Goal: Task Accomplishment & Management: Manage account settings

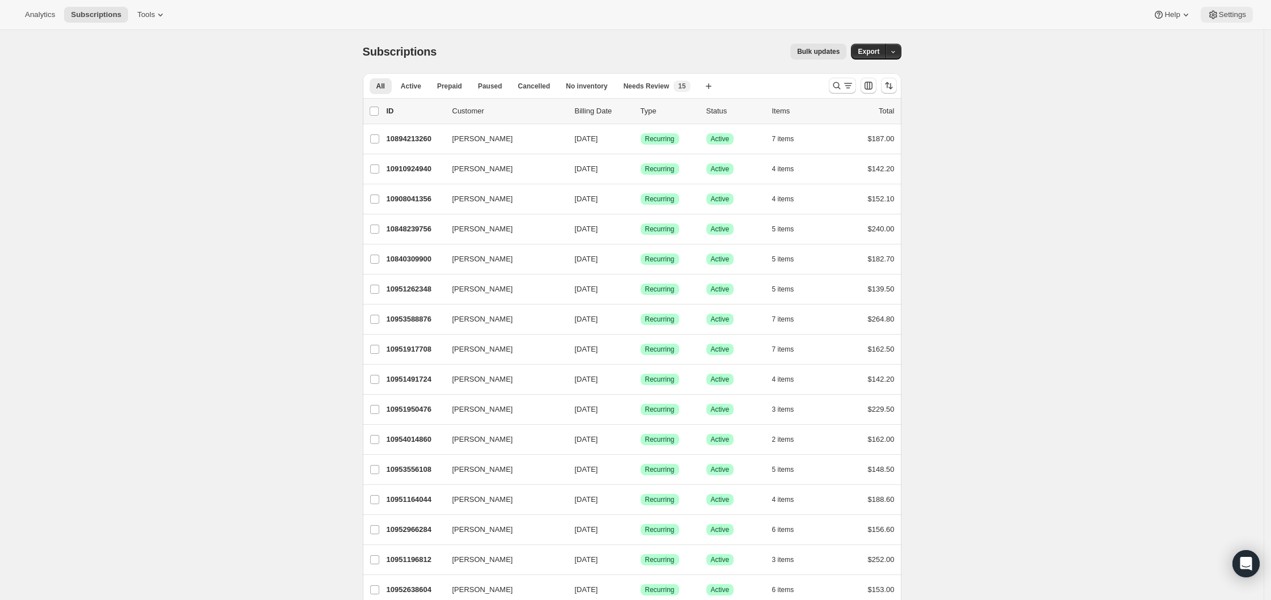
click at [1230, 16] on span "Settings" at bounding box center [1232, 14] width 27 height 9
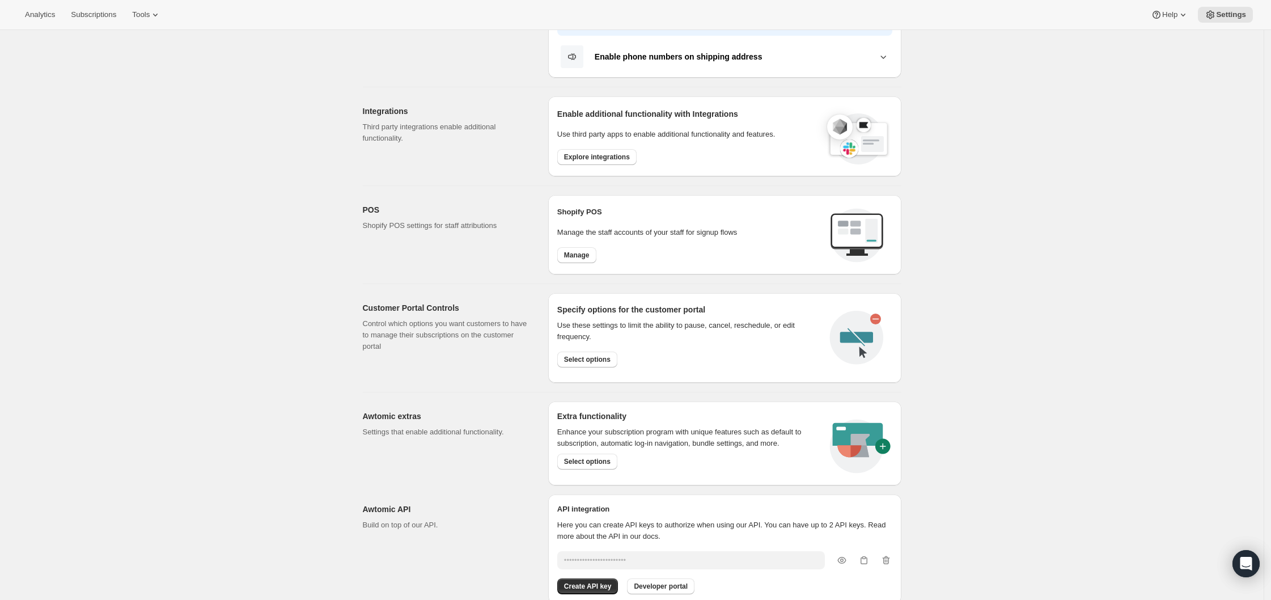
scroll to position [358, 0]
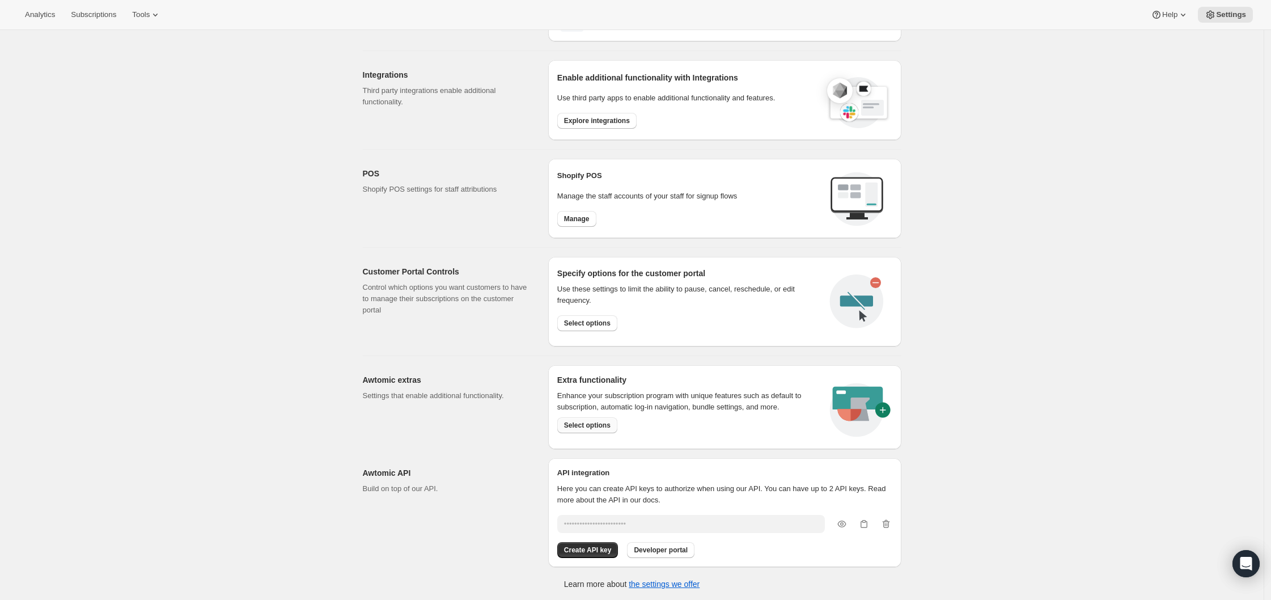
click at [590, 431] on button "Select options" at bounding box center [587, 425] width 60 height 16
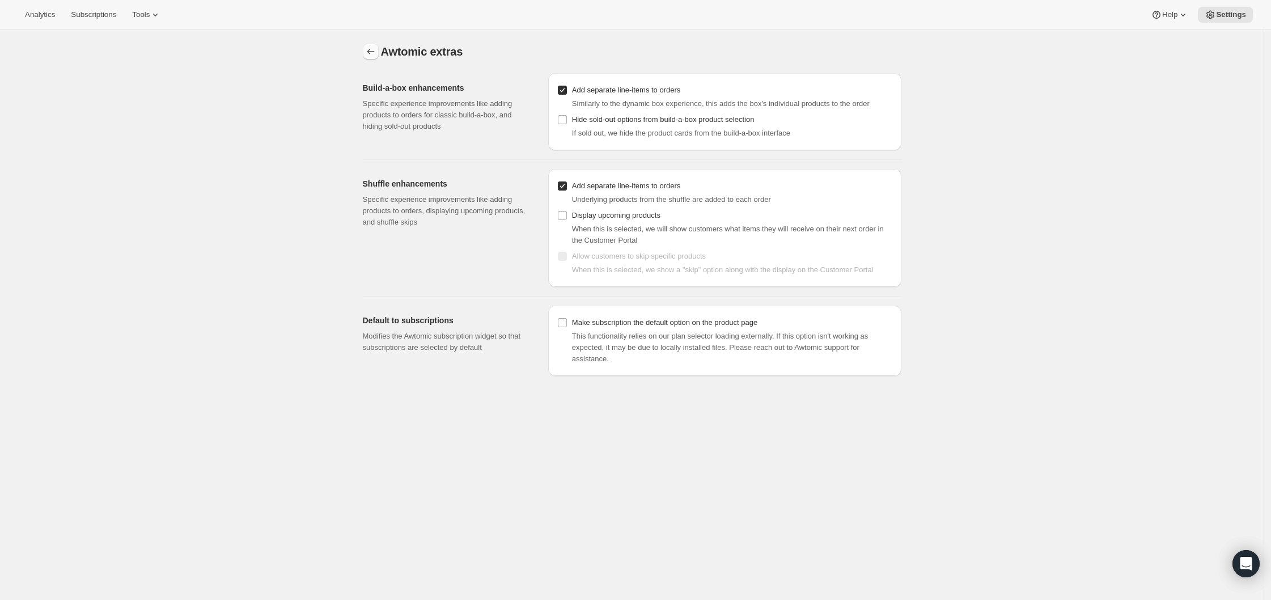
click at [371, 52] on icon "Settings" at bounding box center [370, 52] width 7 height 6
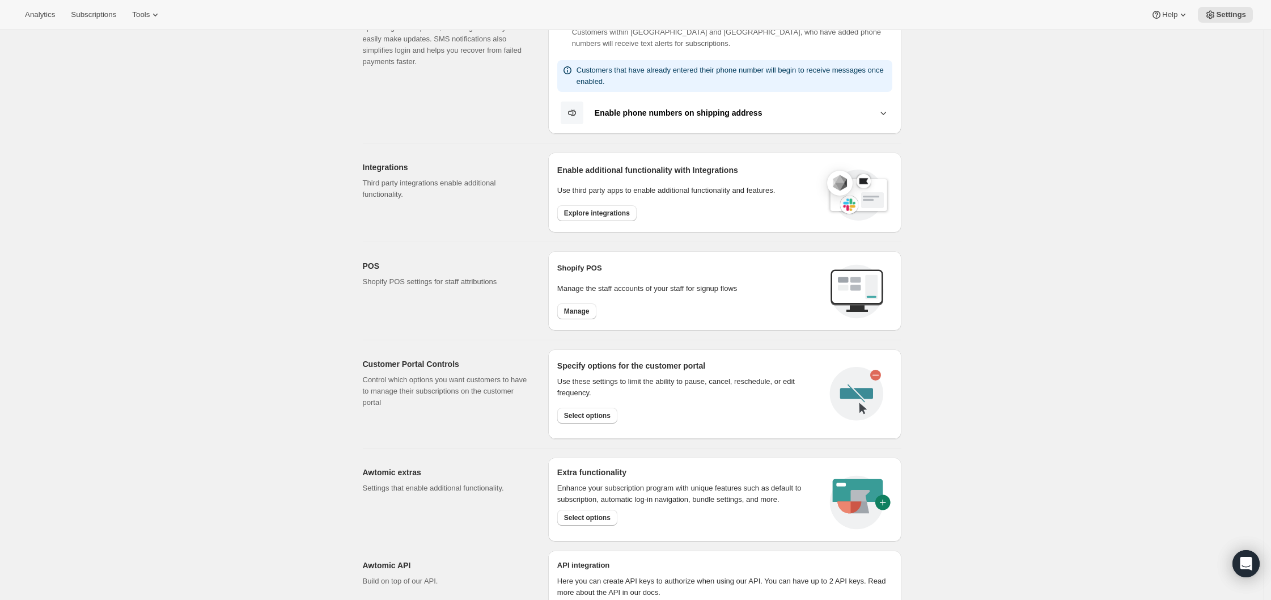
scroll to position [299, 0]
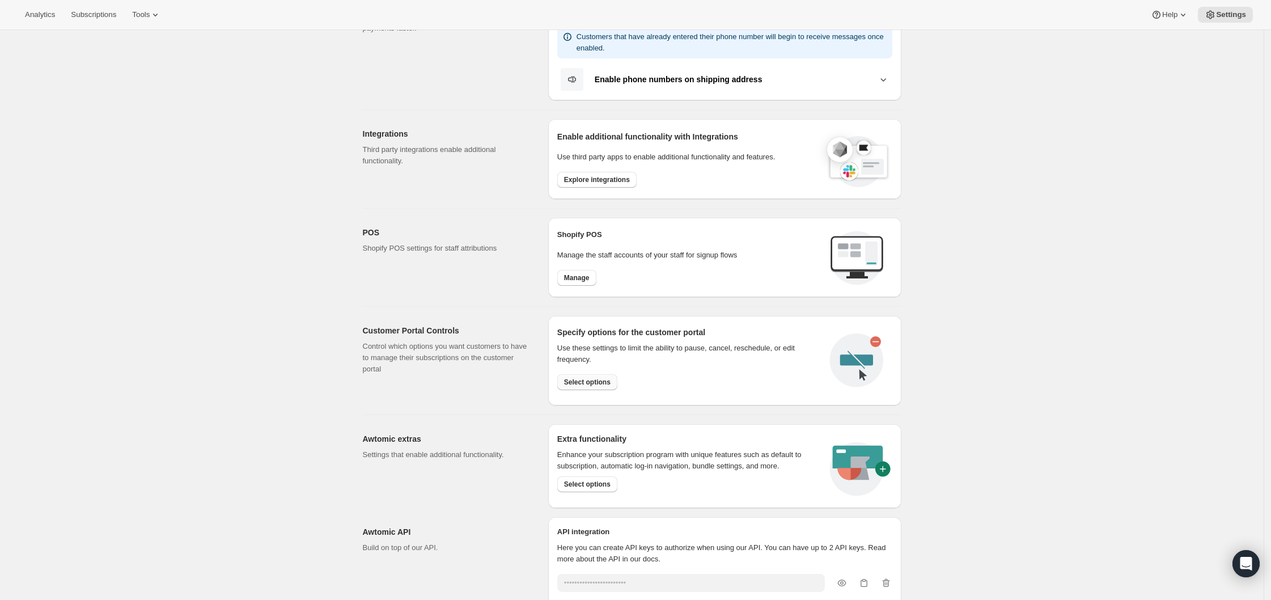
click at [598, 382] on span "Select options" at bounding box center [587, 382] width 46 height 9
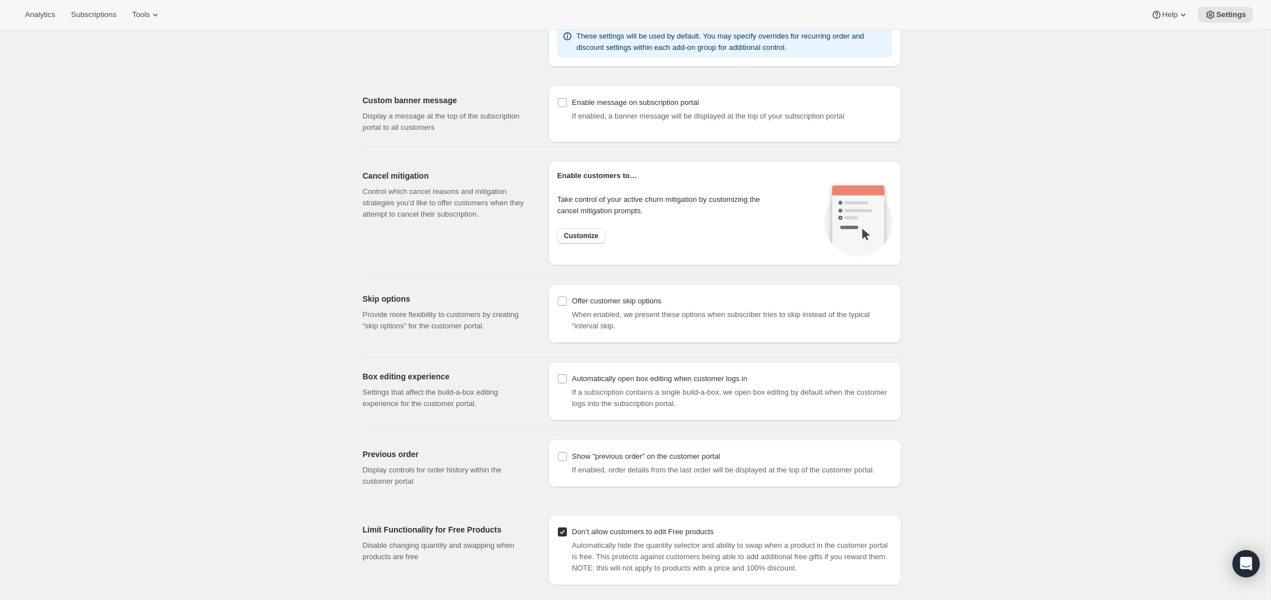
scroll to position [749, 0]
click at [592, 226] on button "Customize" at bounding box center [581, 234] width 48 height 16
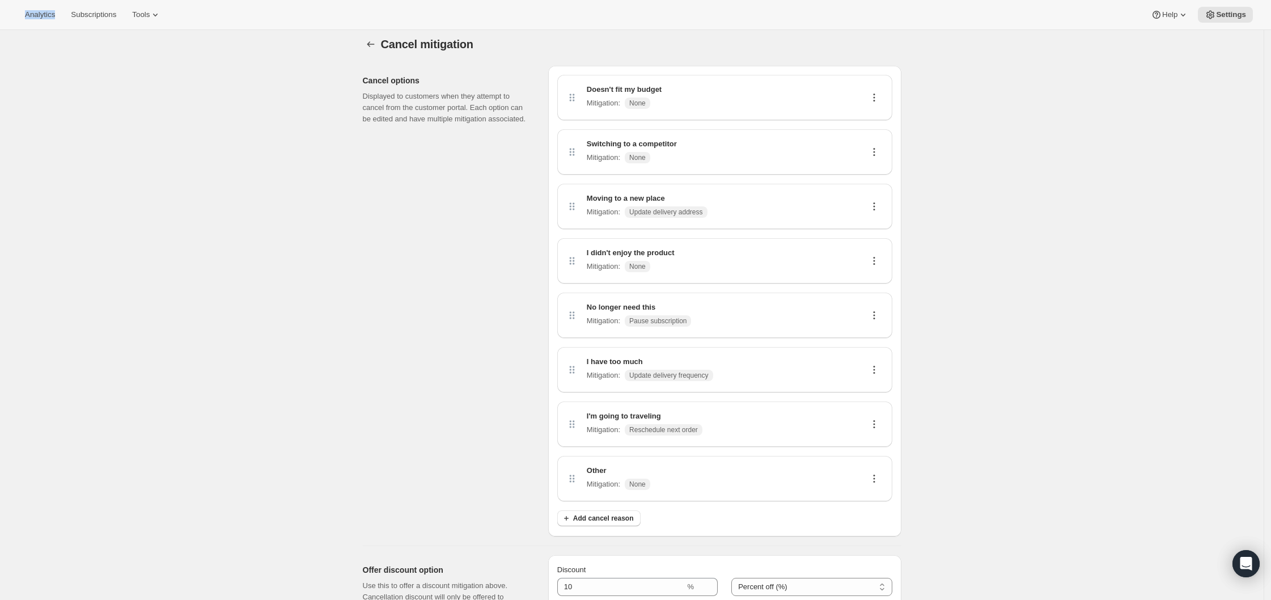
scroll to position [15, 0]
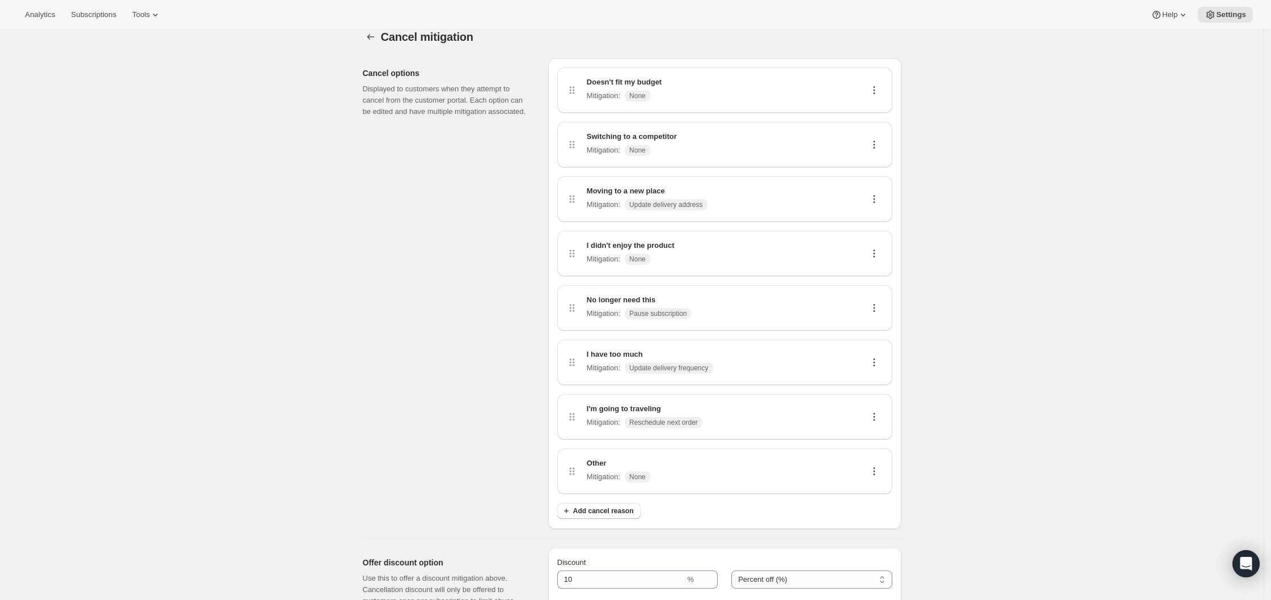
click at [460, 284] on div "Cancel options Displayed to customers when they attempt to cancel from the cust…" at bounding box center [451, 293] width 176 height 470
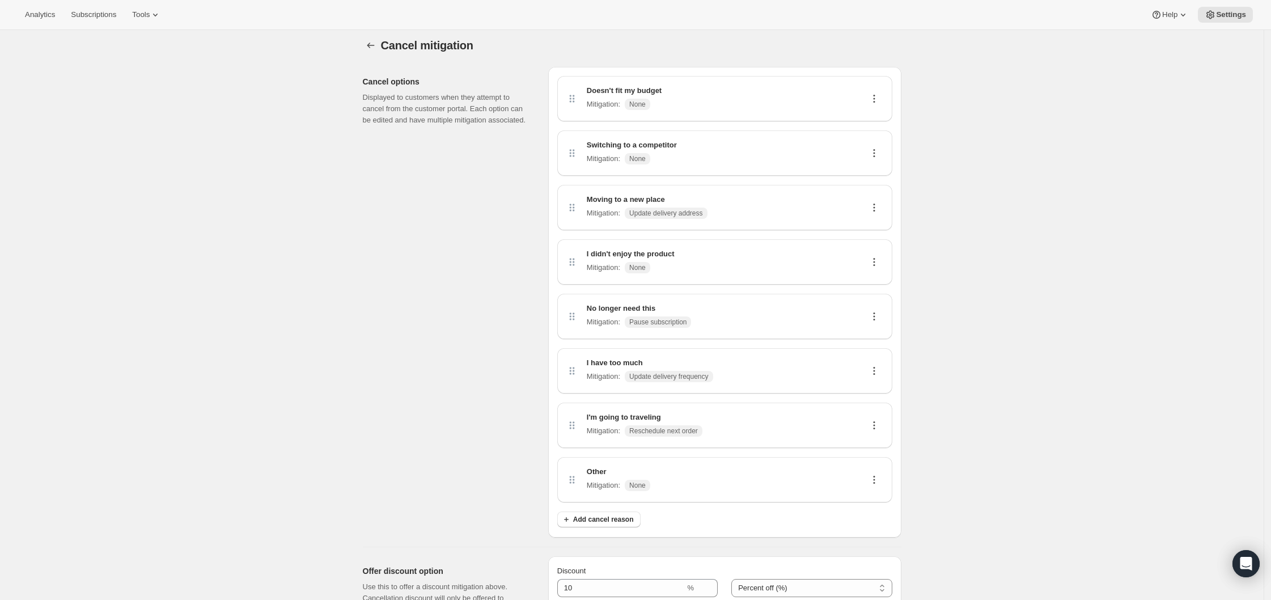
scroll to position [0, 0]
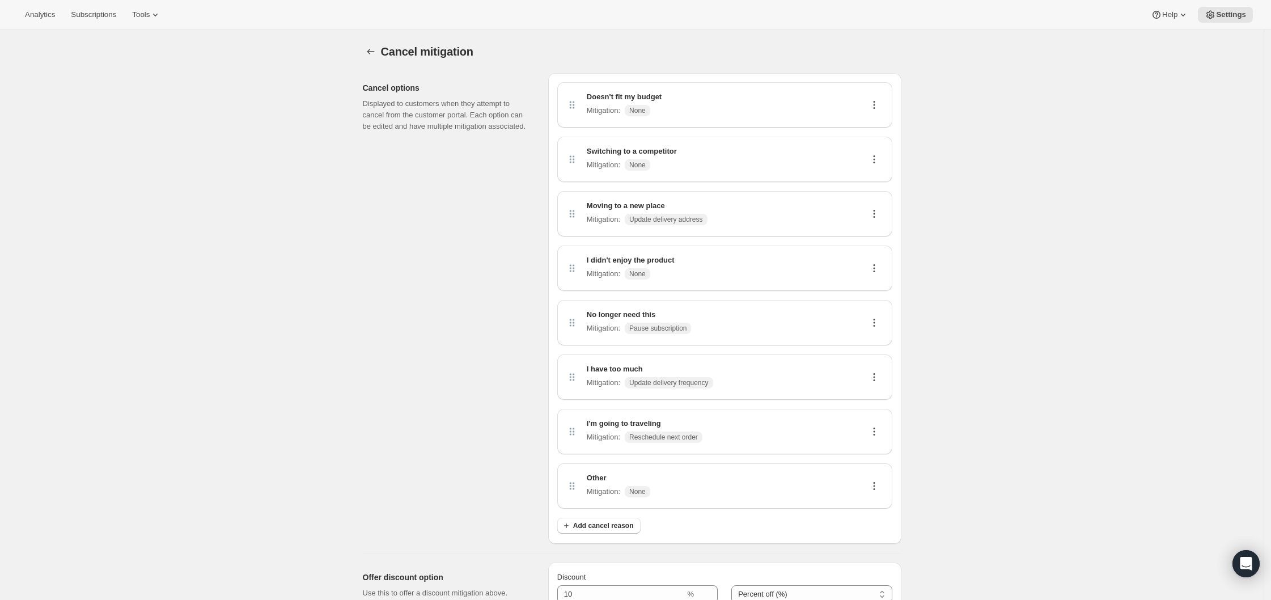
click at [672, 107] on div "Doesn't fit my budget Mitigation : None" at bounding box center [724, 104] width 317 height 27
click at [875, 105] on icon at bounding box center [874, 105] width 2 height 2
click at [874, 122] on span "Edit" at bounding box center [872, 126] width 12 height 9
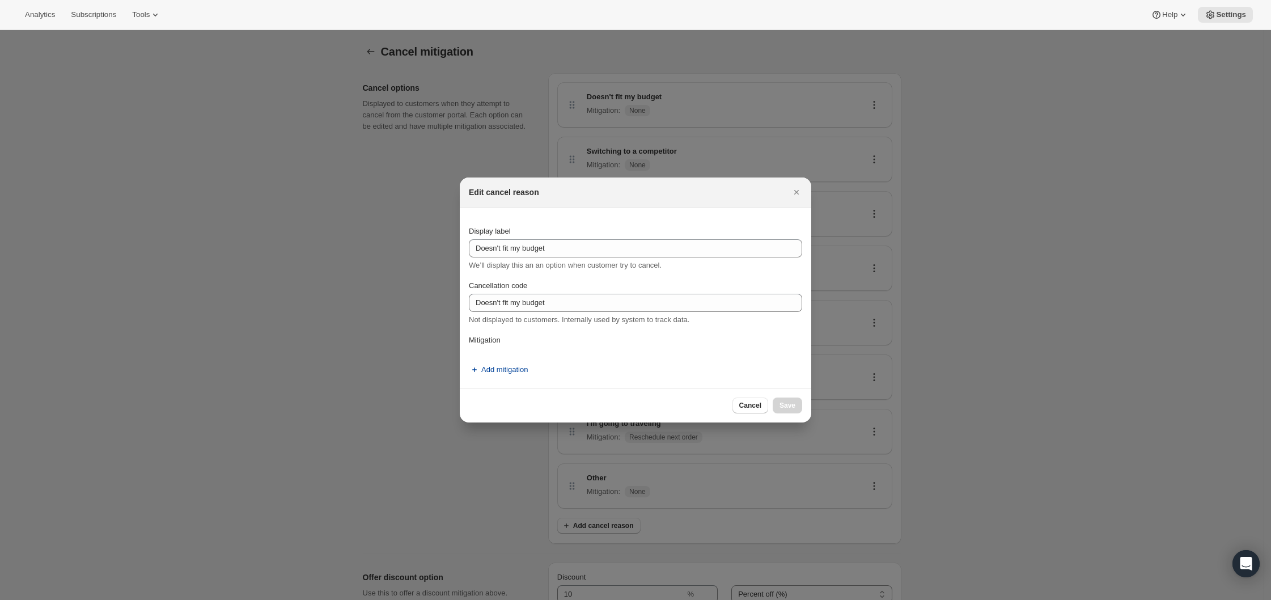
click at [495, 370] on span "Add mitigation" at bounding box center [504, 369] width 46 height 11
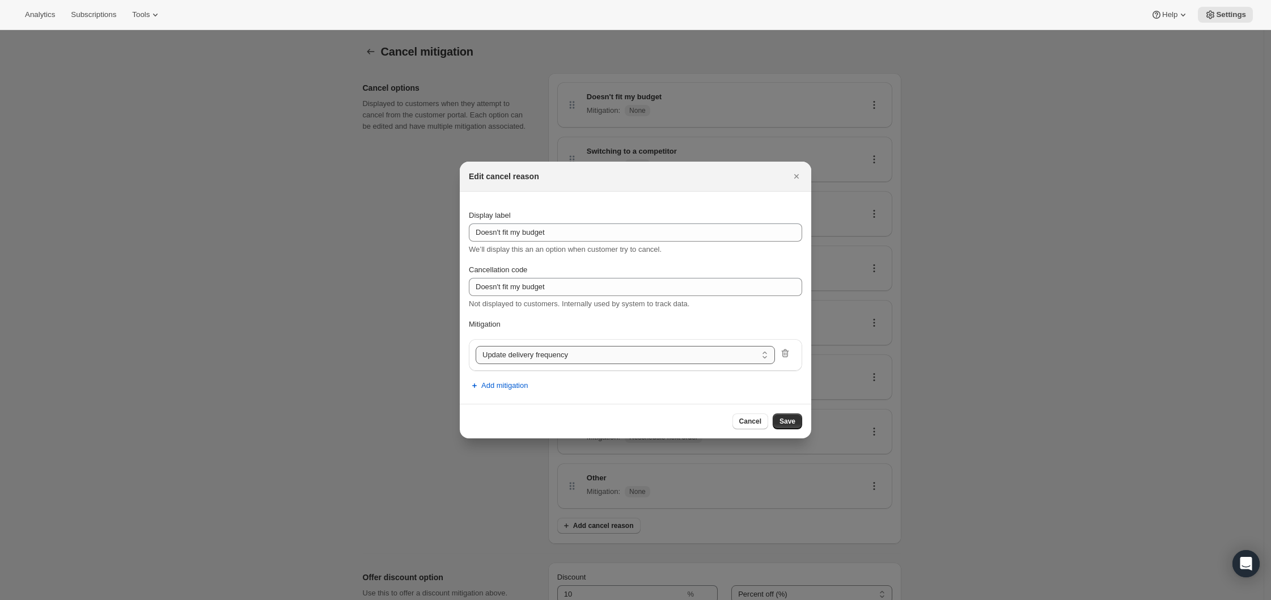
click at [576, 356] on select "Update delivery frequency Update delivery address Pause subscription Skip next …" at bounding box center [625, 355] width 299 height 18
select select "showDiscount"
click at [796, 176] on icon "Close" at bounding box center [796, 176] width 5 height 5
select select "frequency"
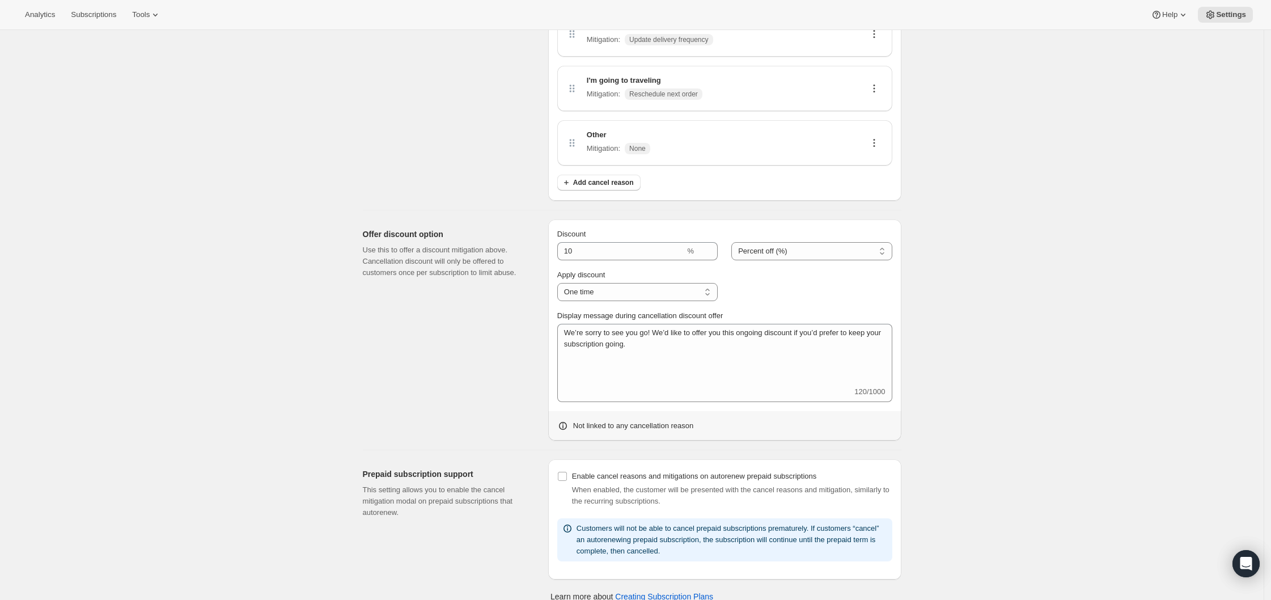
scroll to position [346, 0]
click at [677, 286] on select "One time Specific instances... Indefinitely" at bounding box center [637, 288] width 160 height 18
click at [560, 279] on select "One time Specific instances... Indefinitely" at bounding box center [637, 288] width 160 height 18
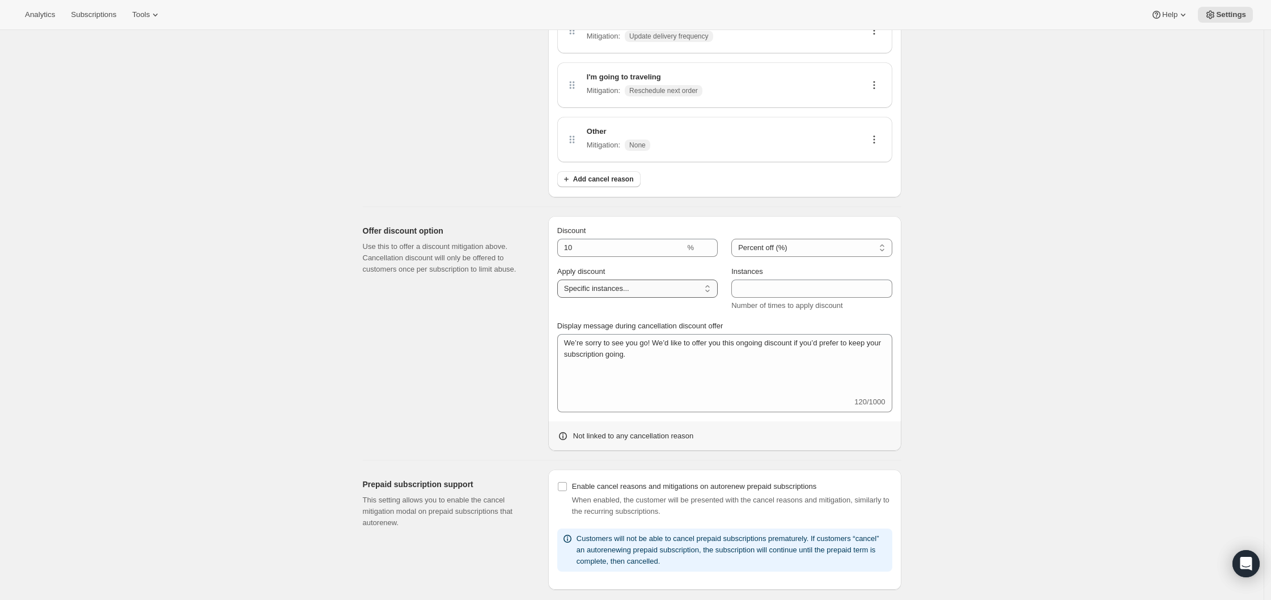
click at [698, 290] on select "One time Specific instances... Indefinitely" at bounding box center [637, 288] width 160 height 18
click at [605, 289] on select "One time Specific instances... Indefinitely" at bounding box center [637, 288] width 160 height 18
select select "ONE_TIME"
click at [560, 279] on select "One time Specific instances... Indefinitely" at bounding box center [637, 288] width 160 height 18
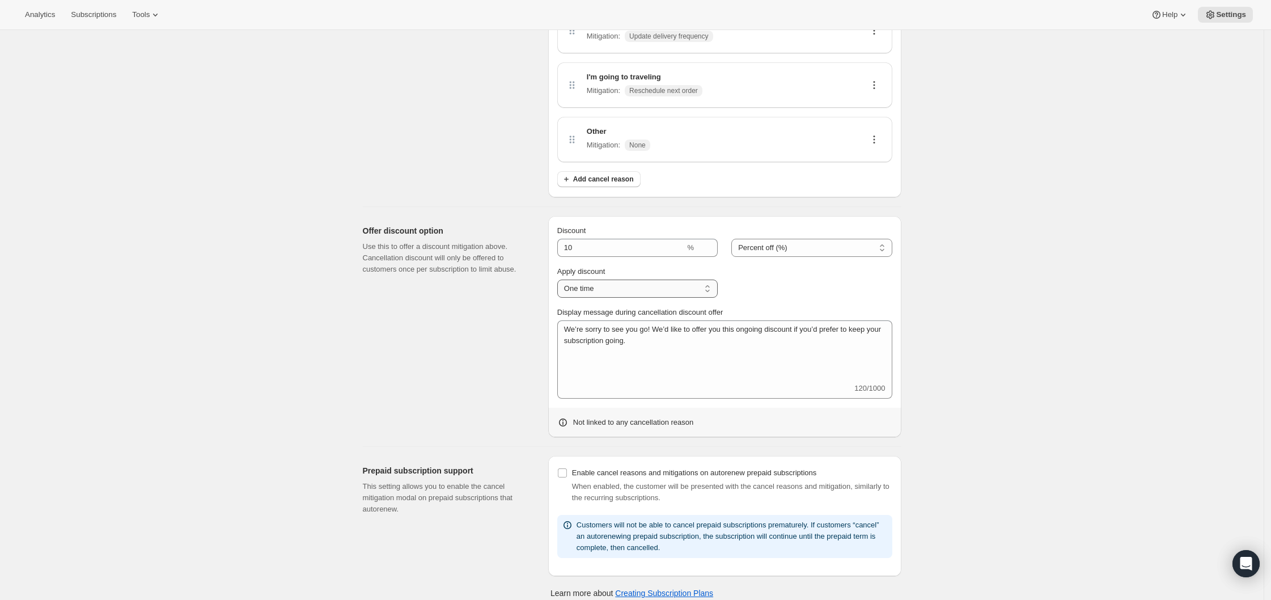
click at [604, 293] on select "One time Specific instances... Indefinitely" at bounding box center [637, 288] width 160 height 18
click at [560, 279] on select "One time Specific instances... Indefinitely" at bounding box center [637, 288] width 160 height 18
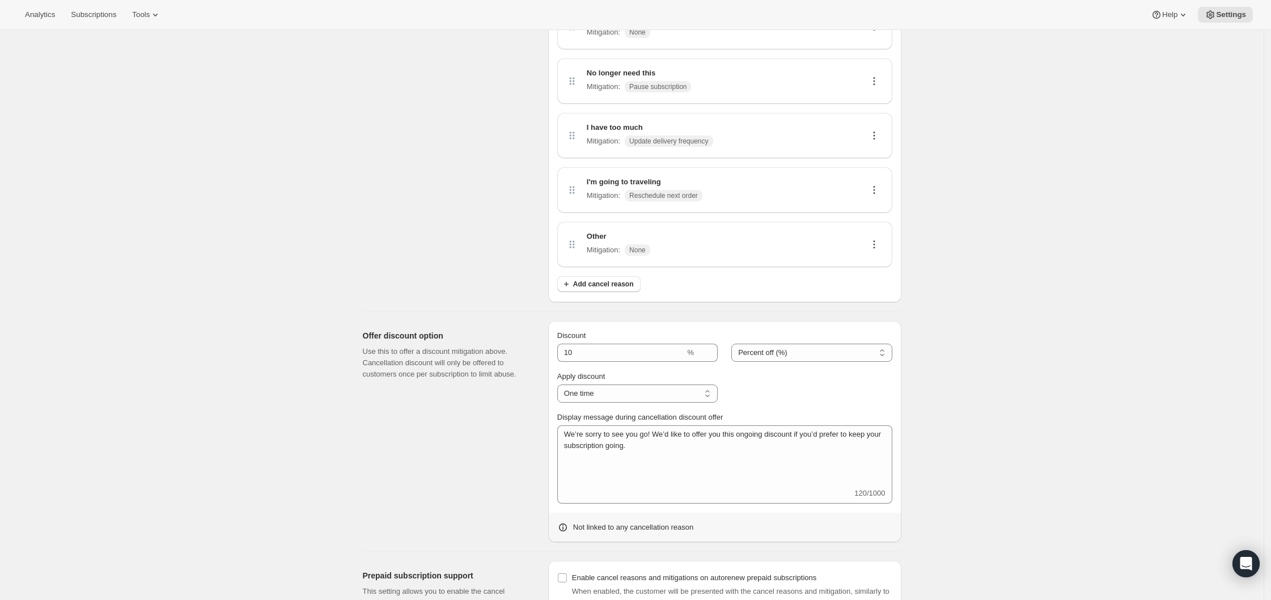
scroll to position [247, 0]
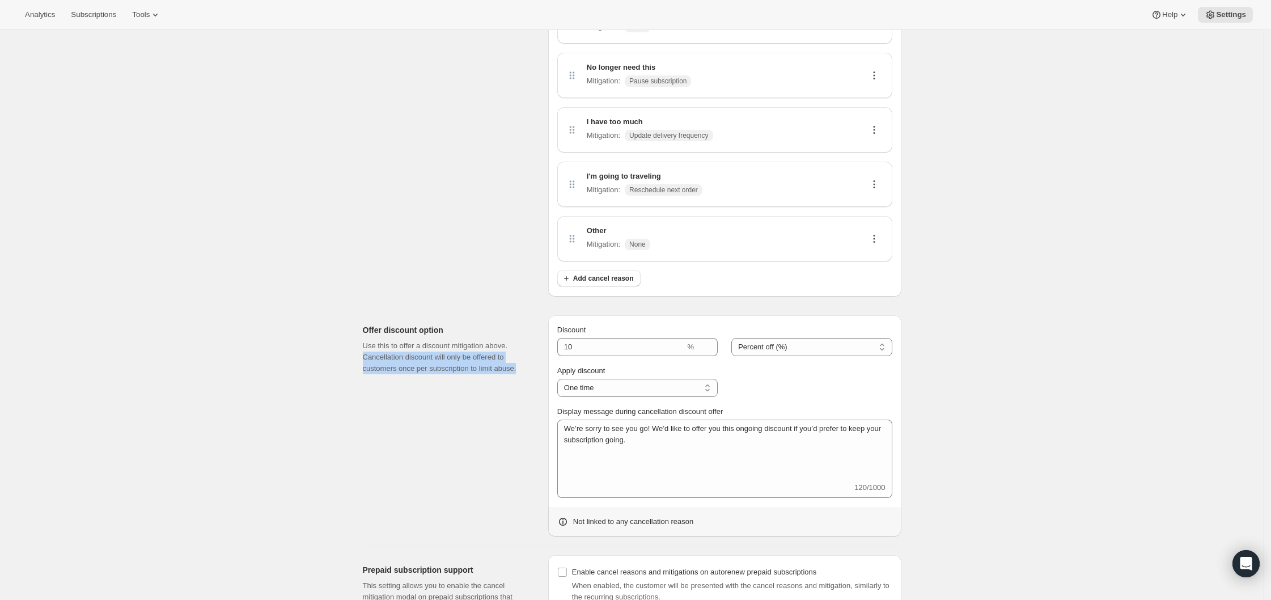
drag, startPoint x: 366, startPoint y: 357, endPoint x: 533, endPoint y: 366, distance: 168.0
click at [533, 366] on div "Offer discount option Use this to offer a discount mitigation above. Cancellati…" at bounding box center [451, 425] width 176 height 221
click at [375, 270] on div "Cancel options Displayed to customers when they attempt to cancel from the cust…" at bounding box center [451, 61] width 176 height 470
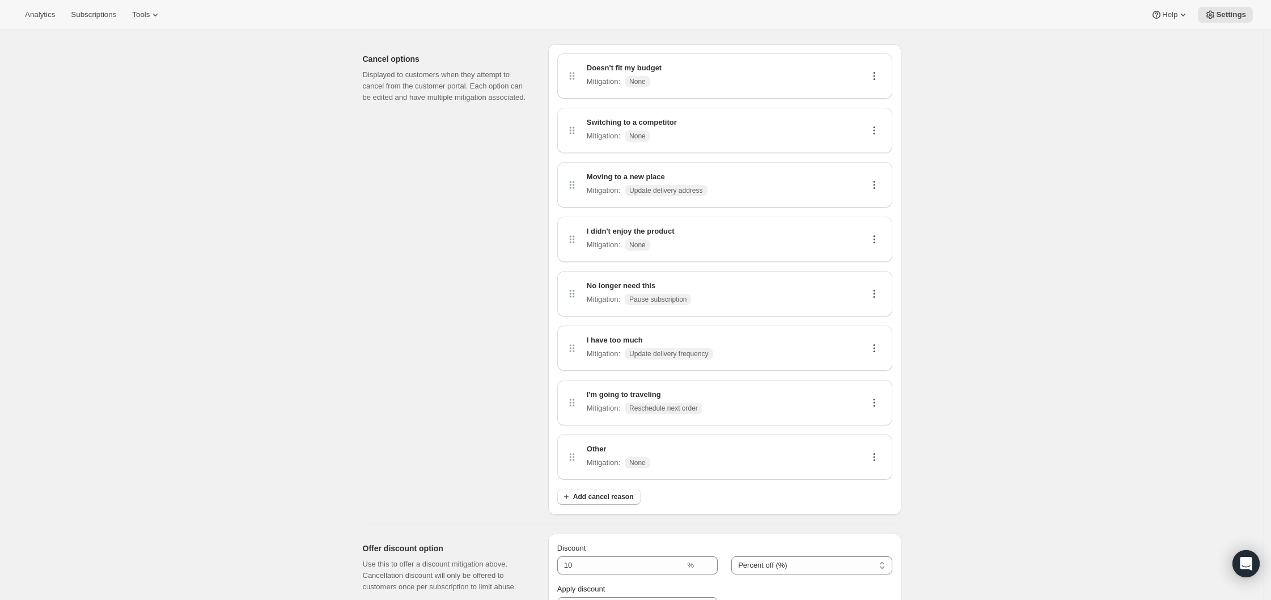
scroll to position [28, 0]
click at [693, 80] on div "Doesn't fit my budget Mitigation : None" at bounding box center [724, 76] width 317 height 27
click at [880, 79] on icon at bounding box center [873, 76] width 11 height 11
click at [879, 77] on icon at bounding box center [873, 76] width 11 height 11
click at [876, 93] on span "Edit" at bounding box center [877, 98] width 22 height 11
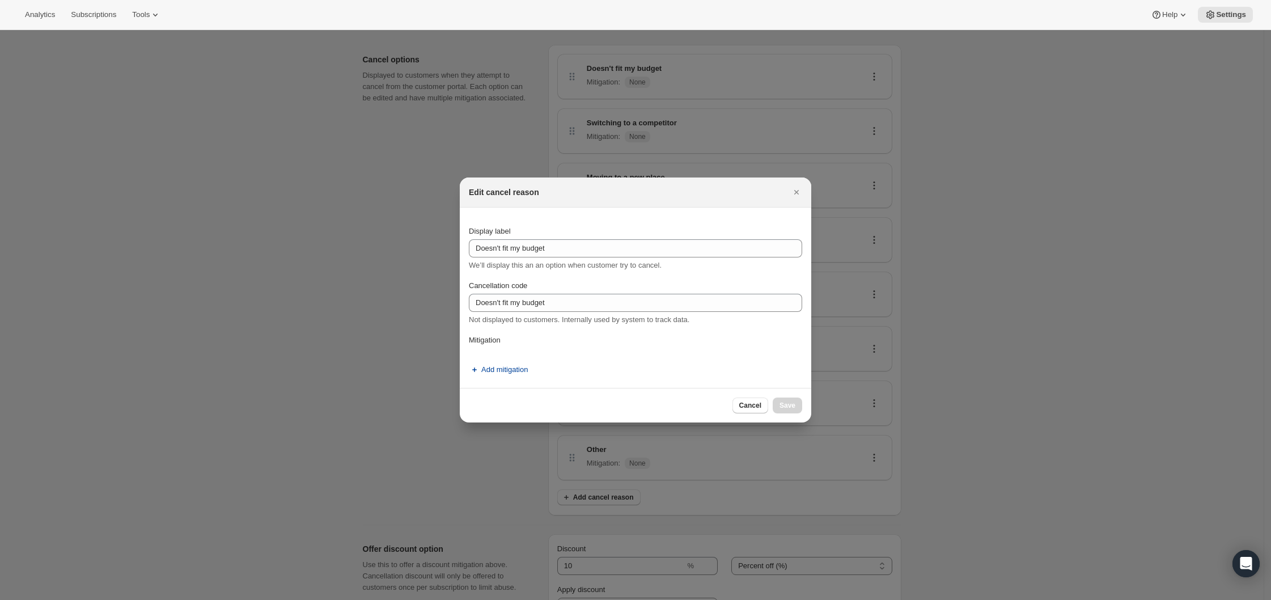
click at [513, 377] on button "Add mitigation" at bounding box center [498, 370] width 73 height 18
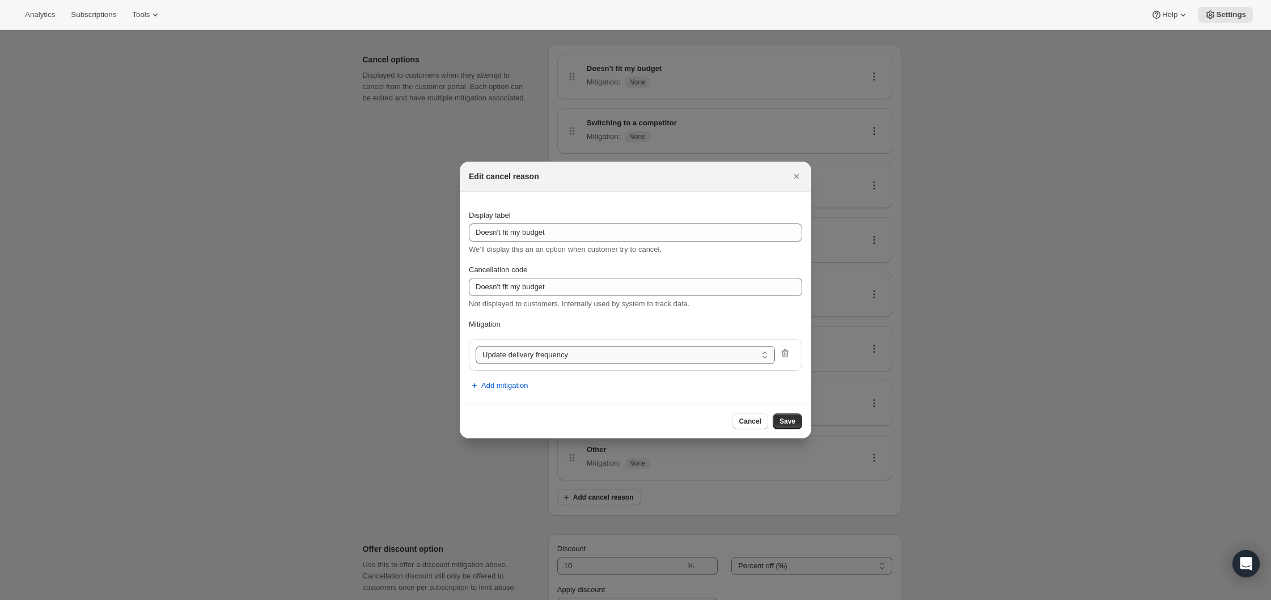
click at [528, 359] on select "Update delivery frequency Update delivery address Pause subscription Skip next …" at bounding box center [625, 355] width 299 height 18
select select "showDiscount"
click at [798, 174] on icon "Close" at bounding box center [796, 176] width 11 height 11
select select "frequency"
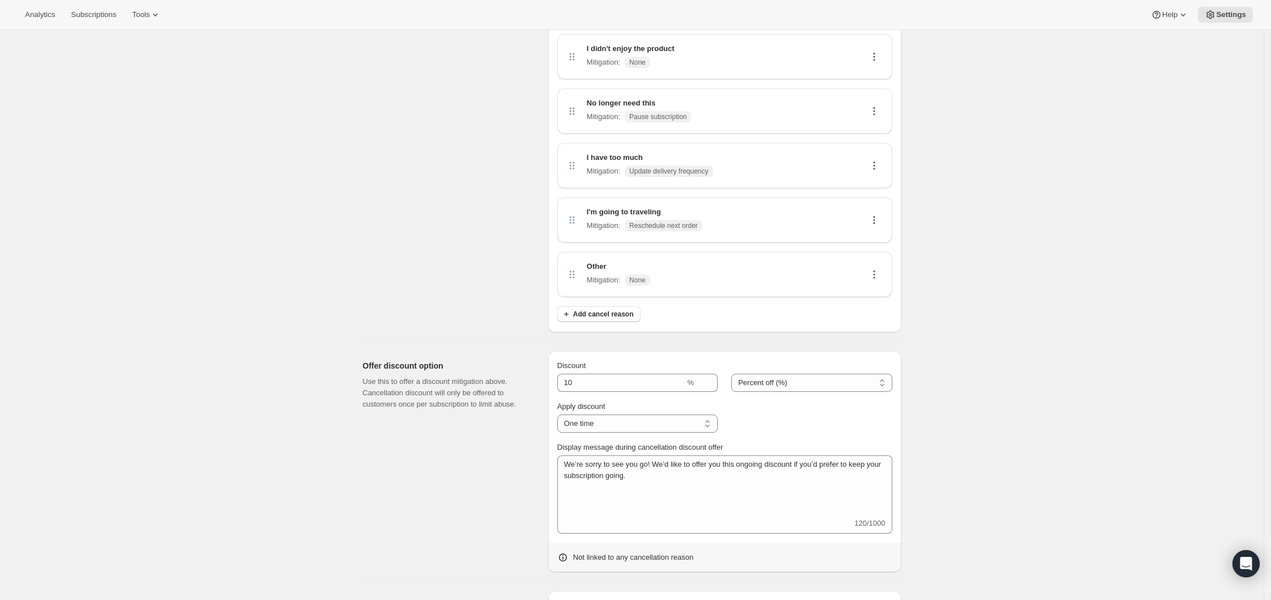
scroll to position [313, 0]
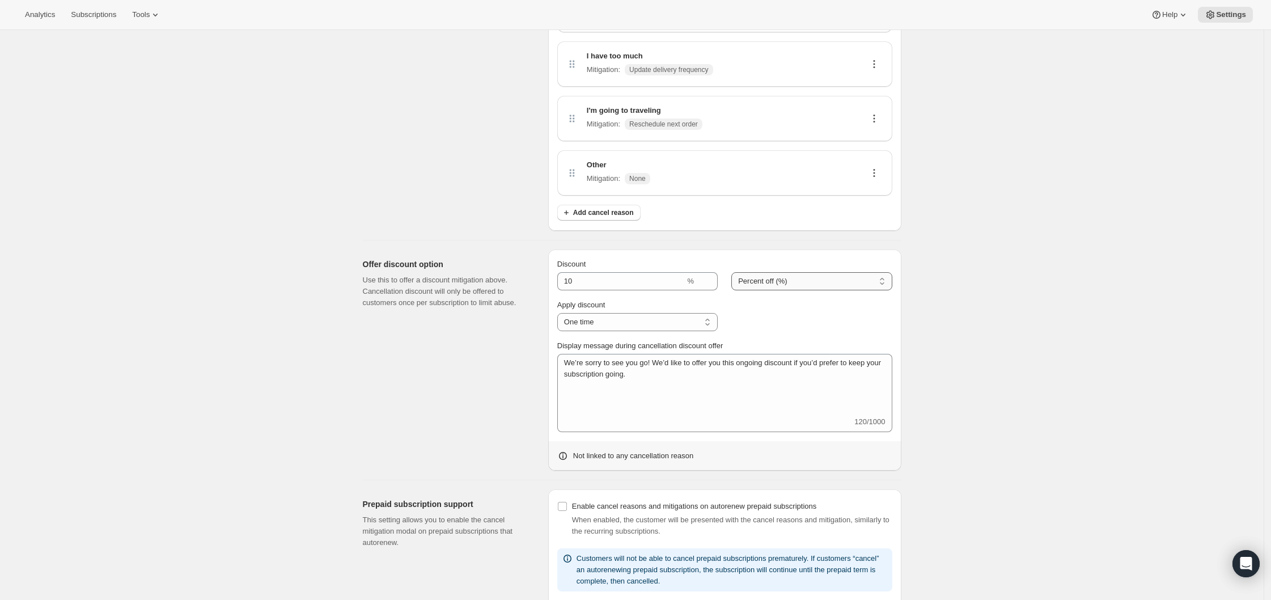
click at [799, 274] on select "Percent off (%) Amount off" at bounding box center [811, 281] width 160 height 18
click at [735, 272] on select "Percent off (%) Amount off" at bounding box center [811, 281] width 160 height 18
click at [855, 282] on select "Percent off (%) Amount off" at bounding box center [811, 281] width 160 height 18
select select "PERCENTAGE"
click at [735, 272] on select "Percent off (%) Amount off" at bounding box center [811, 281] width 160 height 18
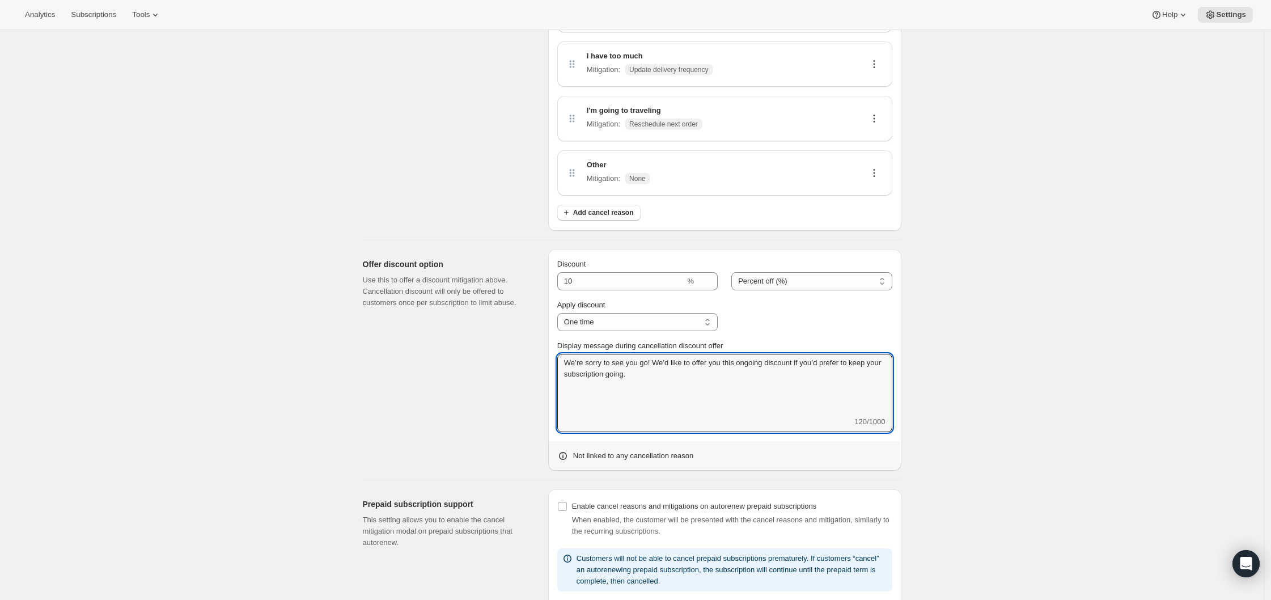
drag, startPoint x: 652, startPoint y: 376, endPoint x: 556, endPoint y: 364, distance: 97.7
click at [556, 364] on div "Discount % Percent off (%) Amount off Percent off (%) Apply discount One time S…" at bounding box center [724, 359] width 353 height 221
click at [706, 380] on textarea "We’re sorry to see you go! We’d like to offer you this ongoing discount if you’…" at bounding box center [724, 385] width 335 height 62
drag, startPoint x: 681, startPoint y: 377, endPoint x: 569, endPoint y: 361, distance: 113.4
click at [569, 361] on textarea "We’re sorry to see you go! We’d like to offer you this ongoing discount if you’…" at bounding box center [724, 385] width 335 height 62
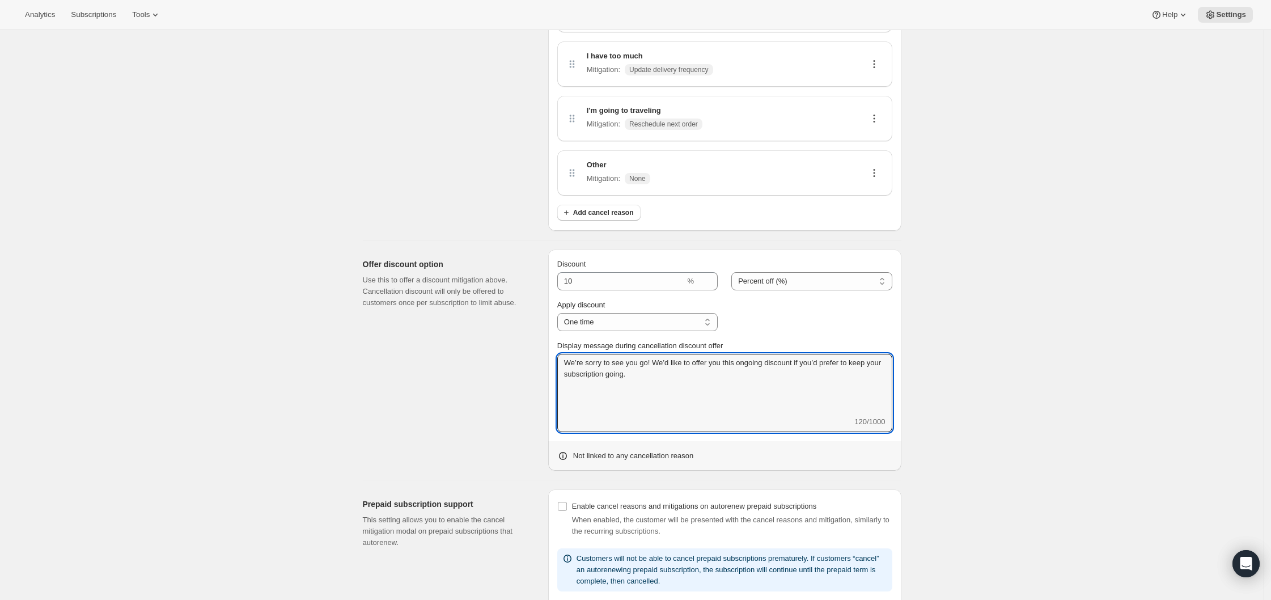
click at [428, 353] on div "Offer discount option Use this to offer a discount mitigation above. Cancellati…" at bounding box center [451, 359] width 176 height 221
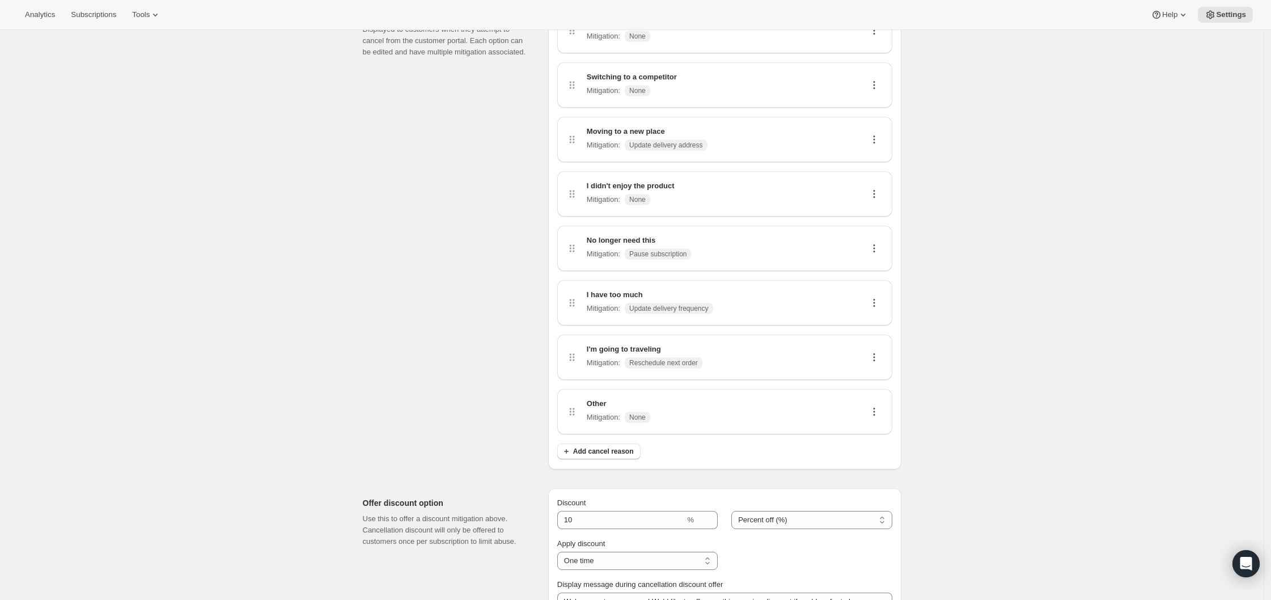
scroll to position [0, 0]
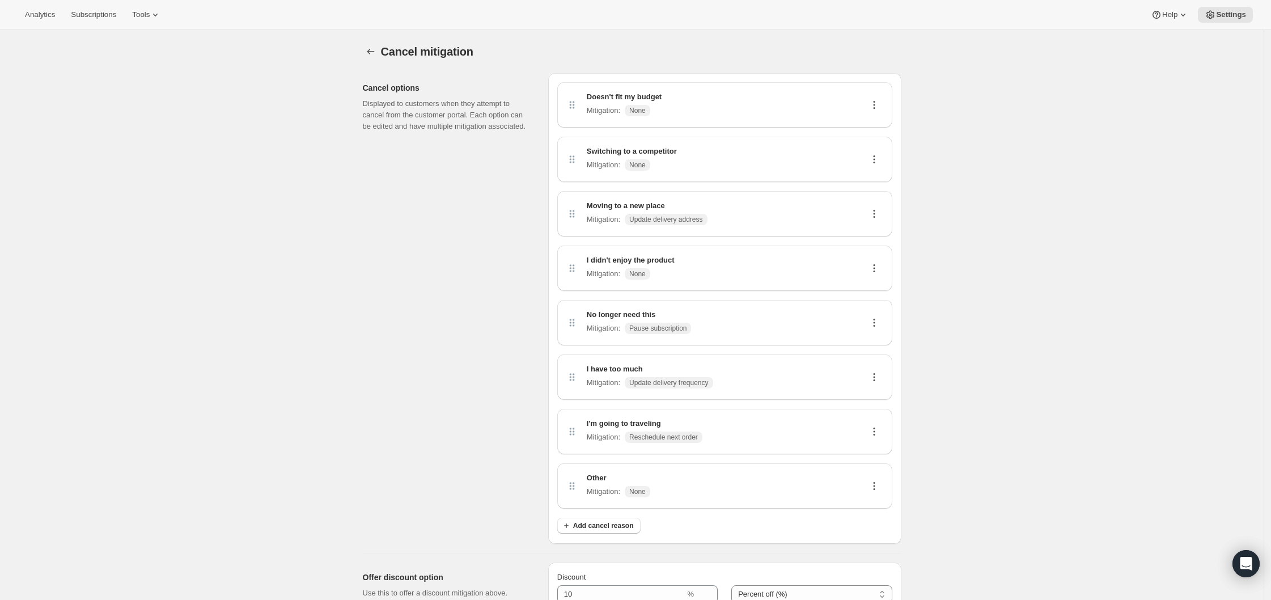
click at [879, 104] on icon at bounding box center [873, 104] width 11 height 11
click at [875, 105] on icon at bounding box center [874, 105] width 2 height 2
click at [327, 274] on div "Cancel mitigation. This page is ready Cancel mitigation Cancel options Displaye…" at bounding box center [632, 493] width 1264 height 926
click at [876, 104] on icon at bounding box center [873, 104] width 11 height 11
click at [874, 125] on span "Edit" at bounding box center [872, 126] width 12 height 9
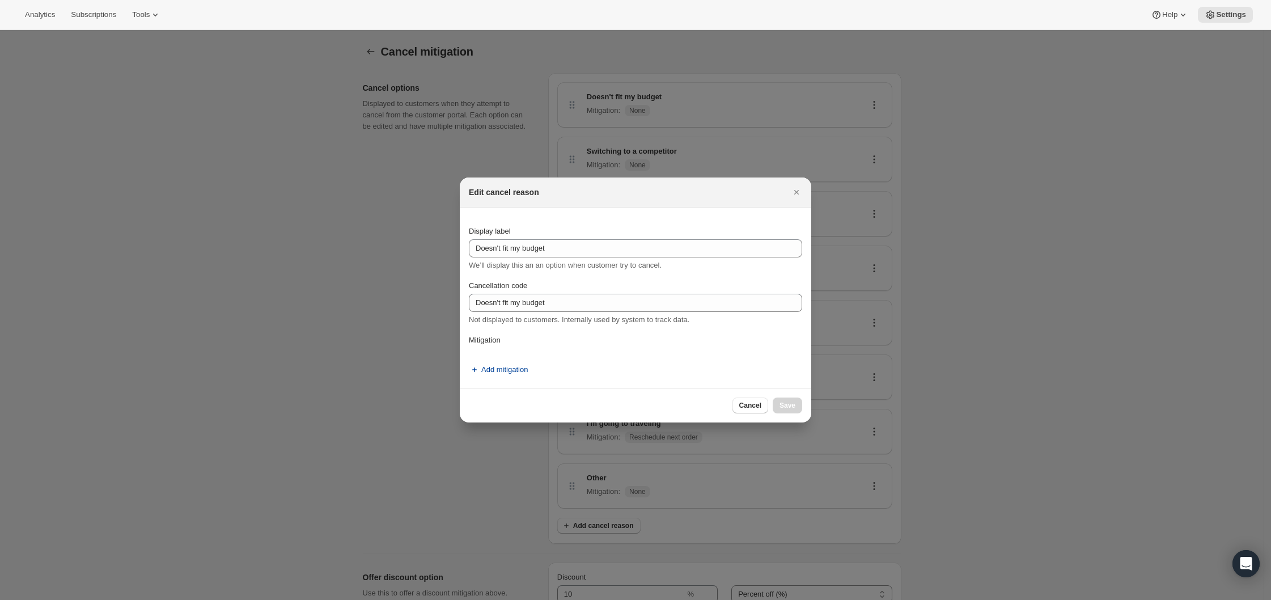
click at [514, 378] on button "Add mitigation" at bounding box center [498, 370] width 73 height 18
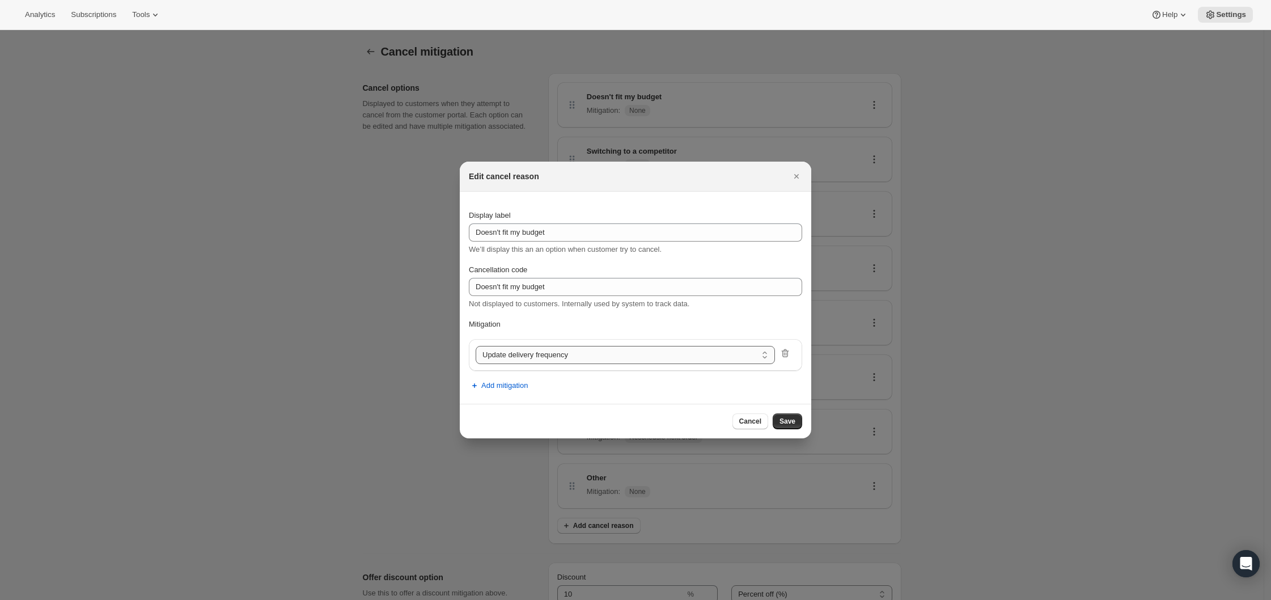
click at [539, 361] on select "Update delivery frequency Update delivery address Pause subscription Skip next …" at bounding box center [625, 355] width 299 height 18
select select "showDiscount"
click at [796, 176] on icon "Close" at bounding box center [796, 176] width 5 height 5
select select "frequency"
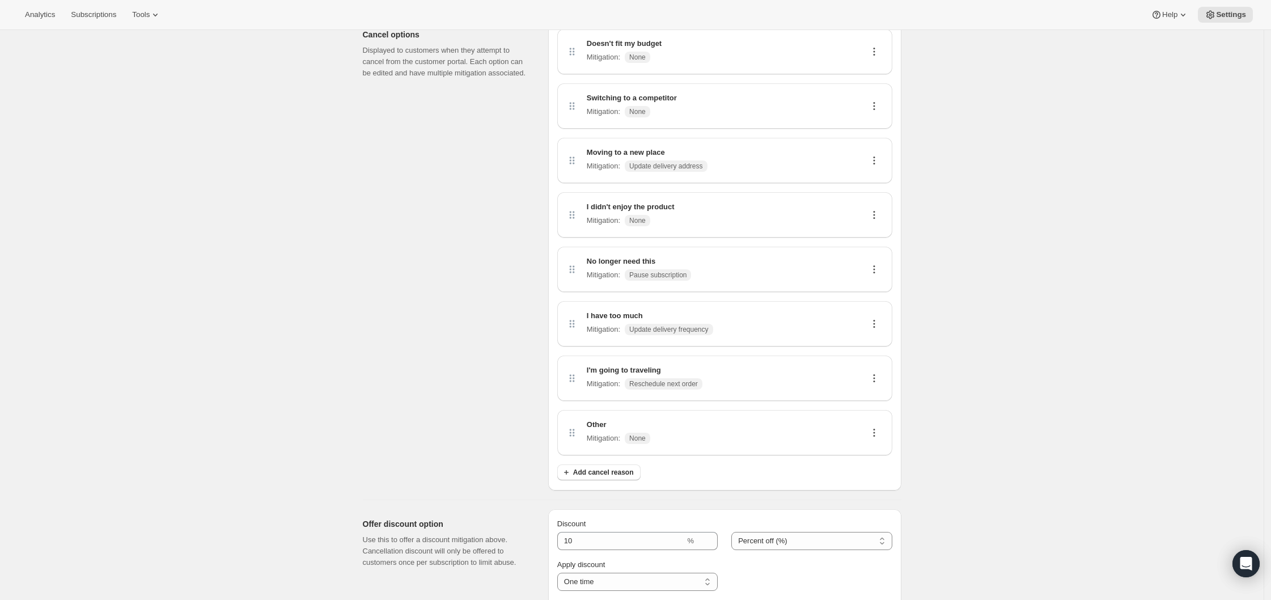
scroll to position [324, 0]
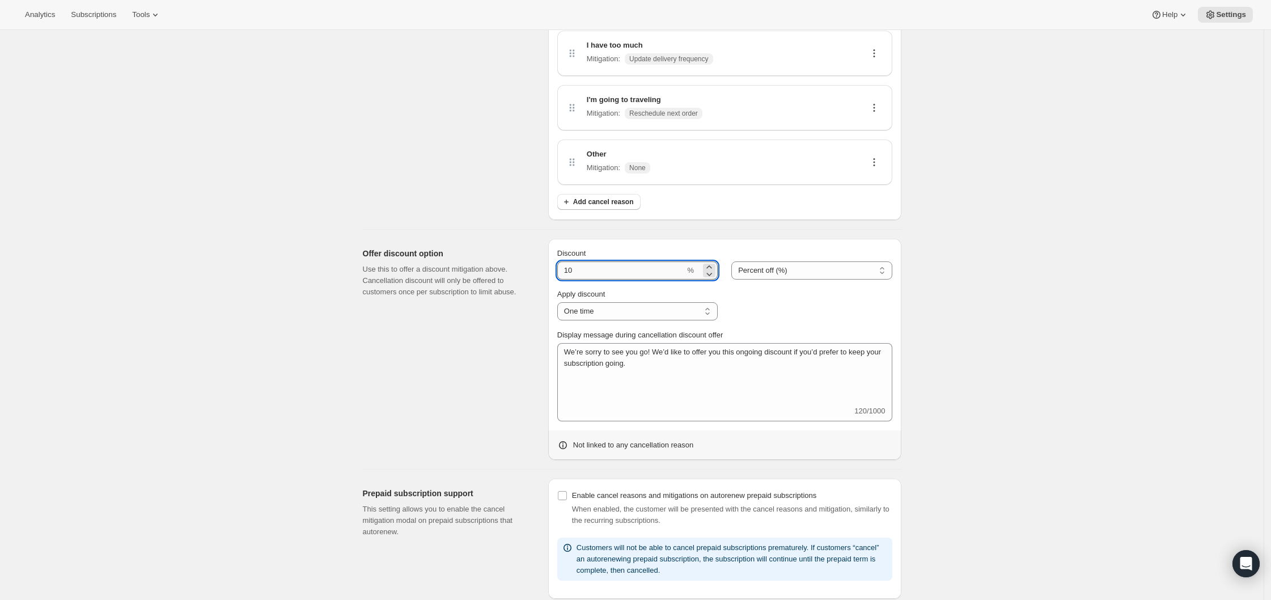
click at [603, 271] on input "Discount" at bounding box center [621, 270] width 128 height 18
click at [751, 266] on select "Percent off (%) Amount off" at bounding box center [811, 270] width 160 height 18
select select "FIXED_AMOUNT"
click at [735, 261] on select "Percent off (%) Amount off" at bounding box center [811, 270] width 160 height 18
click at [611, 272] on input "10" at bounding box center [616, 270] width 119 height 18
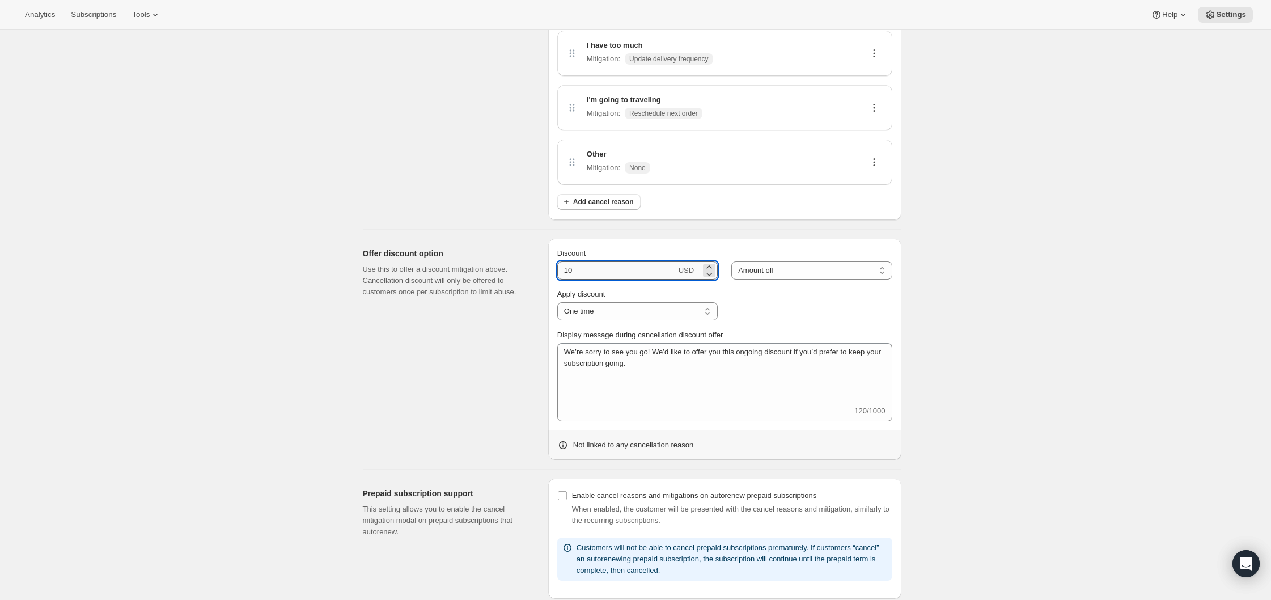
click at [611, 272] on input "10" at bounding box center [616, 270] width 119 height 18
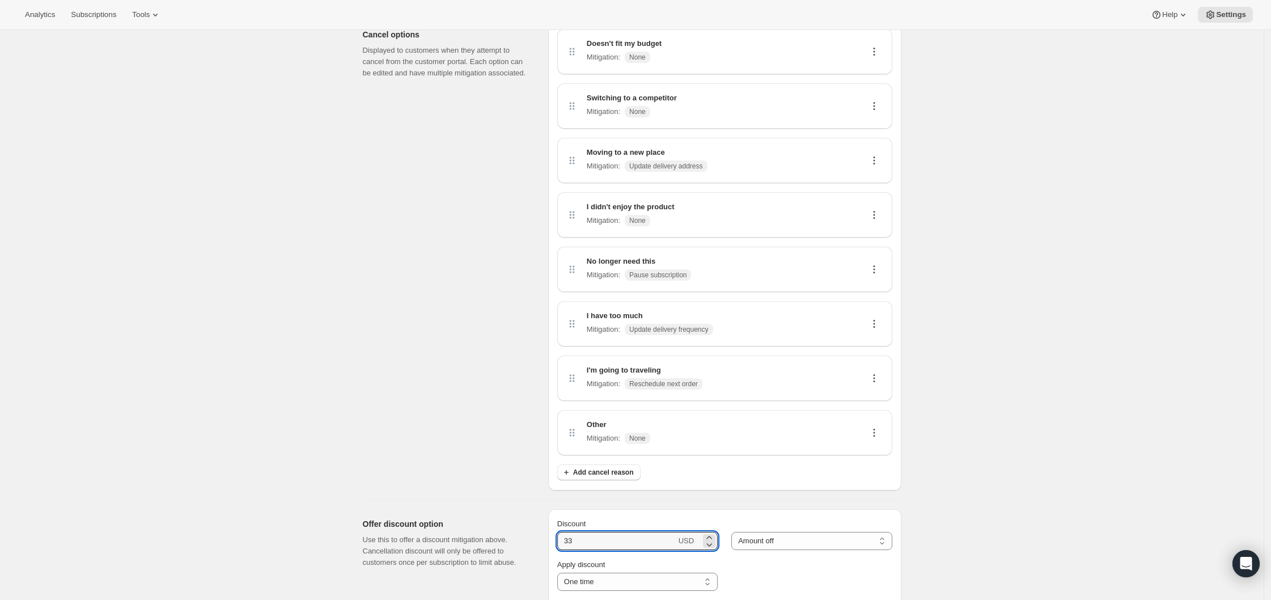
scroll to position [18, 0]
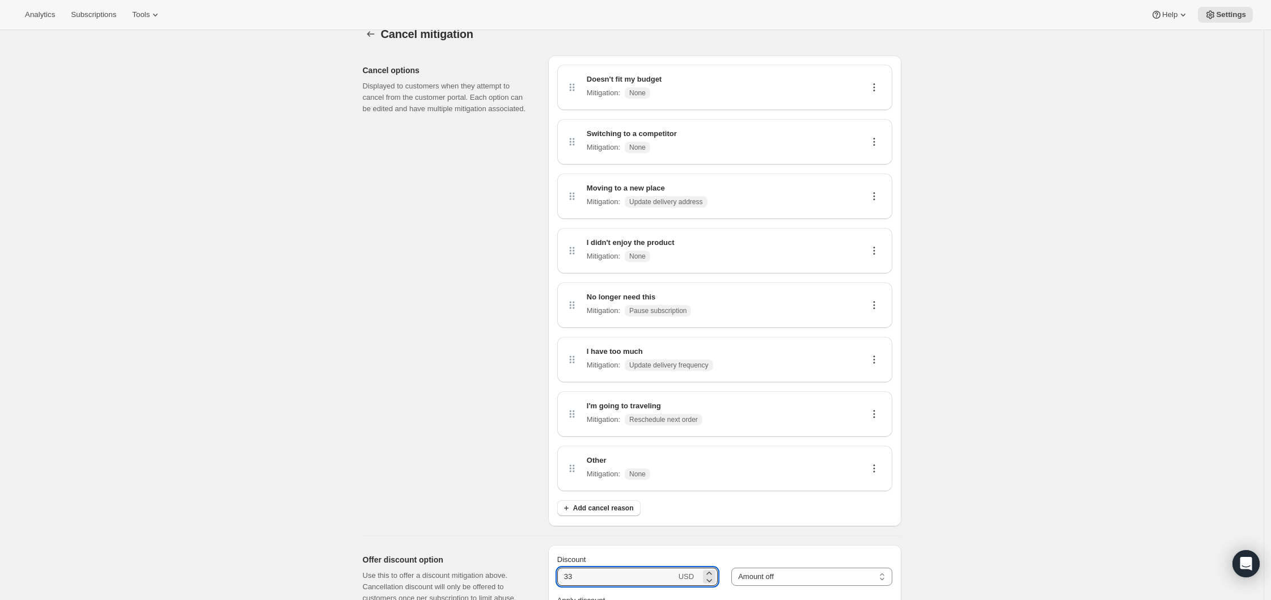
type input "33"
click at [871, 84] on icon at bounding box center [873, 87] width 11 height 11
click at [876, 87] on icon at bounding box center [873, 87] width 11 height 11
drag, startPoint x: 870, startPoint y: 121, endPoint x: 872, endPoint y: 107, distance: 15.0
click at [872, 108] on ul "Edit Delete" at bounding box center [877, 118] width 28 height 37
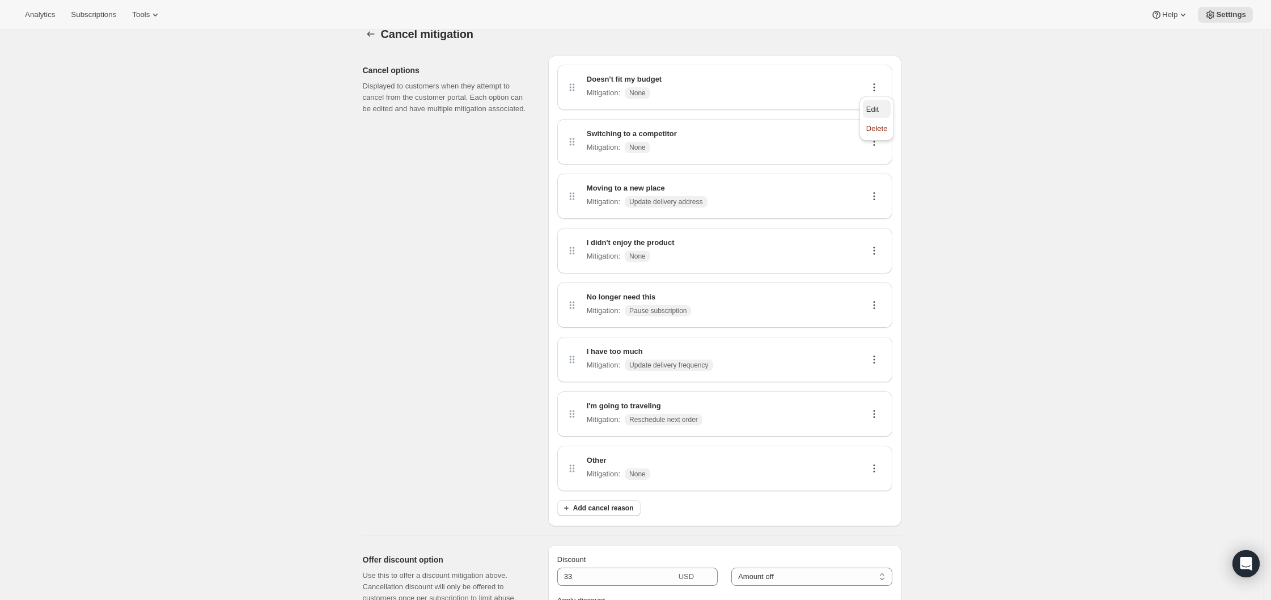
click at [872, 105] on span "Edit" at bounding box center [872, 109] width 12 height 9
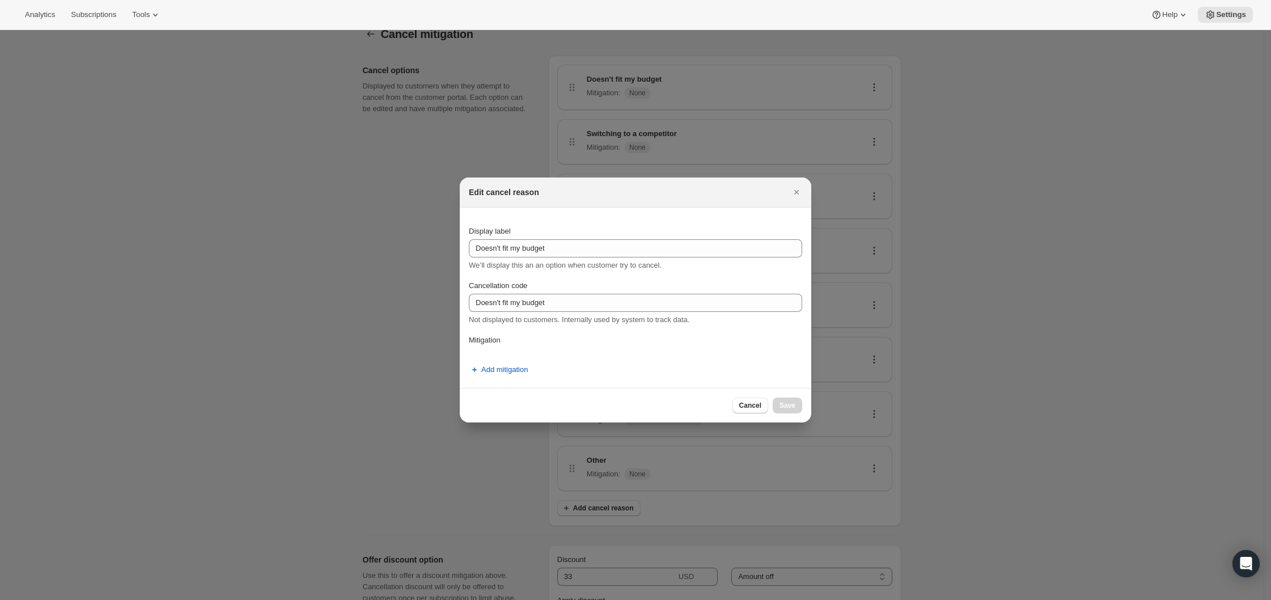
click at [514, 387] on section "Display label Doesn't fit my budget We’ll display this an an option when custom…" at bounding box center [635, 297] width 351 height 180
click at [516, 364] on span "Add mitigation" at bounding box center [504, 369] width 46 height 11
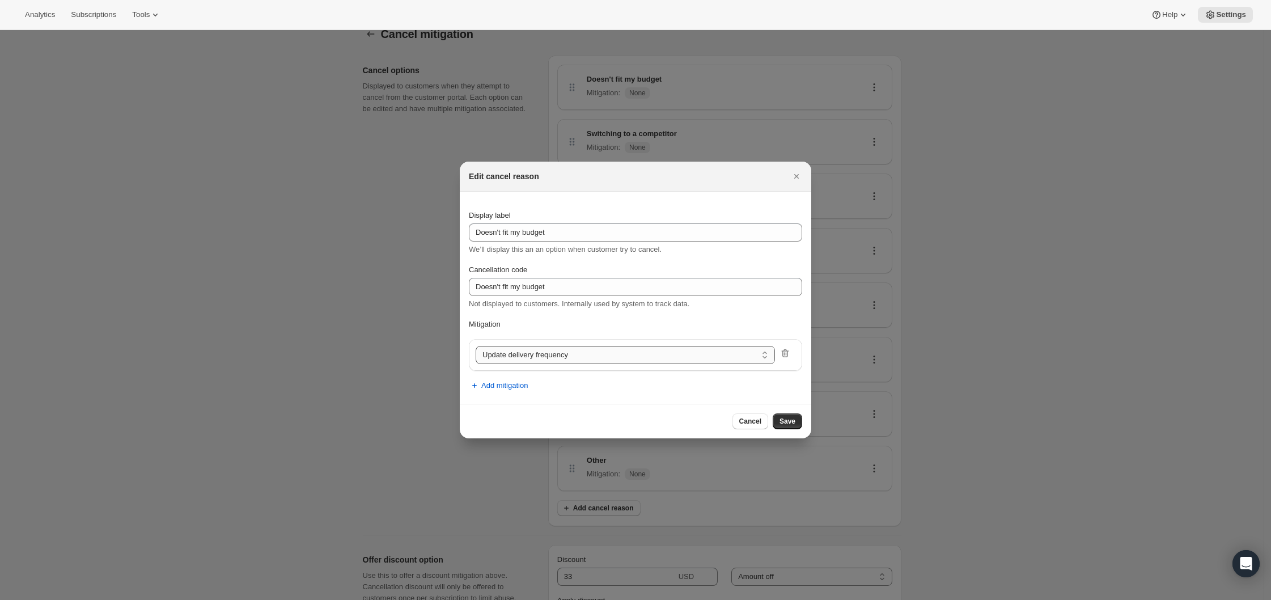
click at [549, 358] on select "Update delivery frequency Update delivery address Pause subscription Skip next …" at bounding box center [625, 355] width 299 height 18
select select "showDiscount"
click at [792, 426] on button "Save" at bounding box center [787, 421] width 29 height 16
select select "frequency"
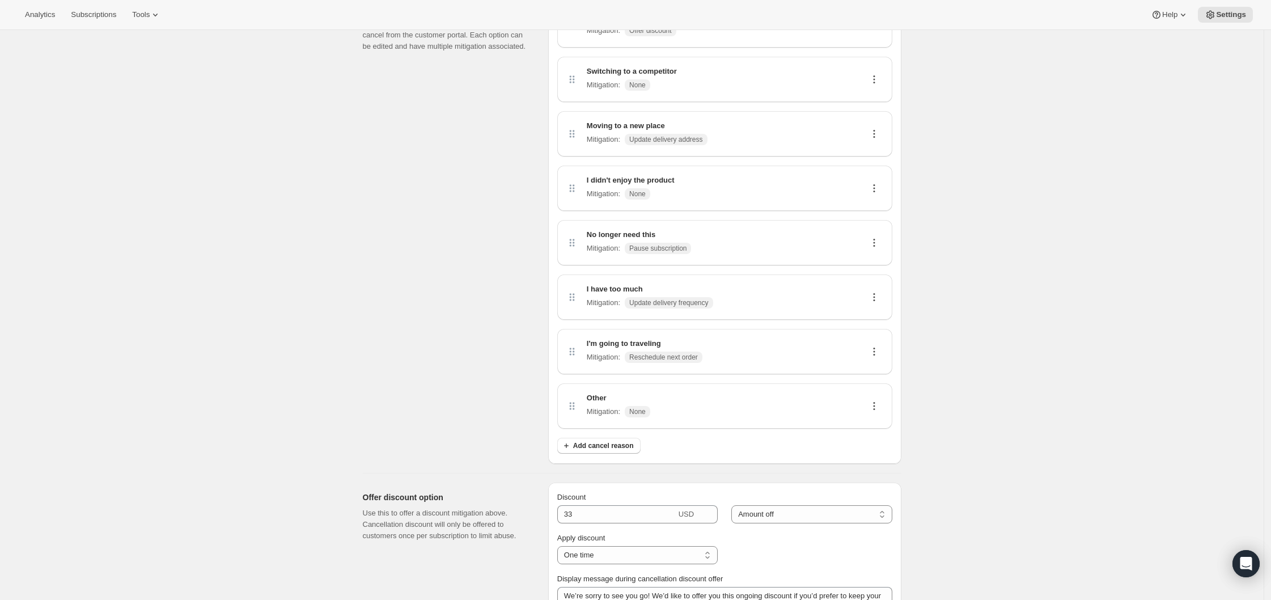
scroll to position [324, 0]
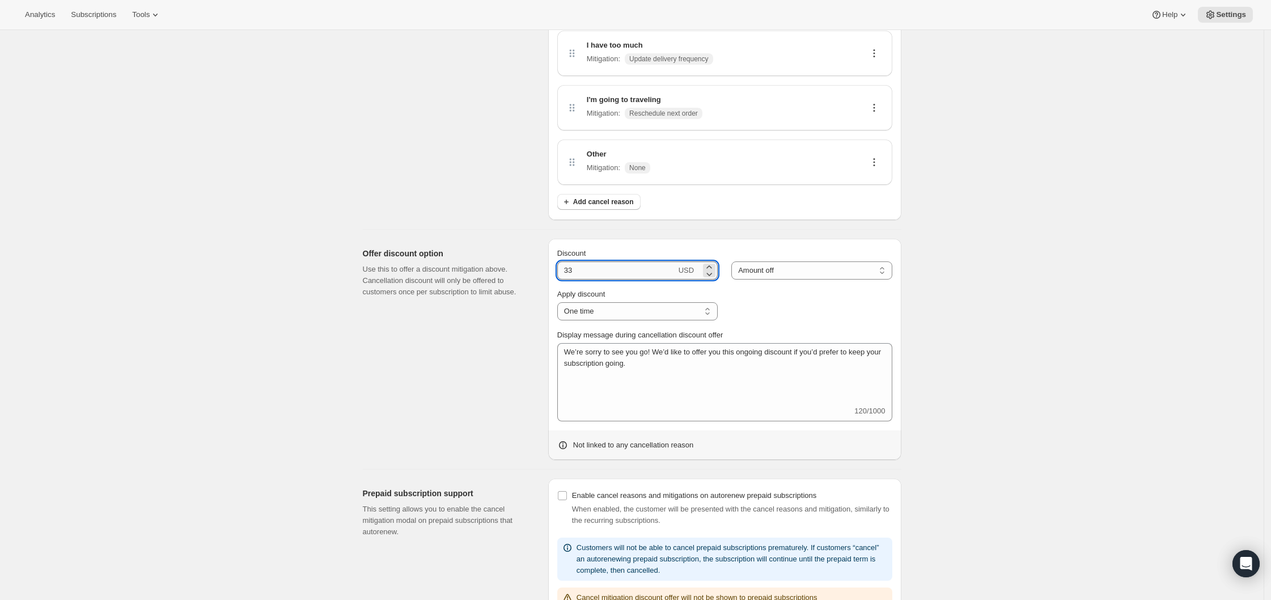
click at [654, 273] on input "33" at bounding box center [616, 270] width 119 height 18
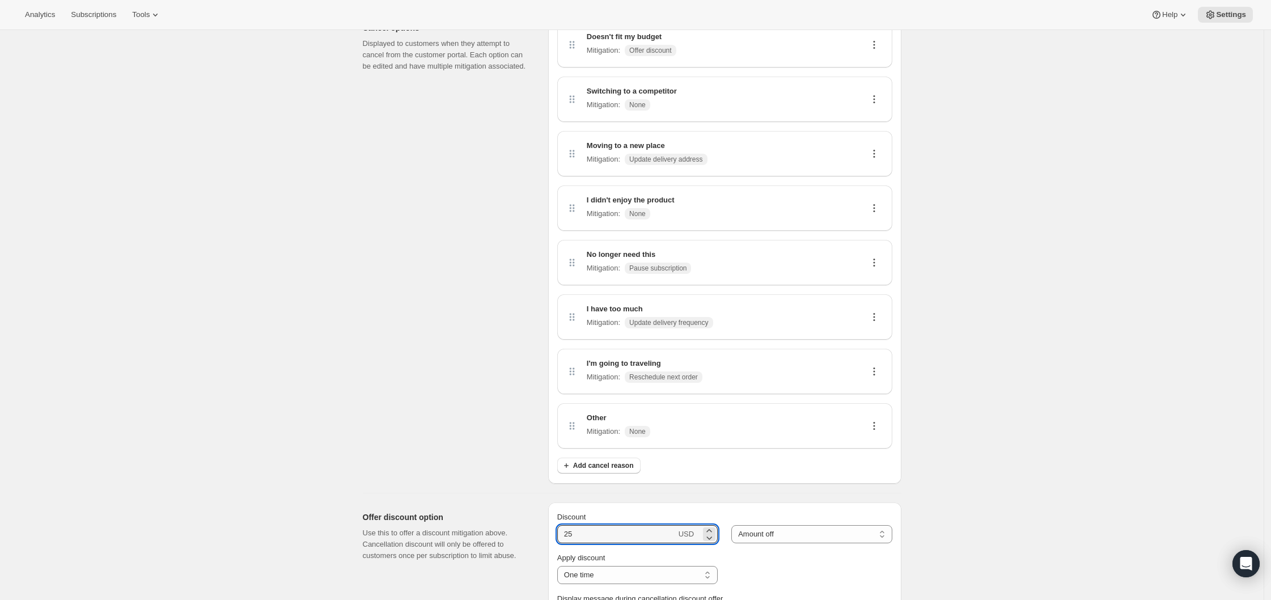
scroll to position [18, 0]
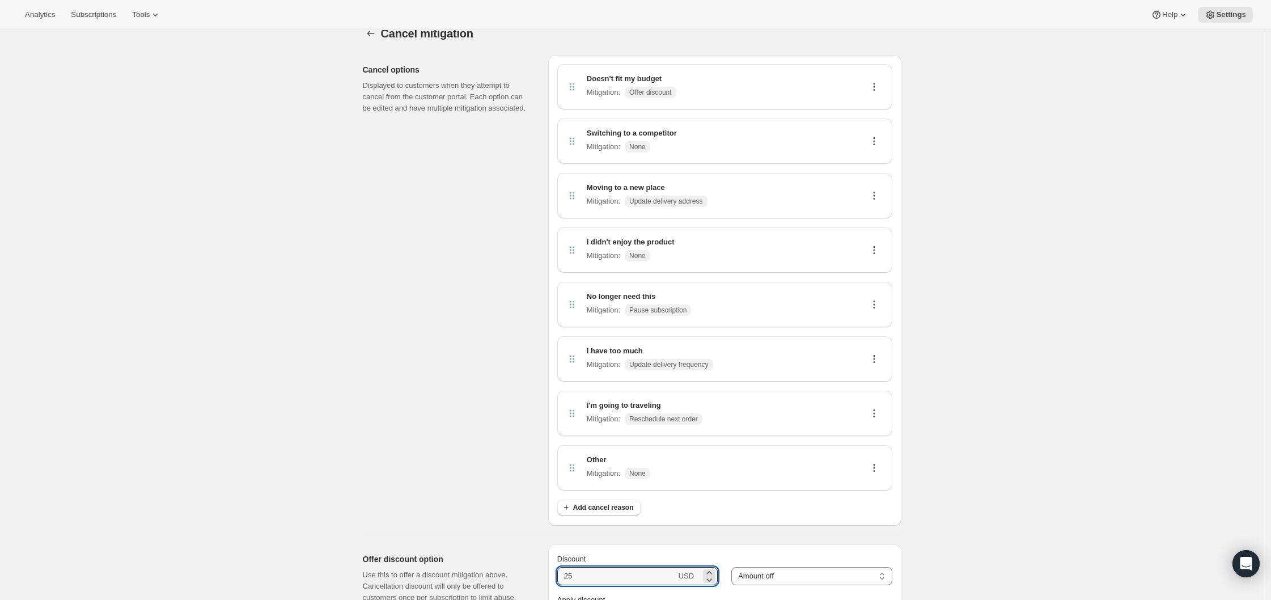
type input "25"
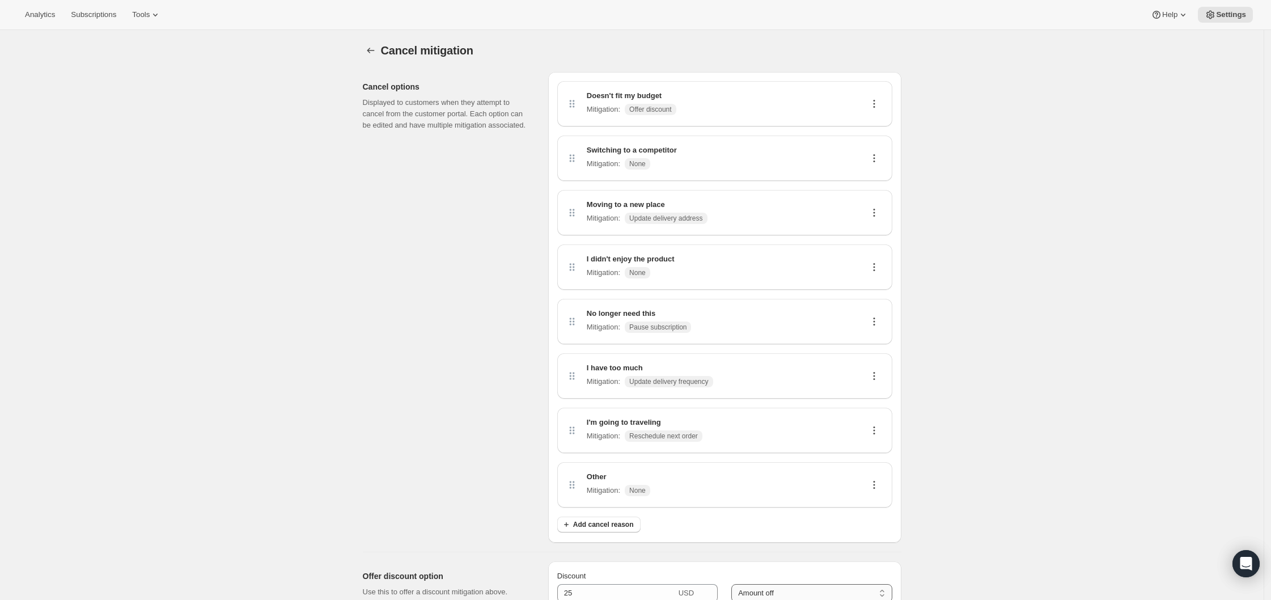
scroll to position [0, 0]
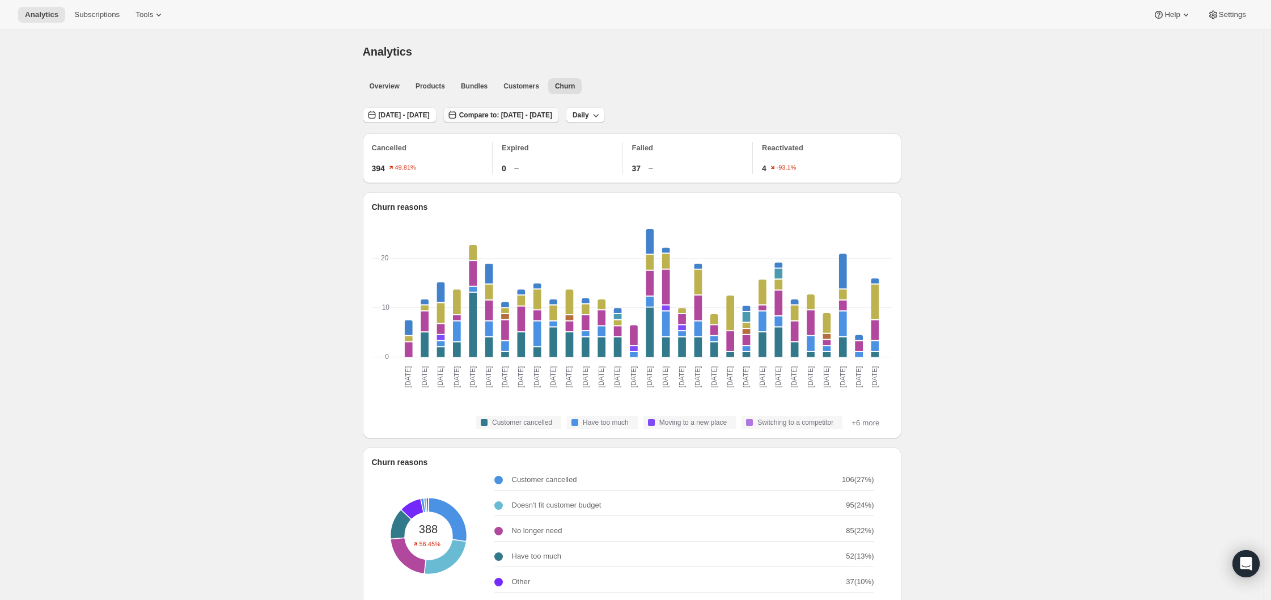
click at [527, 115] on span "Compare to: [DATE] - [DATE]" at bounding box center [505, 115] width 93 height 9
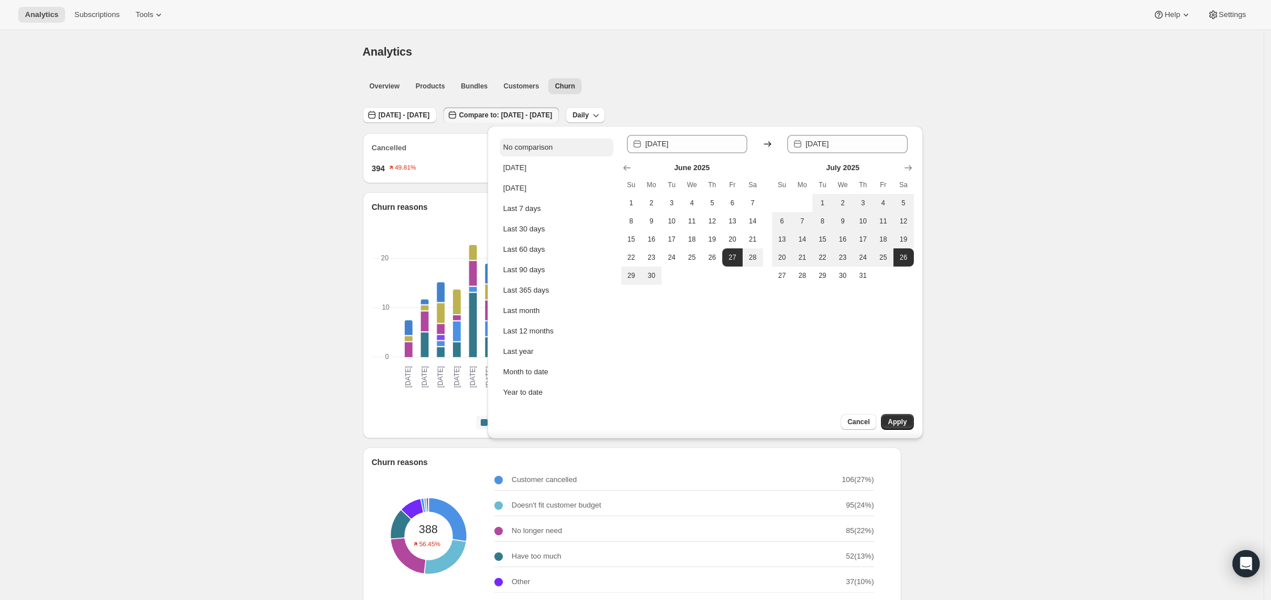
click at [513, 148] on div "No comparison" at bounding box center [527, 147] width 49 height 11
type input "[DATE]"
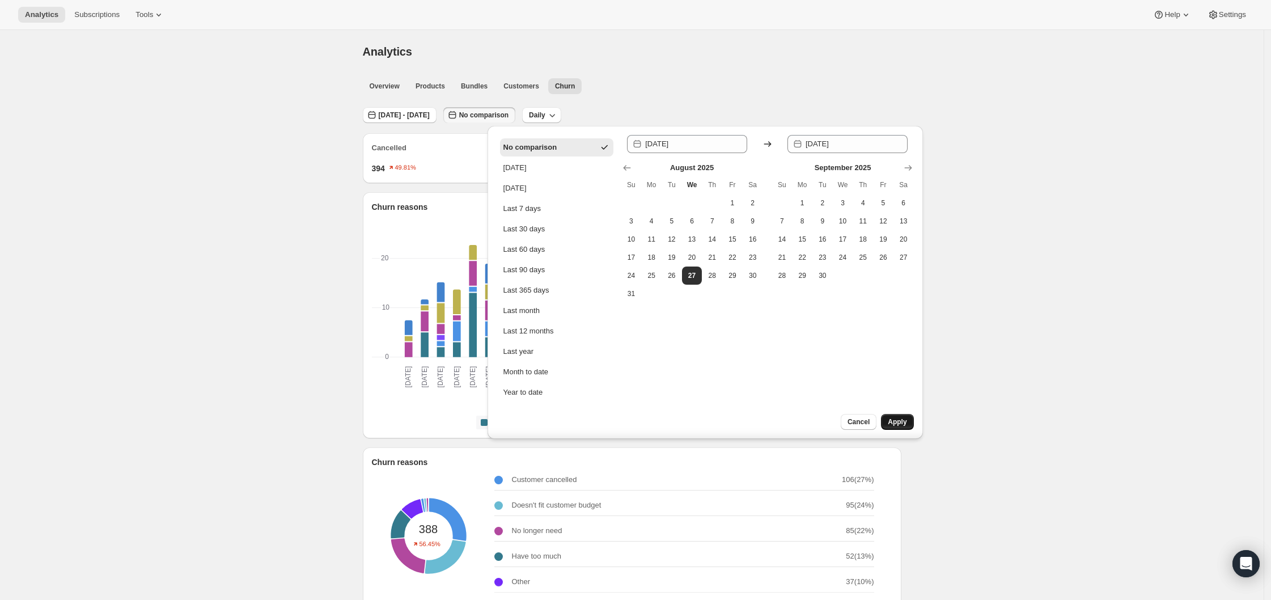
click at [908, 419] on button "Apply" at bounding box center [897, 422] width 32 height 16
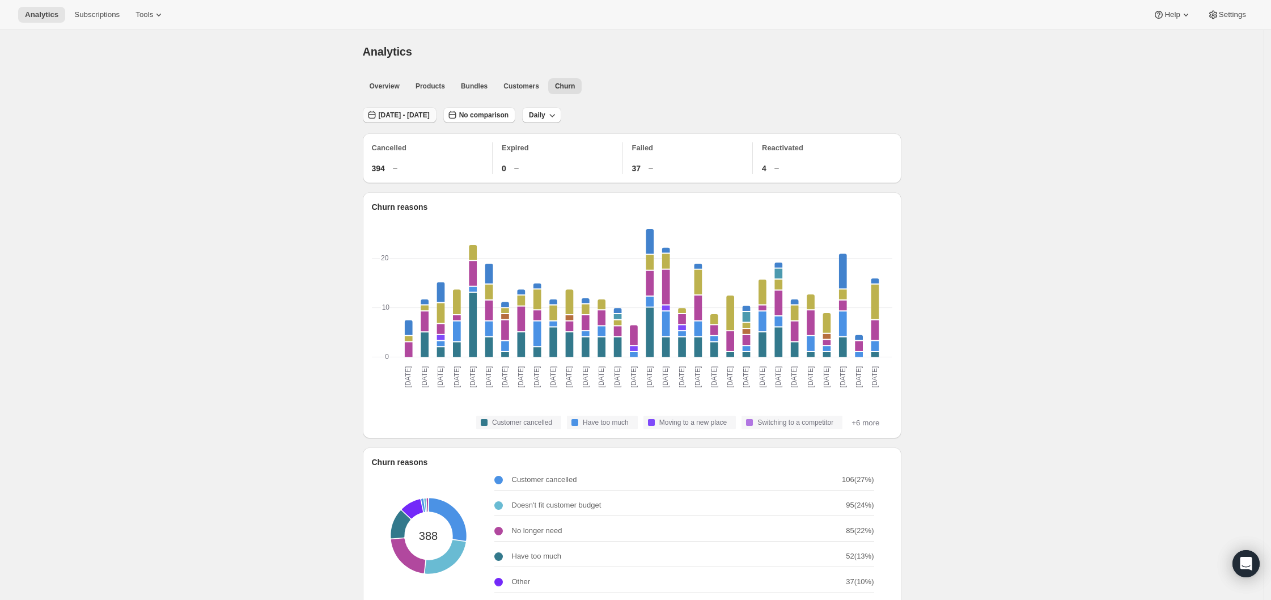
click at [385, 117] on span "Jul 27, 2025 - Aug 25, 2025" at bounding box center [404, 115] width 51 height 9
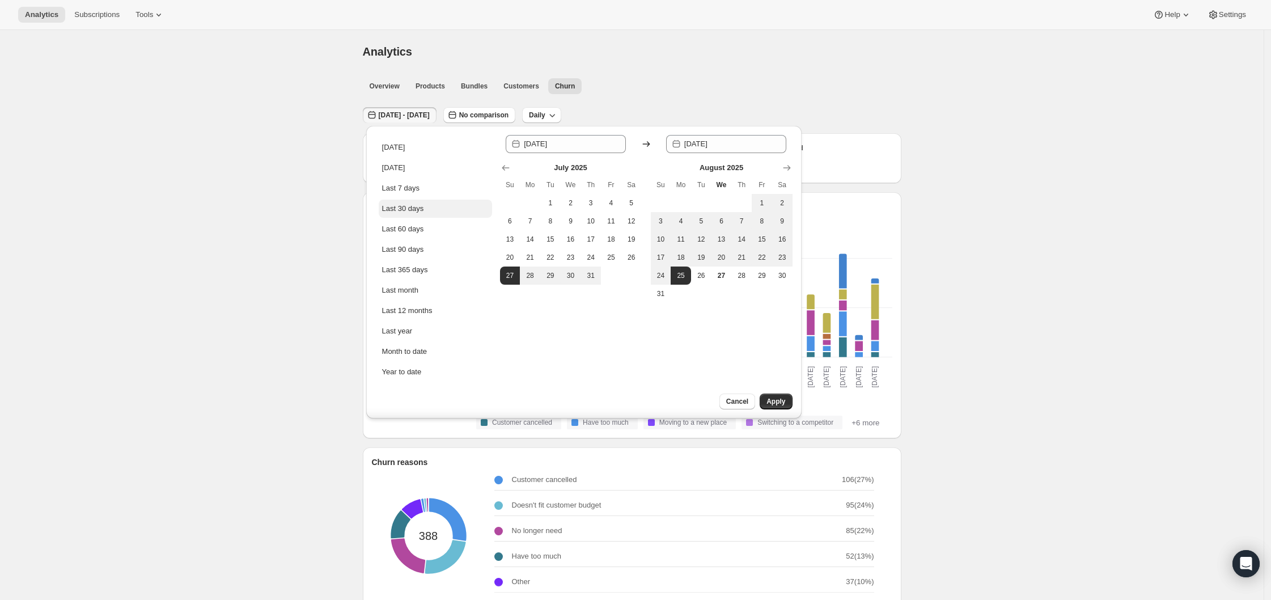
click at [423, 214] on button "Last 30 days" at bounding box center [435, 209] width 113 height 18
type input "2025-07-28"
type input "2025-08-26"
click at [764, 404] on button "Apply" at bounding box center [776, 401] width 32 height 16
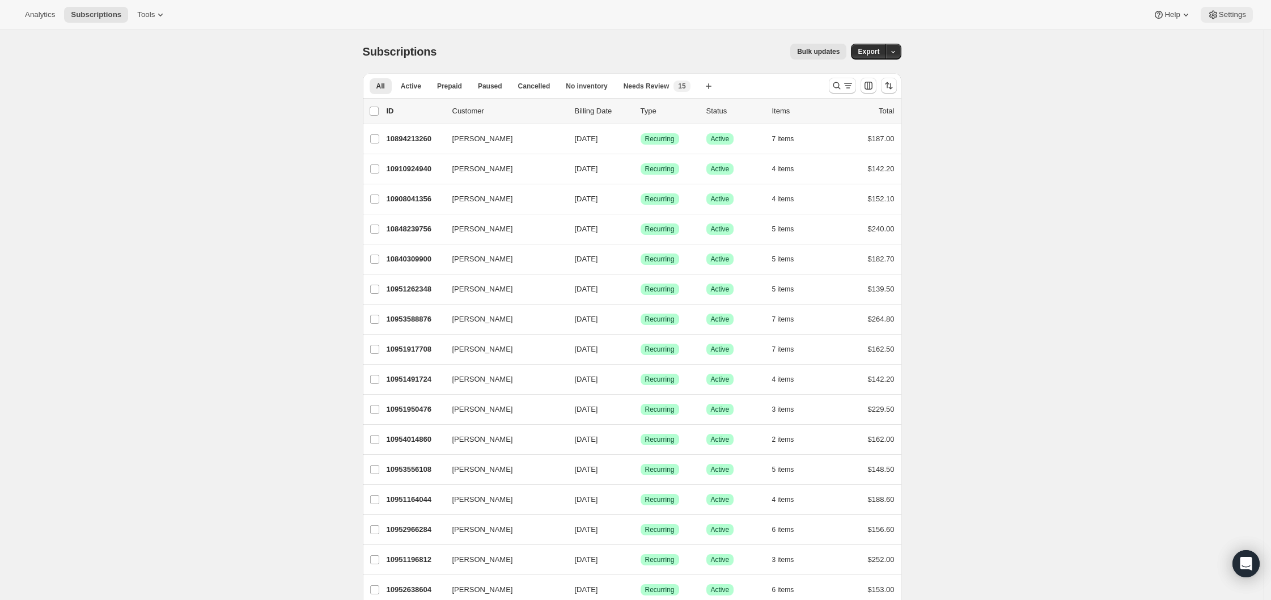
click at [925, 16] on span "Settings" at bounding box center [1232, 14] width 27 height 9
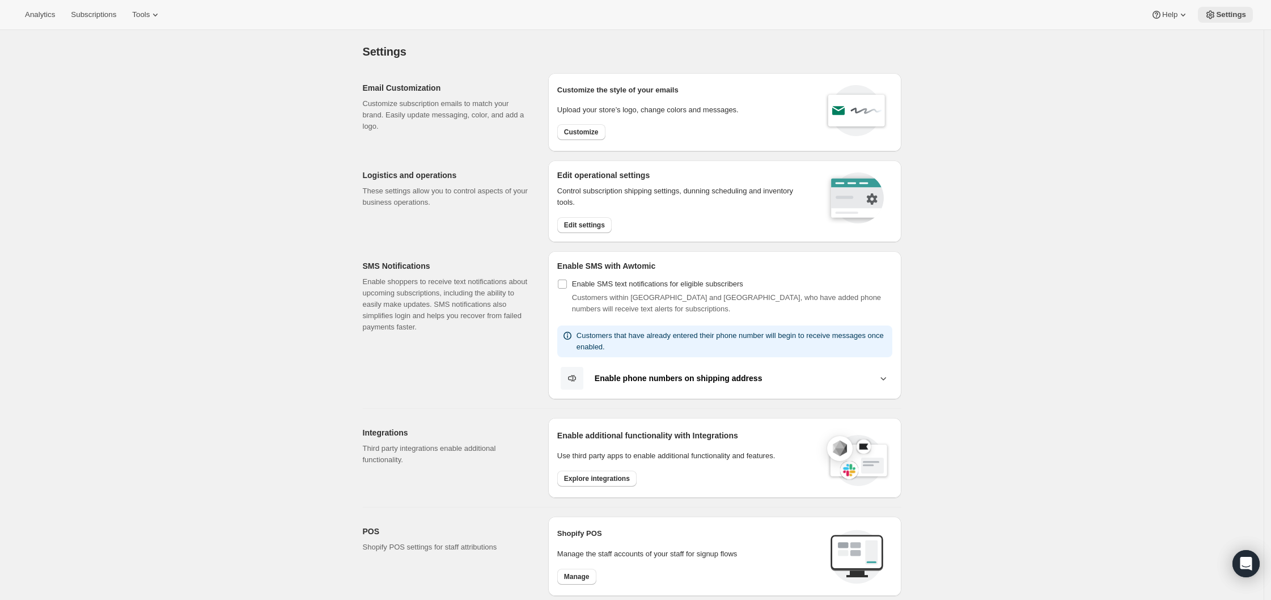
click at [925, 7] on button "Settings" at bounding box center [1225, 15] width 55 height 16
click at [925, 10] on span "Settings" at bounding box center [1231, 14] width 30 height 9
click at [163, 256] on div "Settings. This page is ready Settings Email Customization Customize subscriptio…" at bounding box center [632, 494] width 1264 height 929
click at [596, 227] on span "Edit settings" at bounding box center [584, 225] width 41 height 9
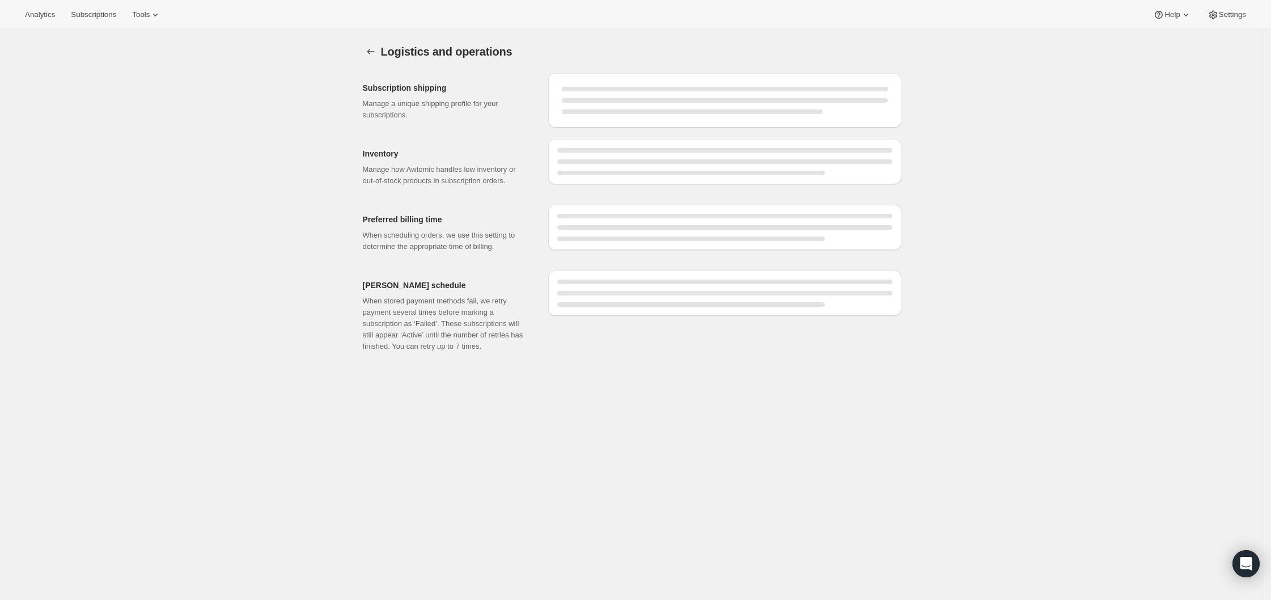
select select "11:00"
select select "DAY"
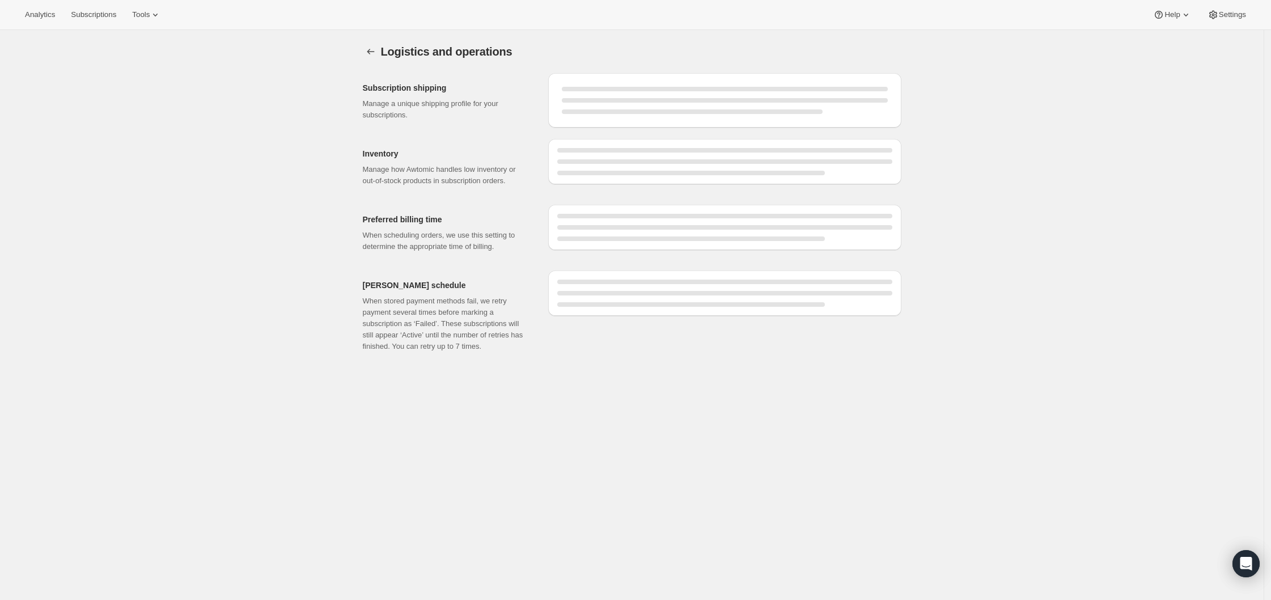
select select "DAY"
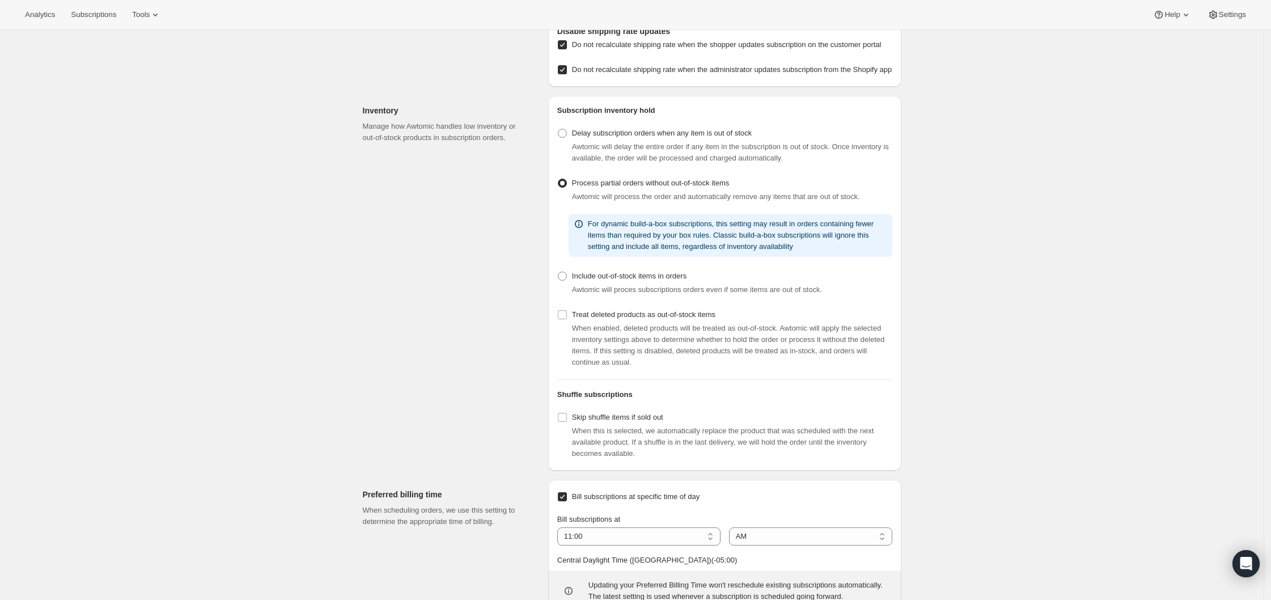
scroll to position [178, 0]
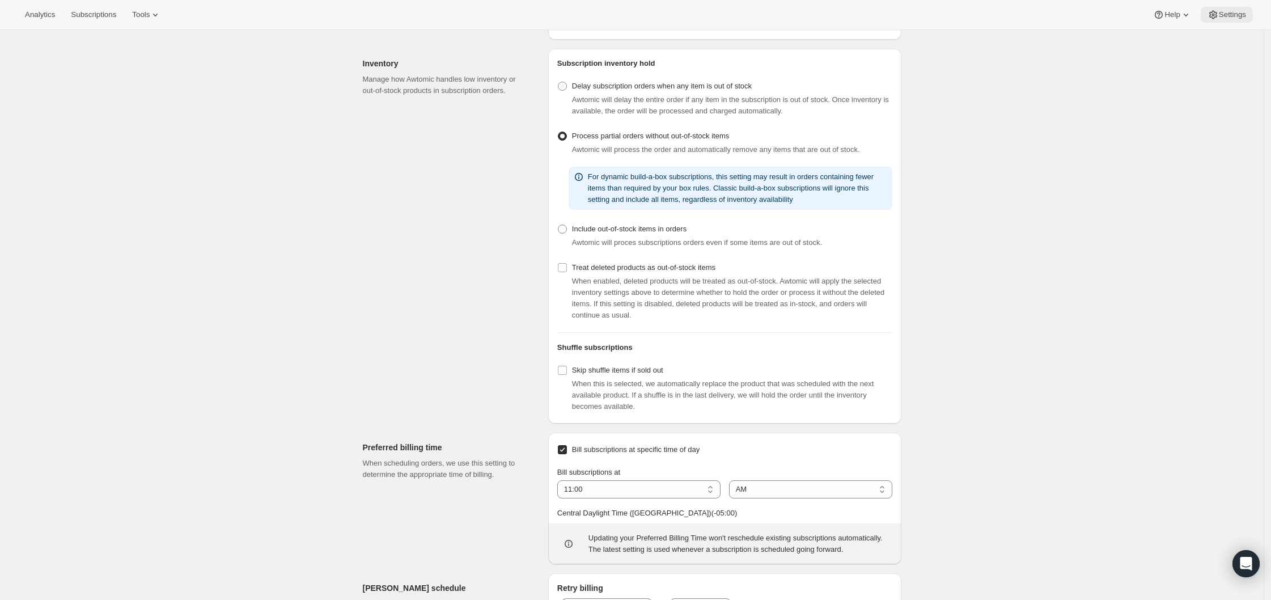
click at [925, 15] on span "Settings" at bounding box center [1232, 14] width 27 height 9
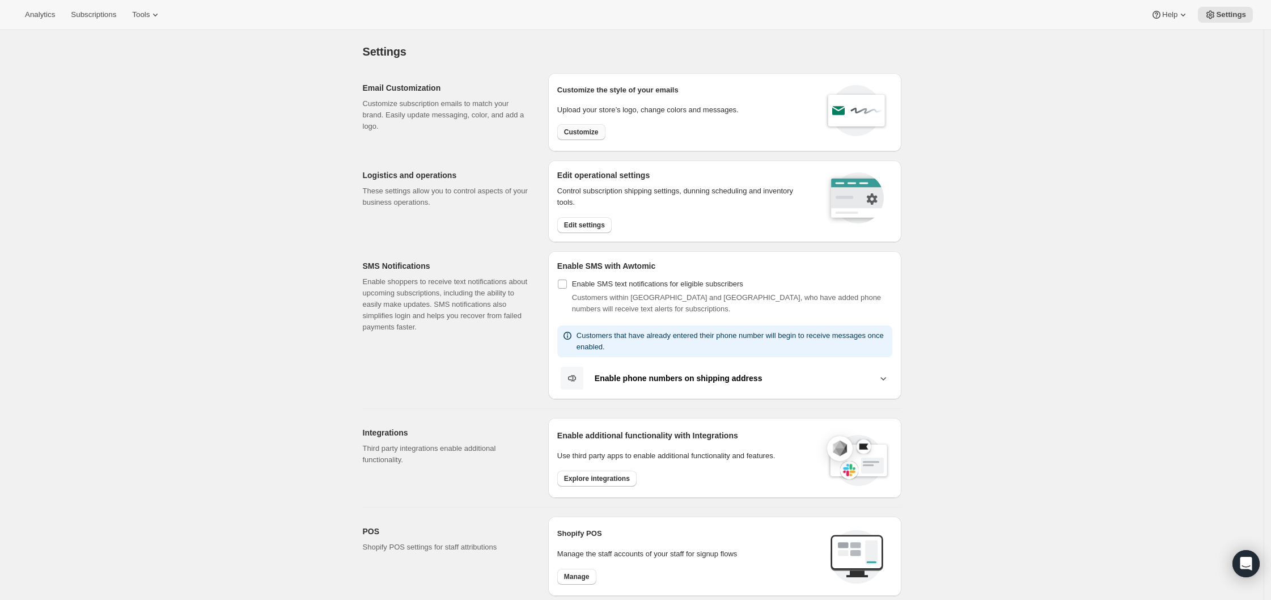
click at [595, 130] on span "Customize" at bounding box center [581, 132] width 35 height 9
select select "subscriptionMessage"
select select "5"
select select "15"
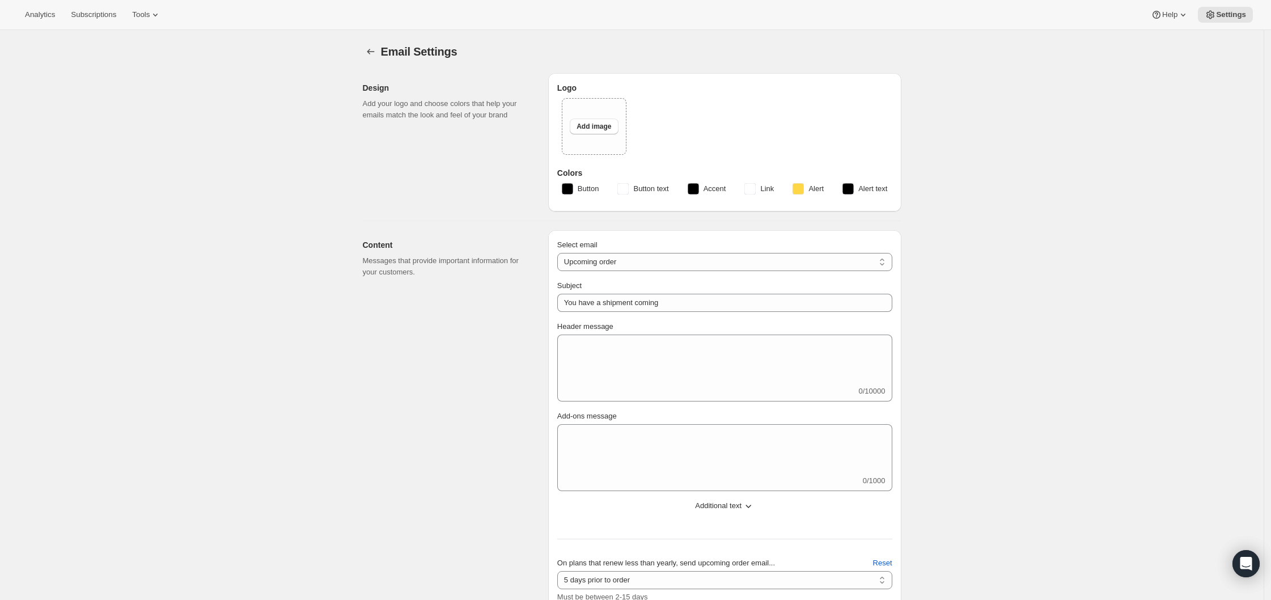
type input "Get ready for your upcoming Wine Club shipment! 📦"
type textarea "Good news! Your next Wine Club order is about to be processed."
select select "7"
type input "ONEHOPE Wine"
checkbox input "false"
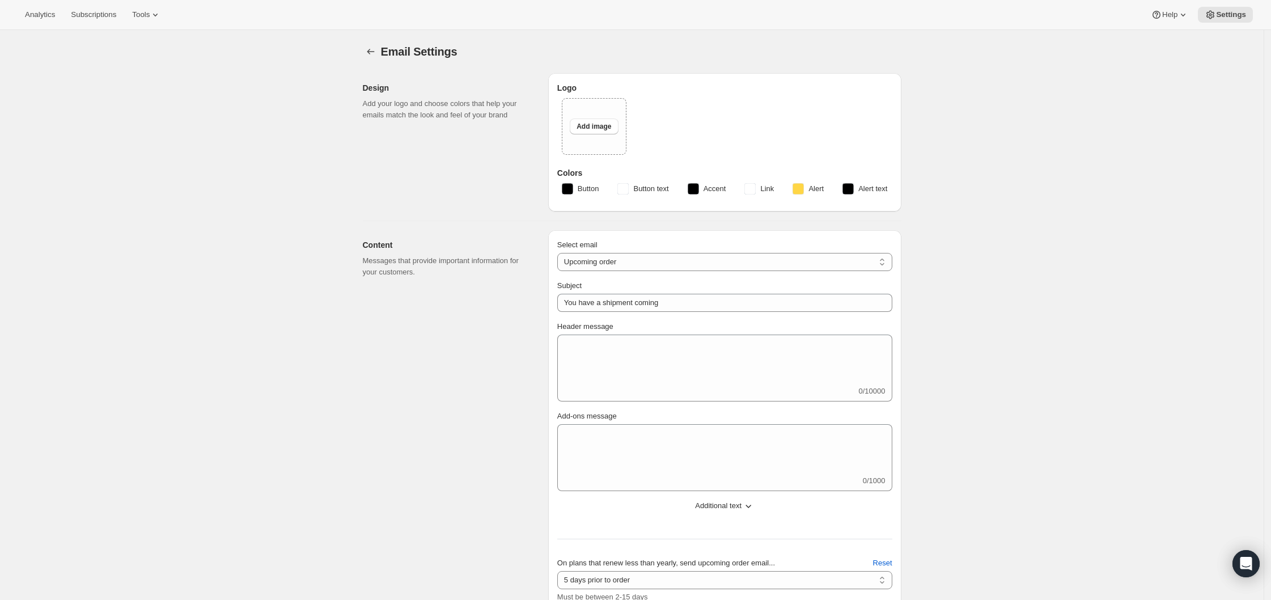
checkbox input "false"
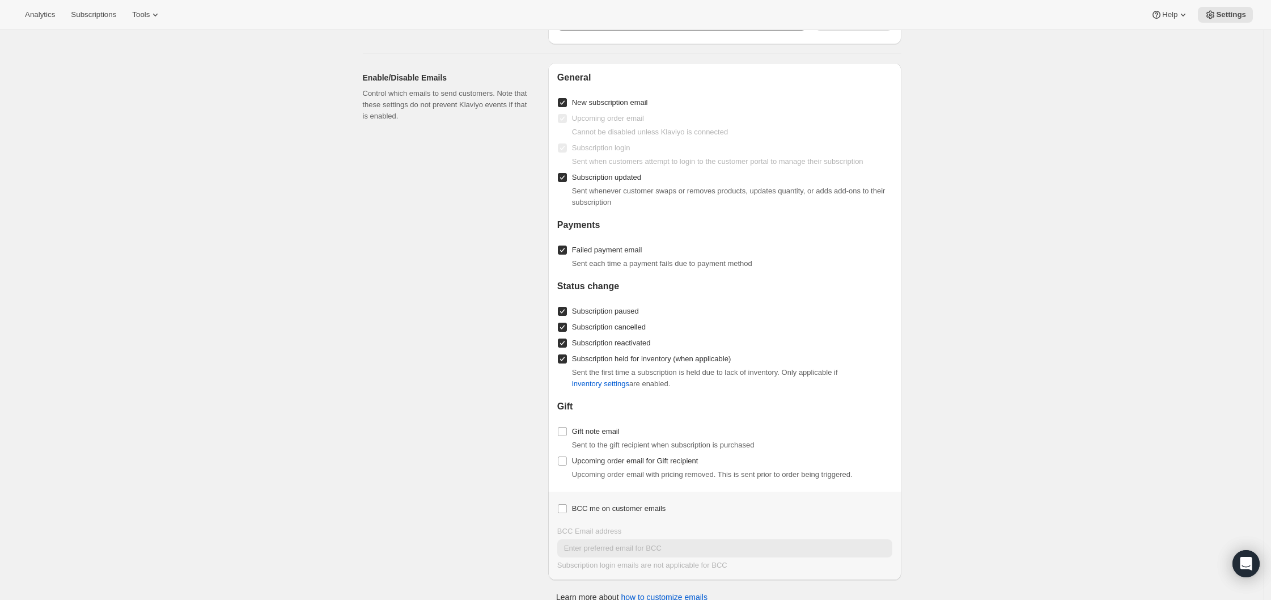
scroll to position [1117, 0]
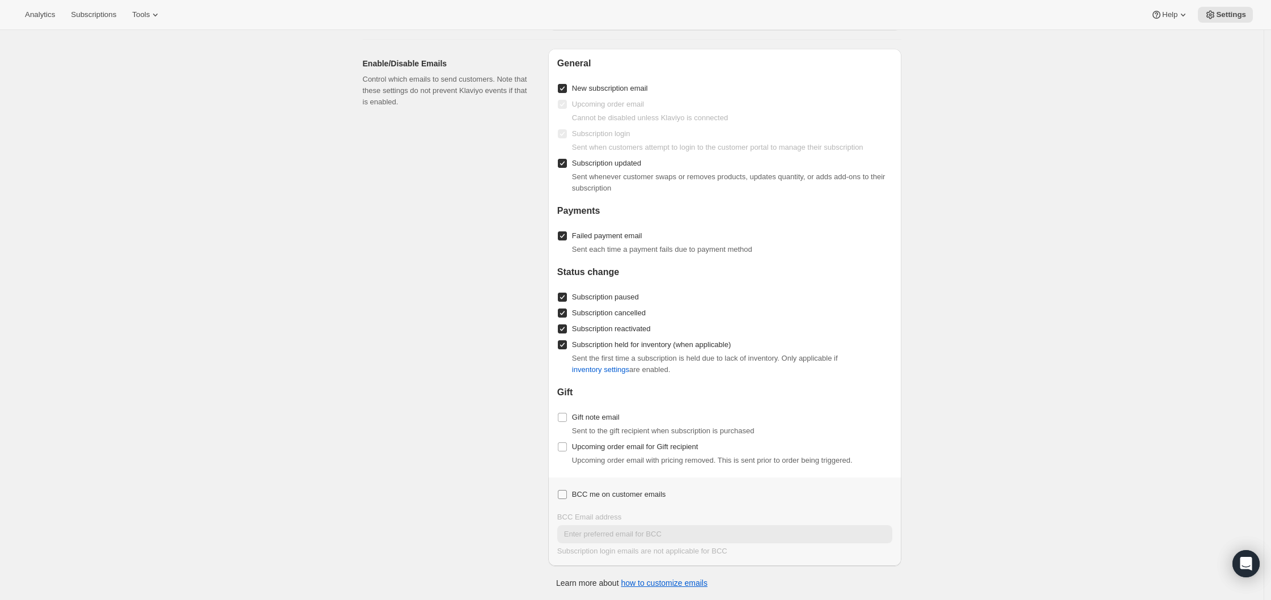
click at [573, 497] on label "BCC me on customer emails" at bounding box center [611, 494] width 108 height 16
click at [567, 497] on input "BCC me on customer emails" at bounding box center [562, 494] width 9 height 9
checkbox input "true"
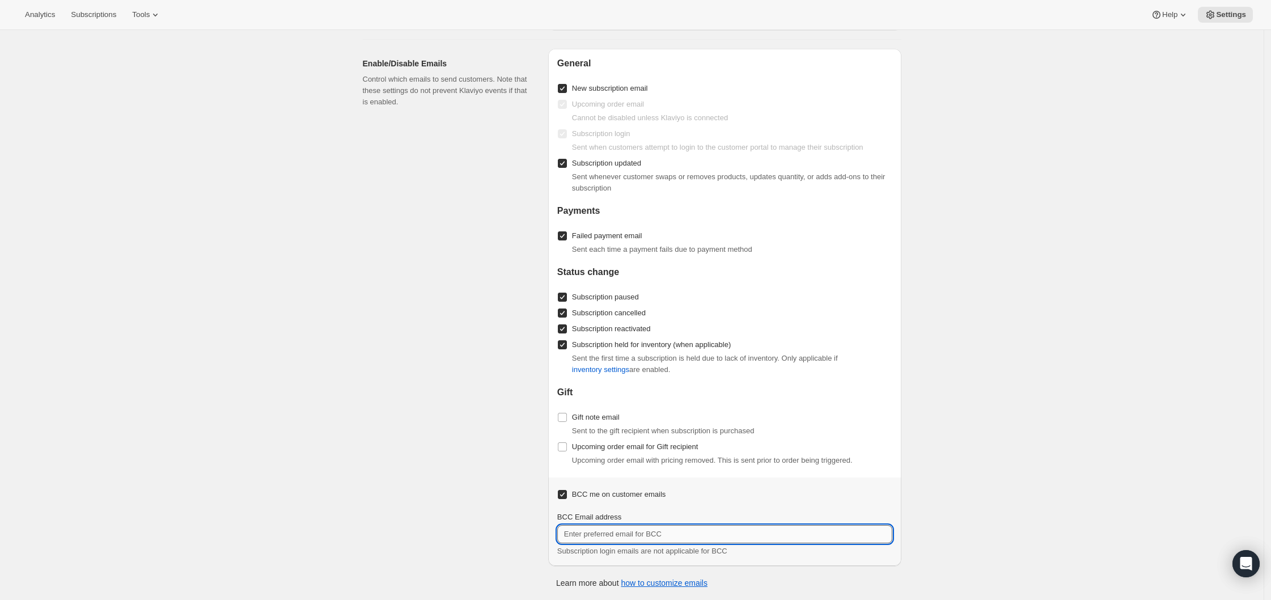
click at [596, 519] on input "BCC Email address" at bounding box center [724, 534] width 335 height 18
click at [688, 519] on input "BCC Email address" at bounding box center [724, 534] width 335 height 18
paste input "brittany@onehopewine.com"
type input "brittany@onehopewine.com"
click at [49, 15] on span "Analytics" at bounding box center [40, 14] width 30 height 9
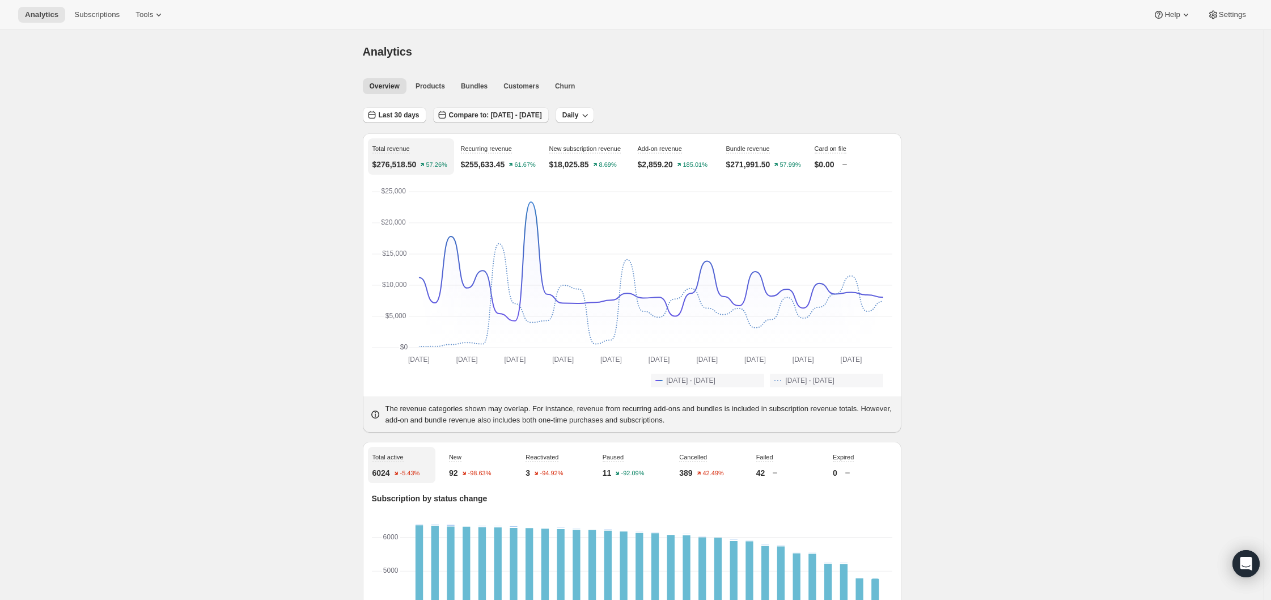
click at [476, 117] on span "Compare to: [DATE] - [DATE]" at bounding box center [495, 115] width 93 height 9
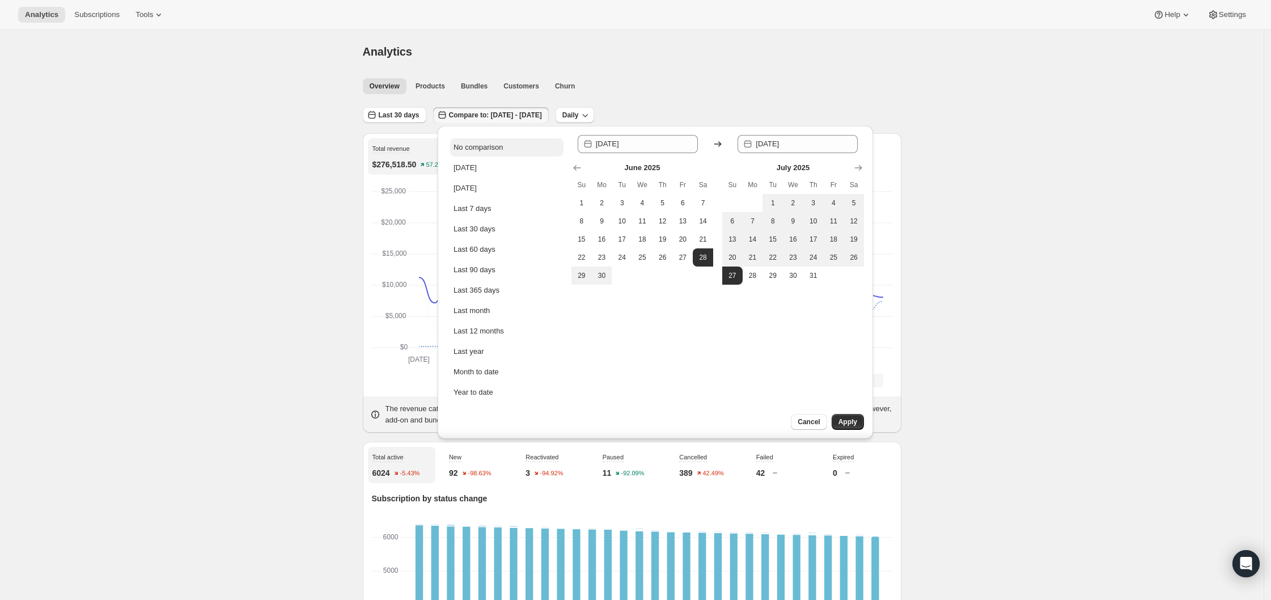
click at [488, 146] on div "No comparison" at bounding box center [477, 147] width 49 height 11
type input "[DATE]"
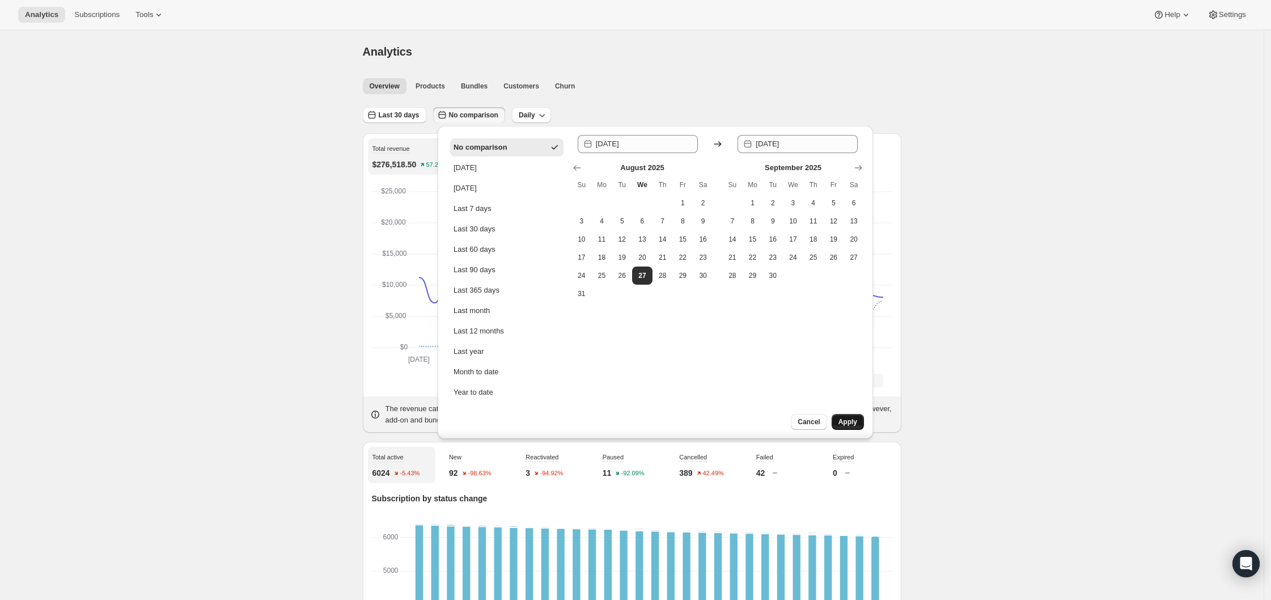
click at [860, 427] on button "Apply" at bounding box center [848, 422] width 32 height 16
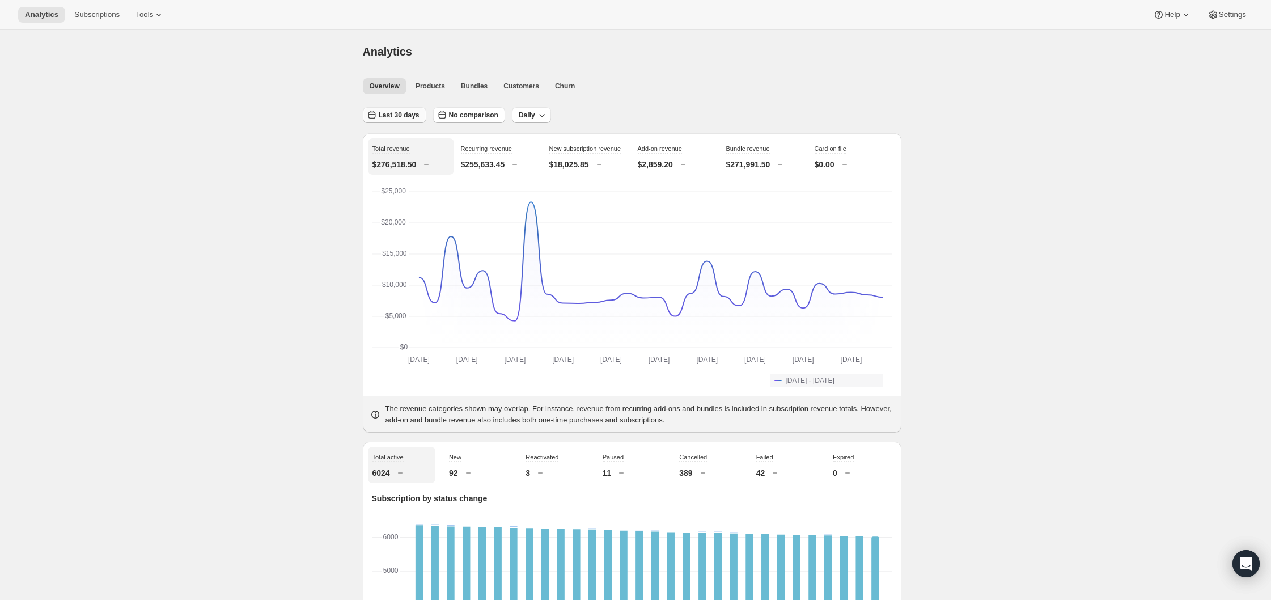
click at [393, 111] on span "Last 30 days" at bounding box center [399, 115] width 41 height 9
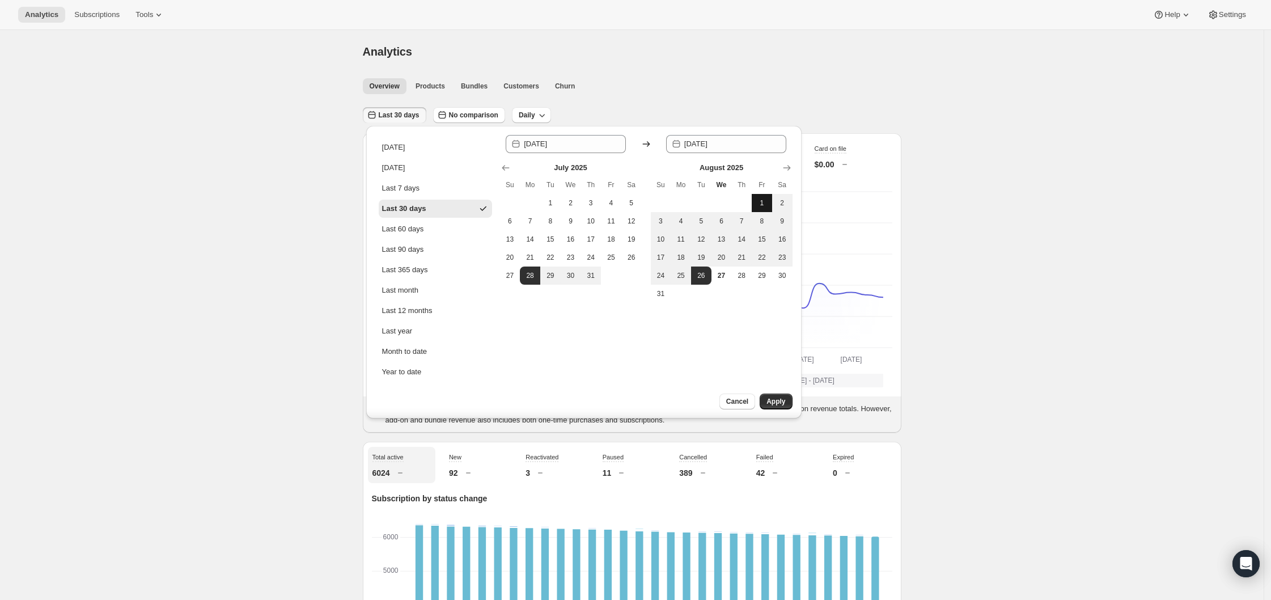
click at [763, 206] on span "1" at bounding box center [761, 202] width 11 height 9
type input "[DATE]"
click at [706, 277] on span "26" at bounding box center [701, 275] width 11 height 9
type input "[DATE]"
click at [771, 398] on span "Apply" at bounding box center [775, 401] width 19 height 9
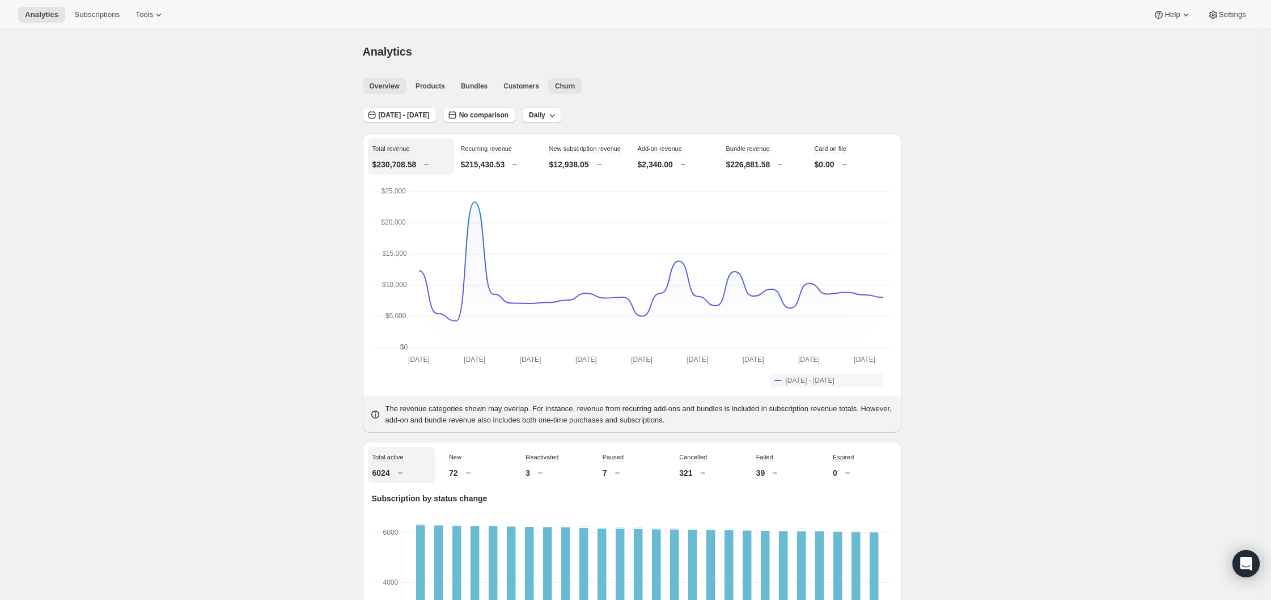
click at [573, 92] on button "Churn" at bounding box center [564, 86] width 33 height 16
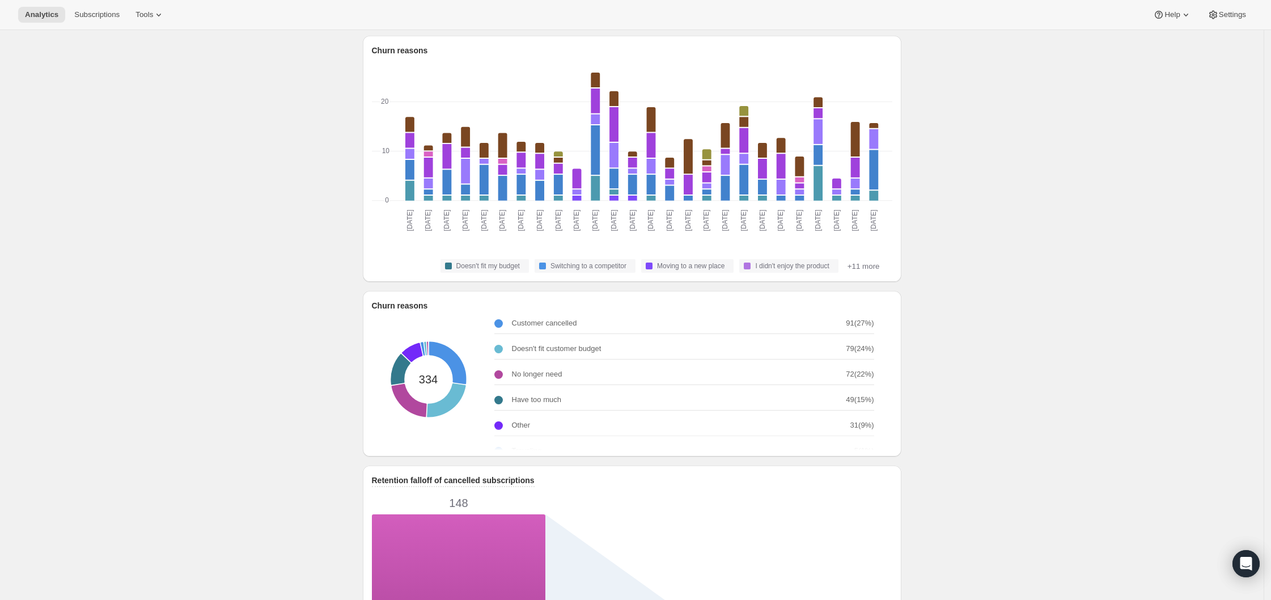
scroll to position [162, 0]
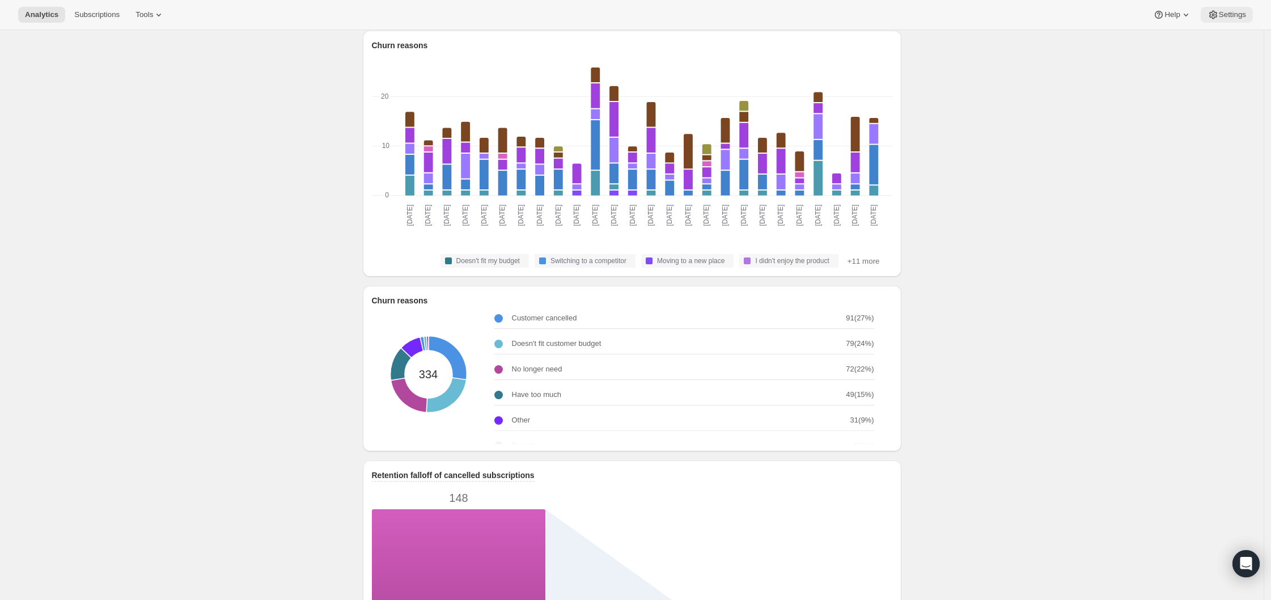
click at [925, 16] on span "Settings" at bounding box center [1232, 14] width 27 height 9
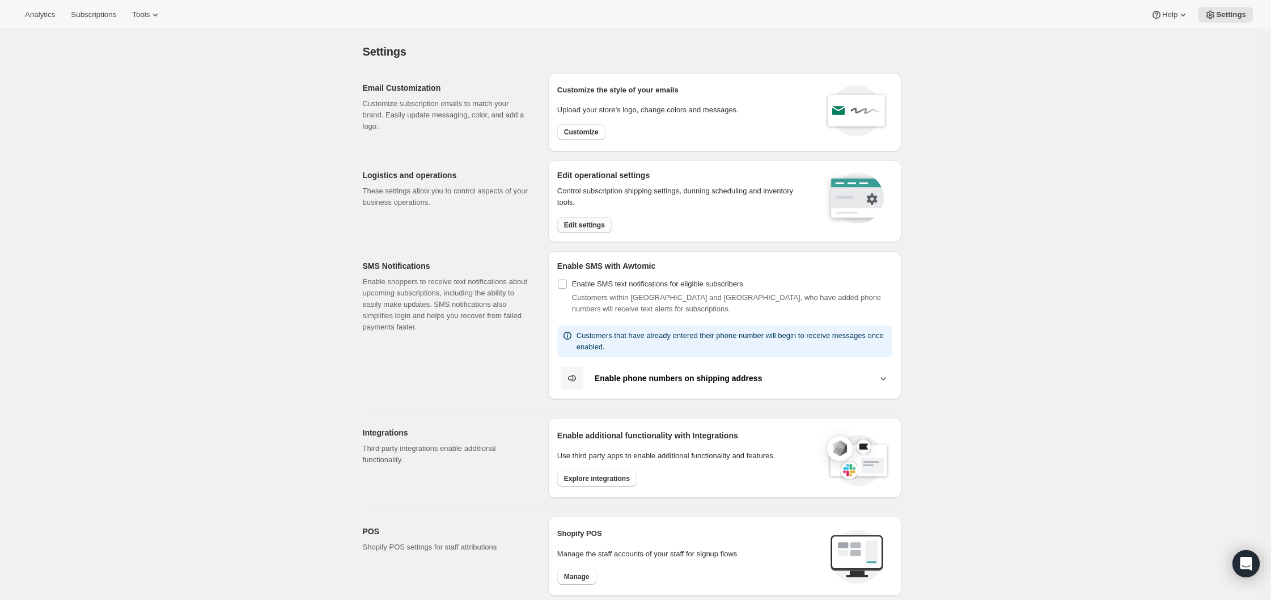
click at [591, 229] on button "Edit settings" at bounding box center [584, 225] width 54 height 16
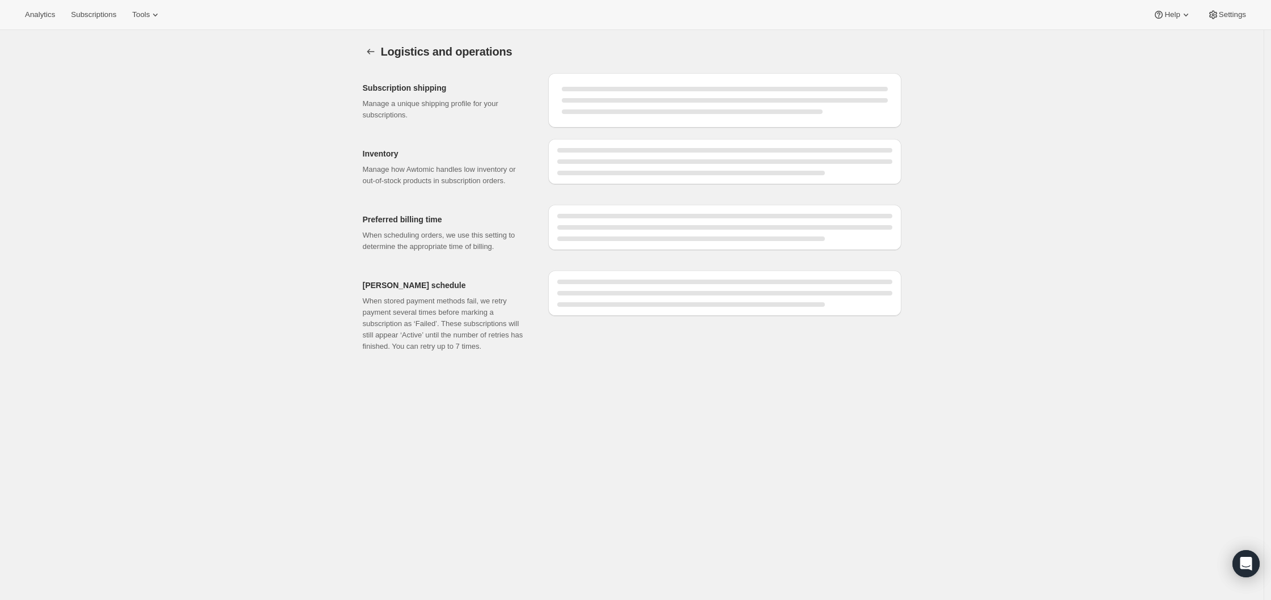
select select "11:00"
select select "DAY"
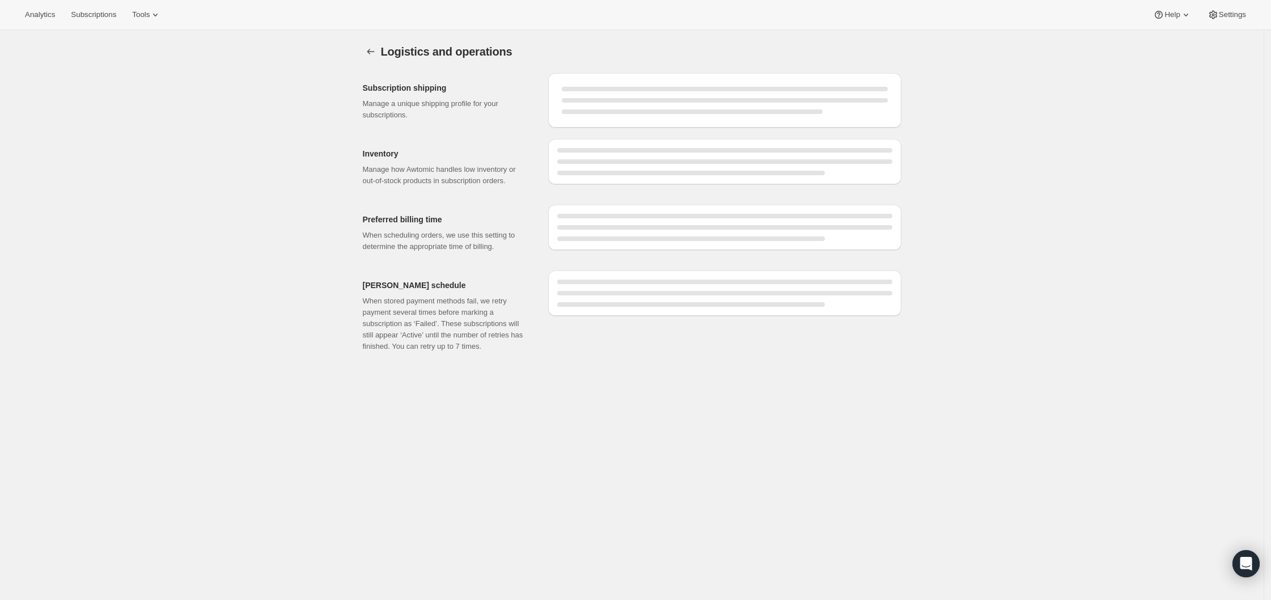
select select "DAY"
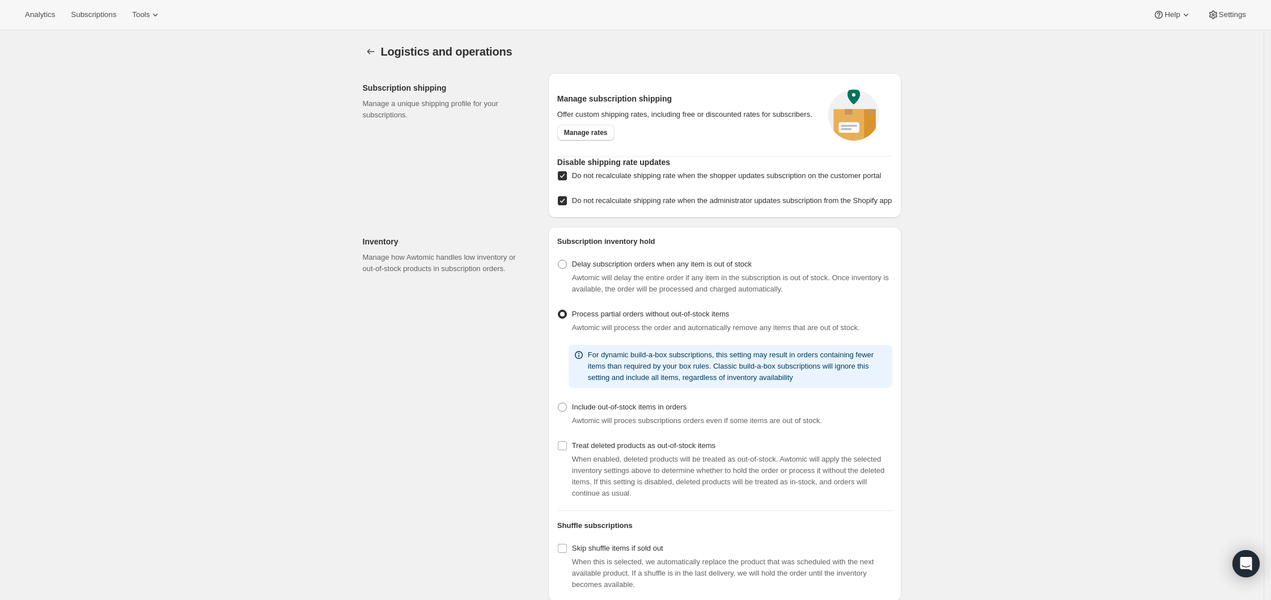
click at [378, 62] on div "Logistics and operations. This page is ready Logistics and operations" at bounding box center [632, 51] width 539 height 43
click at [376, 54] on icon "Settings" at bounding box center [370, 51] width 11 height 11
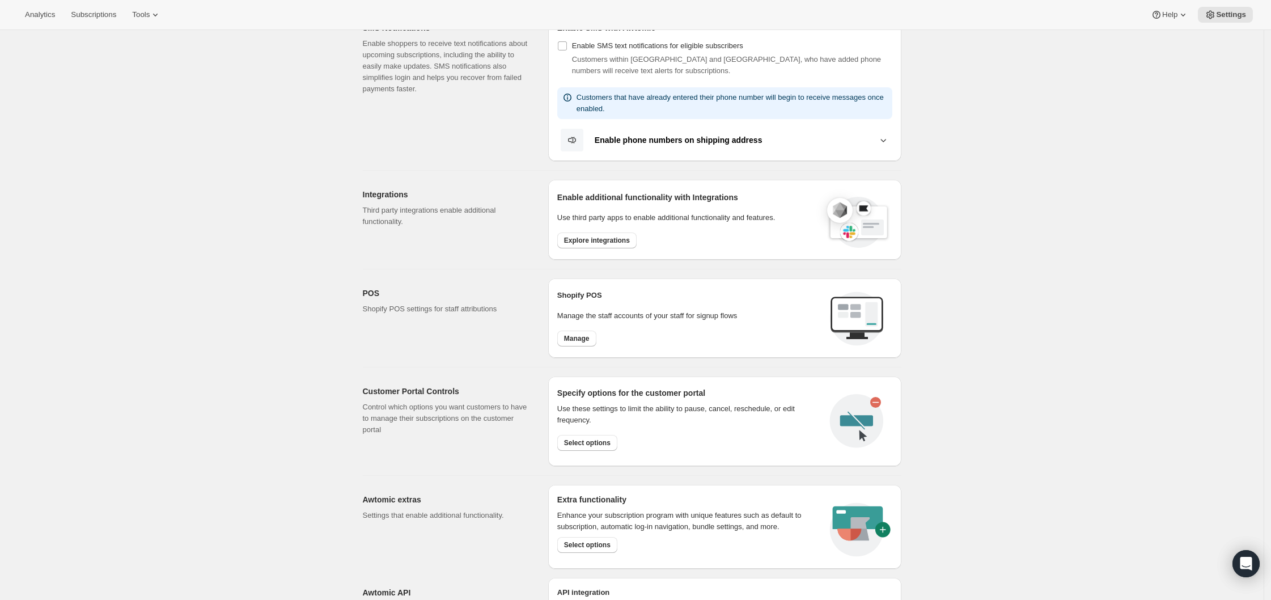
scroll to position [298, 0]
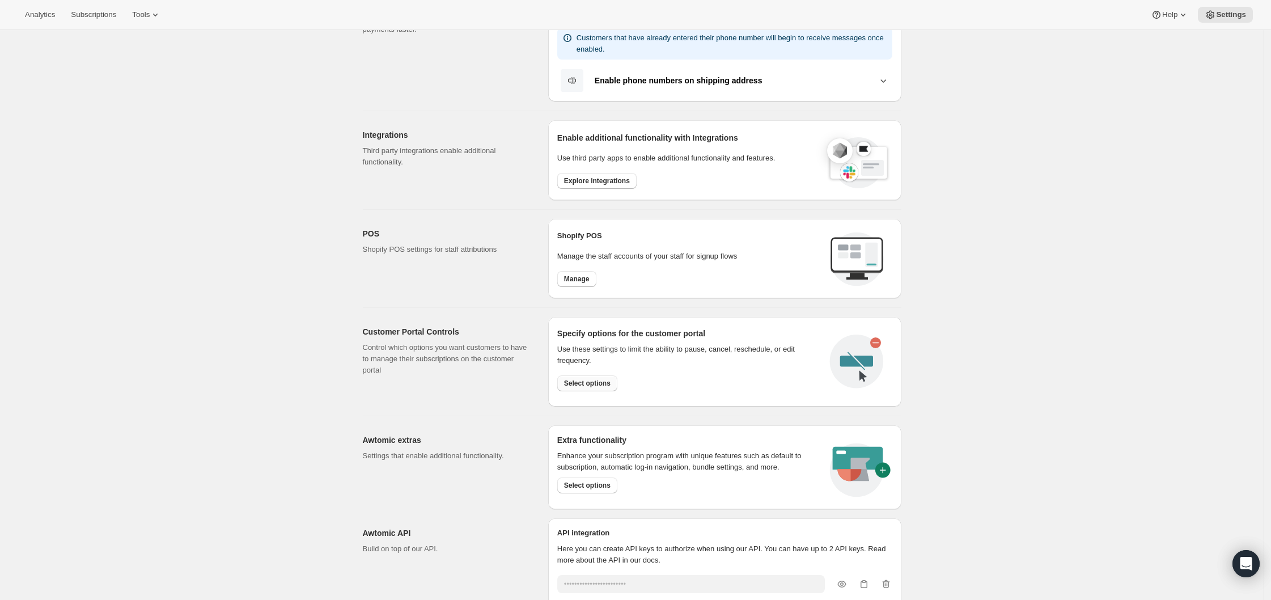
click at [573, 381] on span "Select options" at bounding box center [587, 383] width 46 height 9
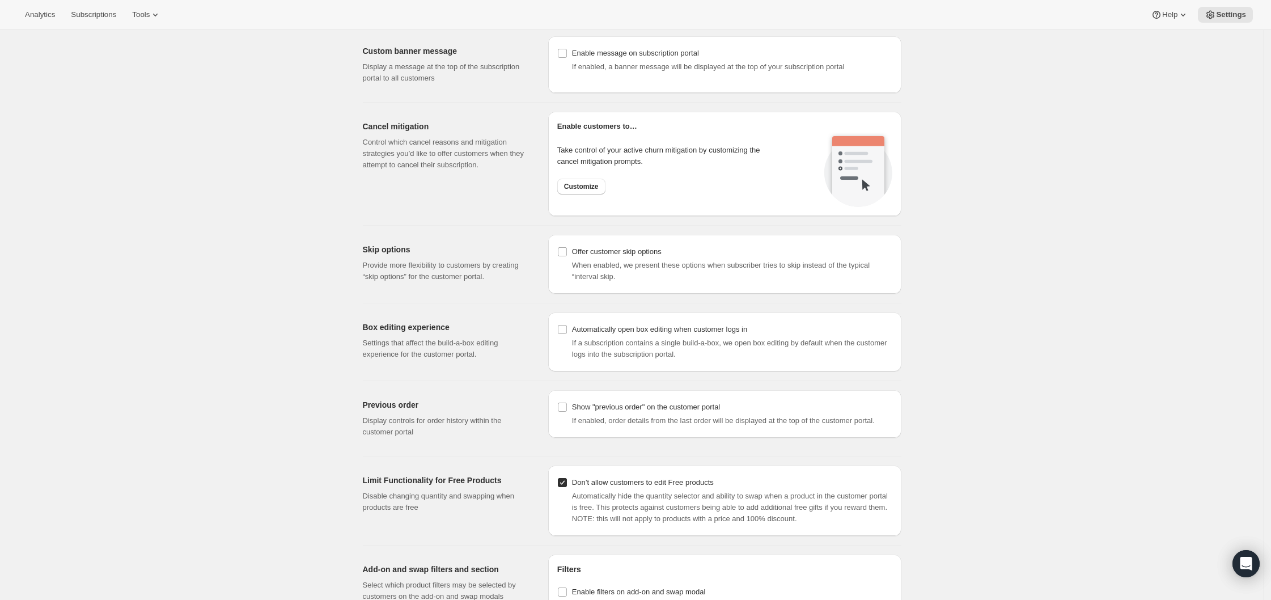
scroll to position [604, 0]
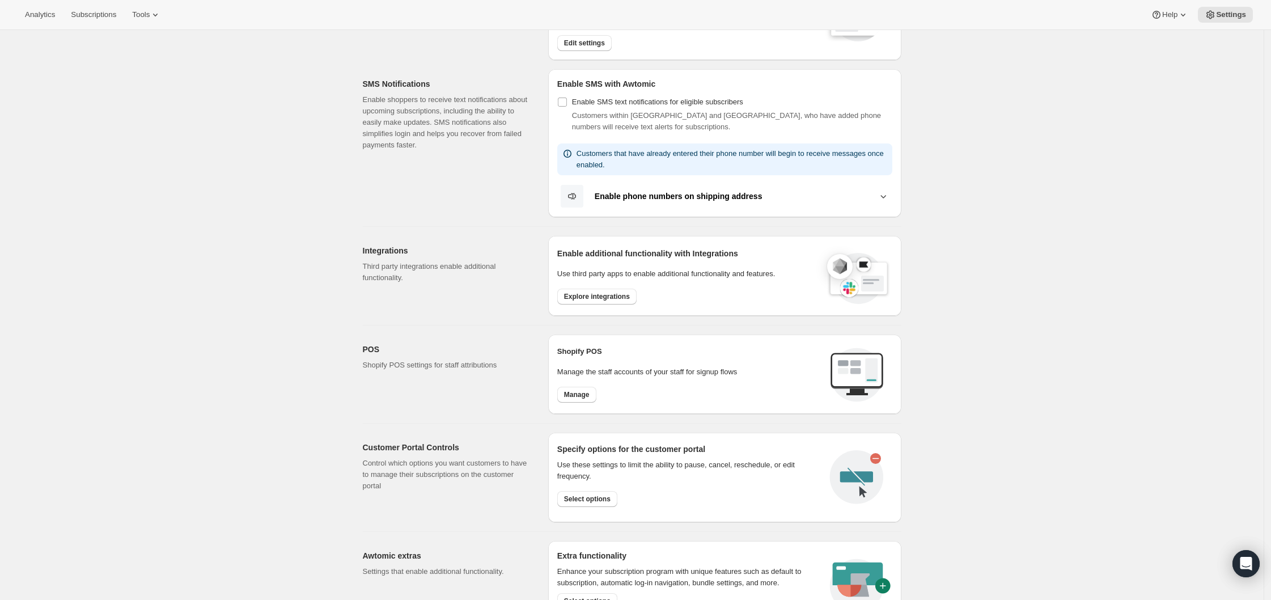
scroll to position [358, 0]
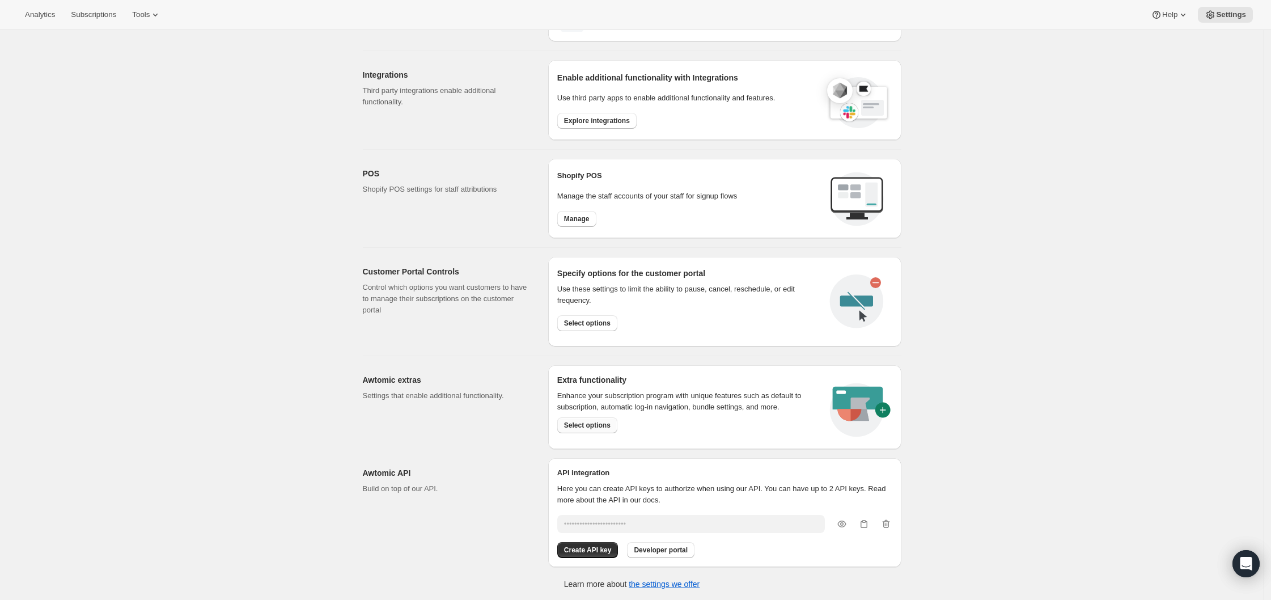
click at [586, 425] on span "Select options" at bounding box center [587, 425] width 46 height 9
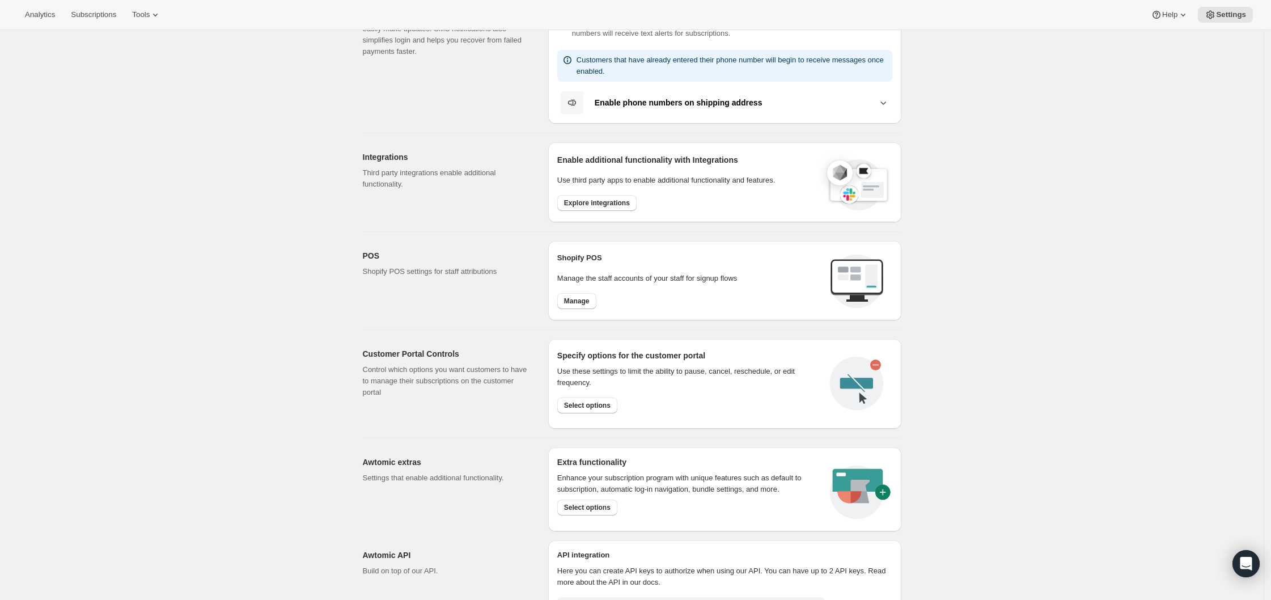
scroll to position [290, 0]
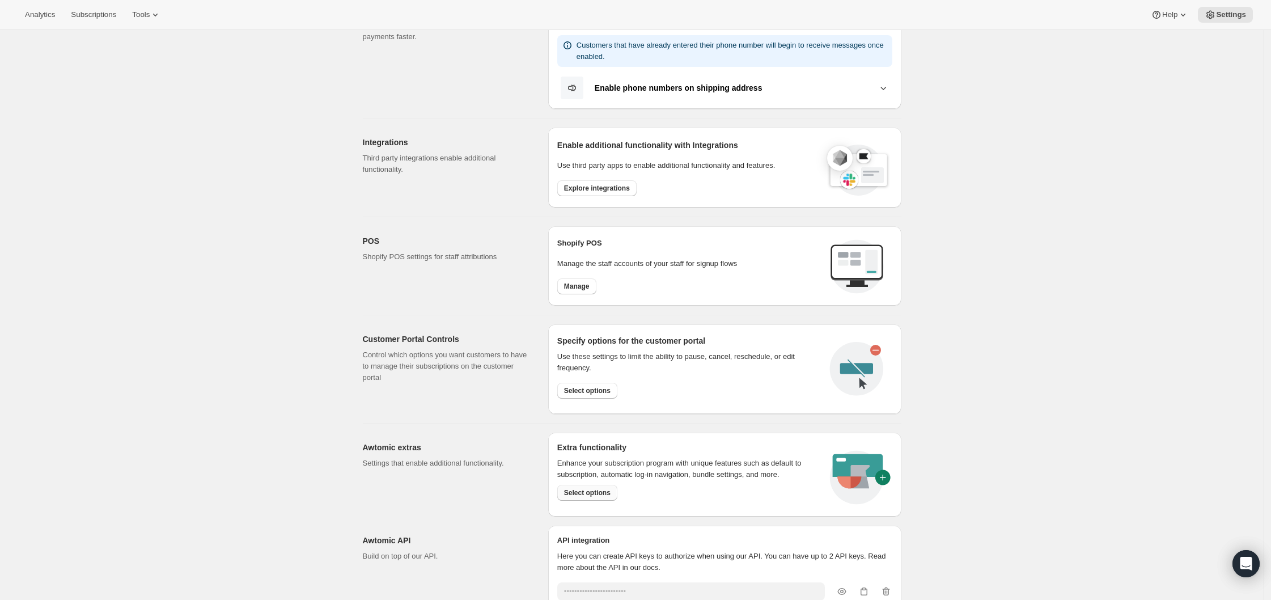
click at [596, 496] on button "Select options" at bounding box center [587, 493] width 60 height 16
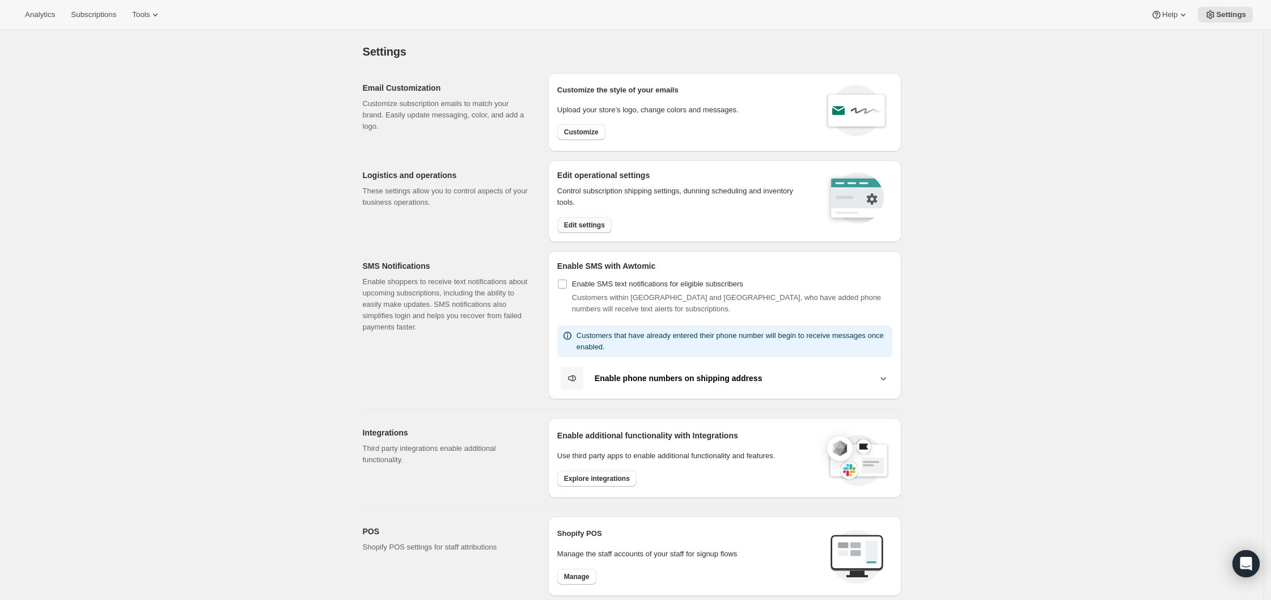
click at [587, 227] on span "Edit settings" at bounding box center [584, 225] width 41 height 9
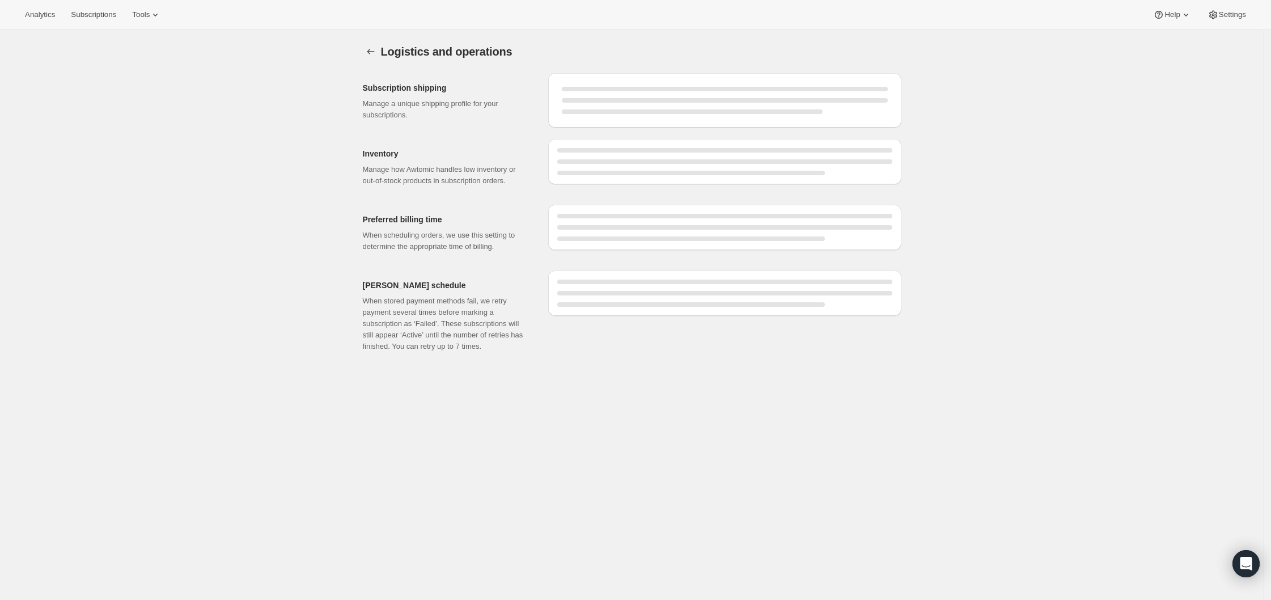
select select "11:00"
select select "DAY"
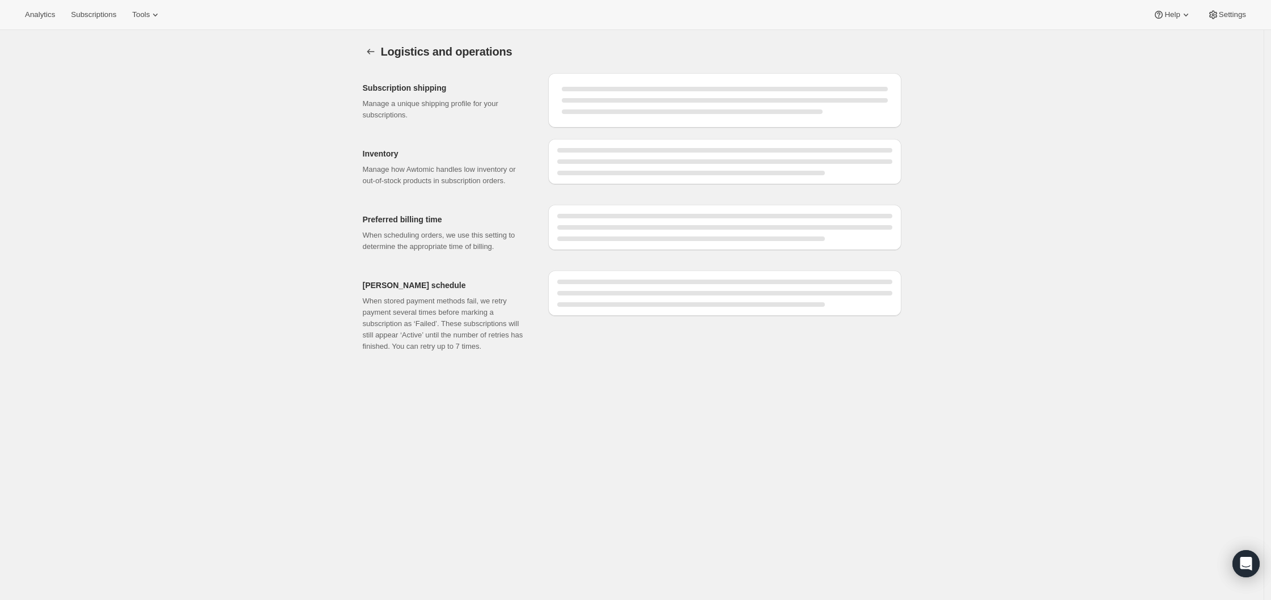
select select "DAY"
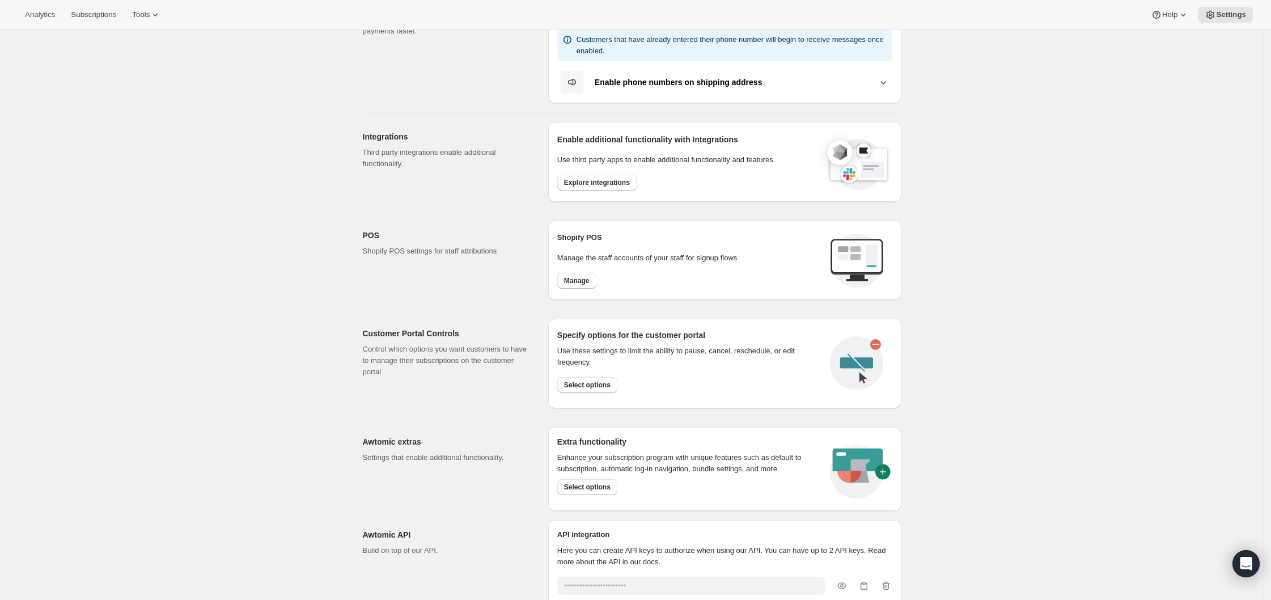
scroll to position [358, 0]
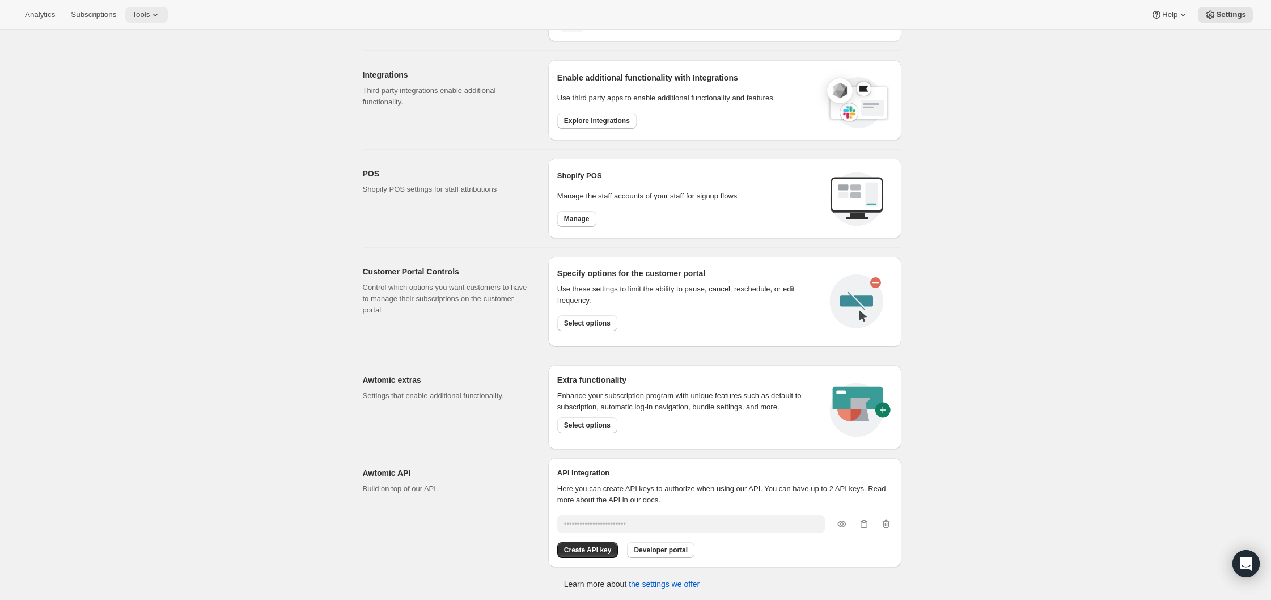
click at [150, 12] on span "Tools" at bounding box center [141, 14] width 18 height 9
click at [365, 134] on div "Integrations Third party integrations enable additional functionality." at bounding box center [451, 100] width 176 height 80
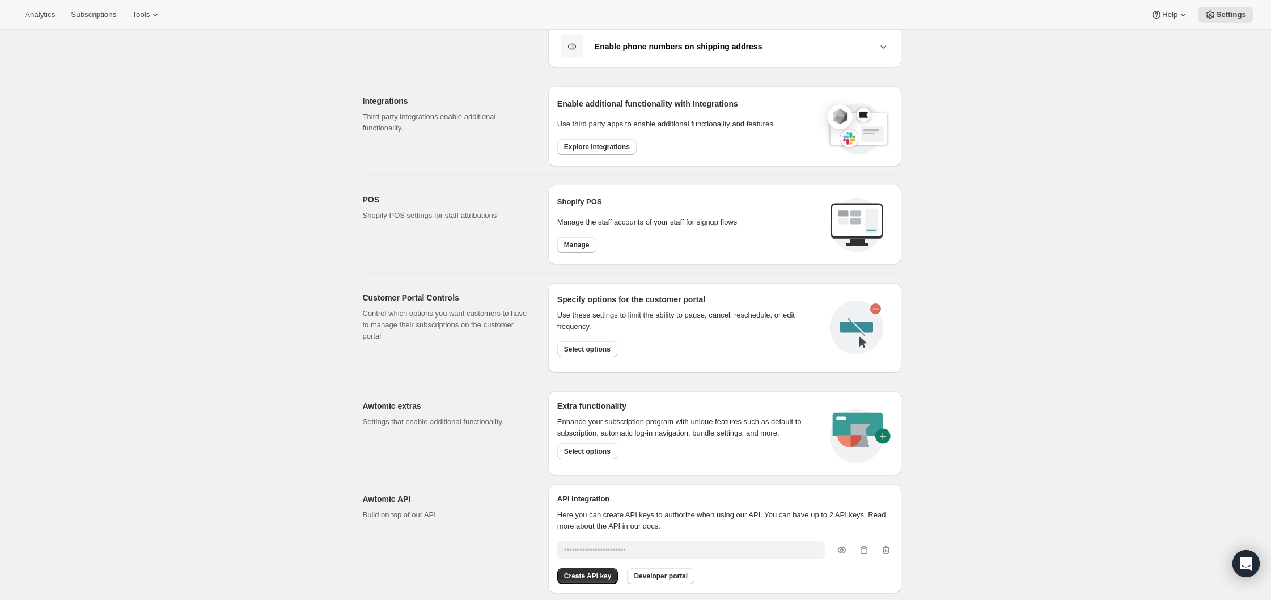
scroll to position [0, 0]
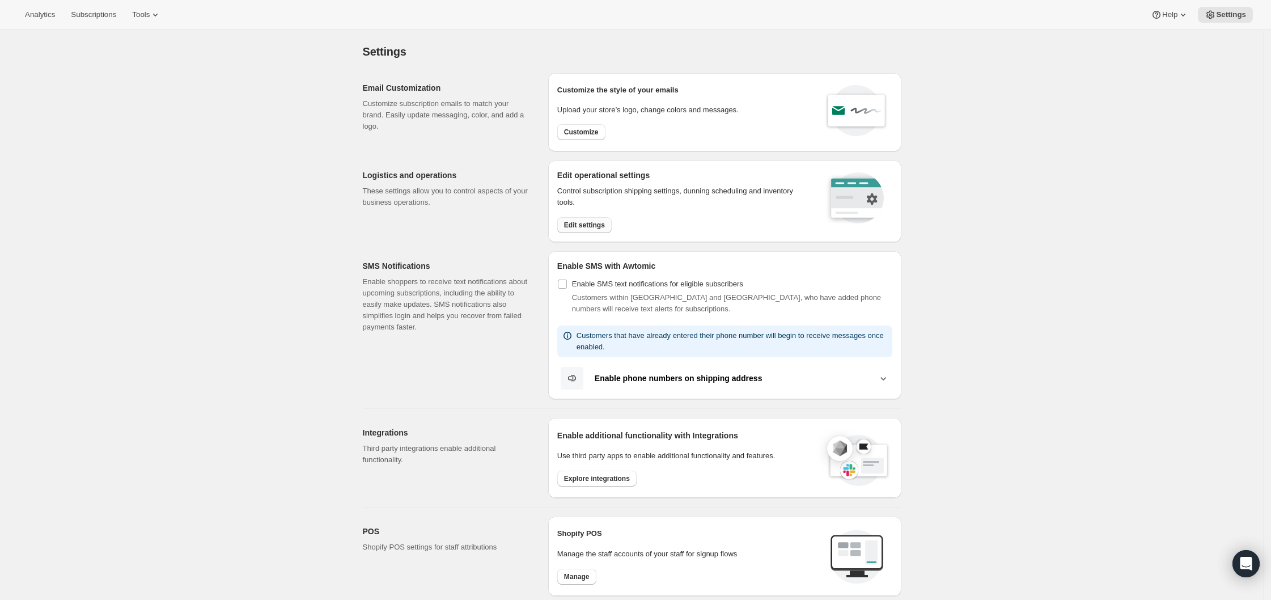
click at [588, 223] on span "Edit settings" at bounding box center [584, 225] width 41 height 9
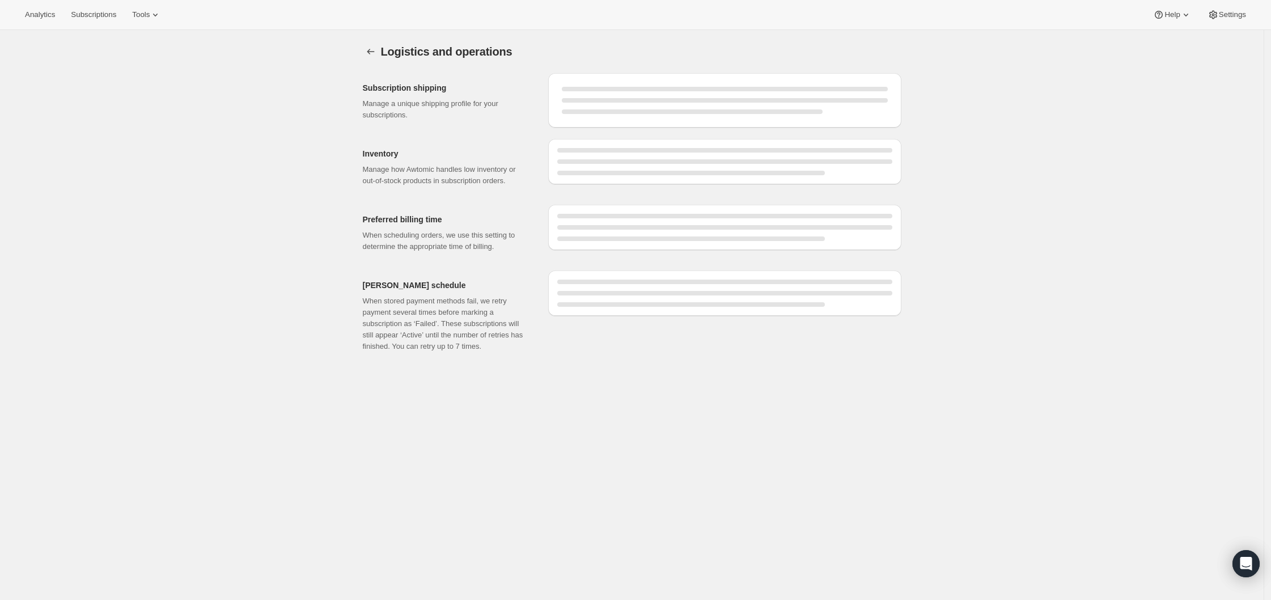
select select "11:00"
select select "DAY"
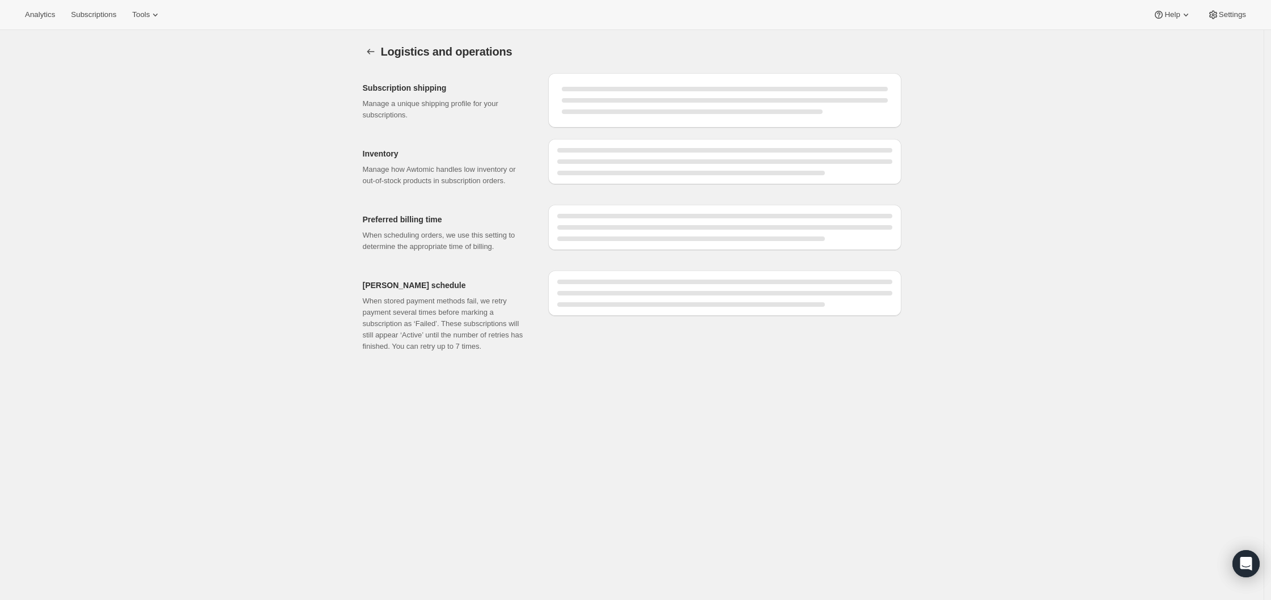
select select "DAY"
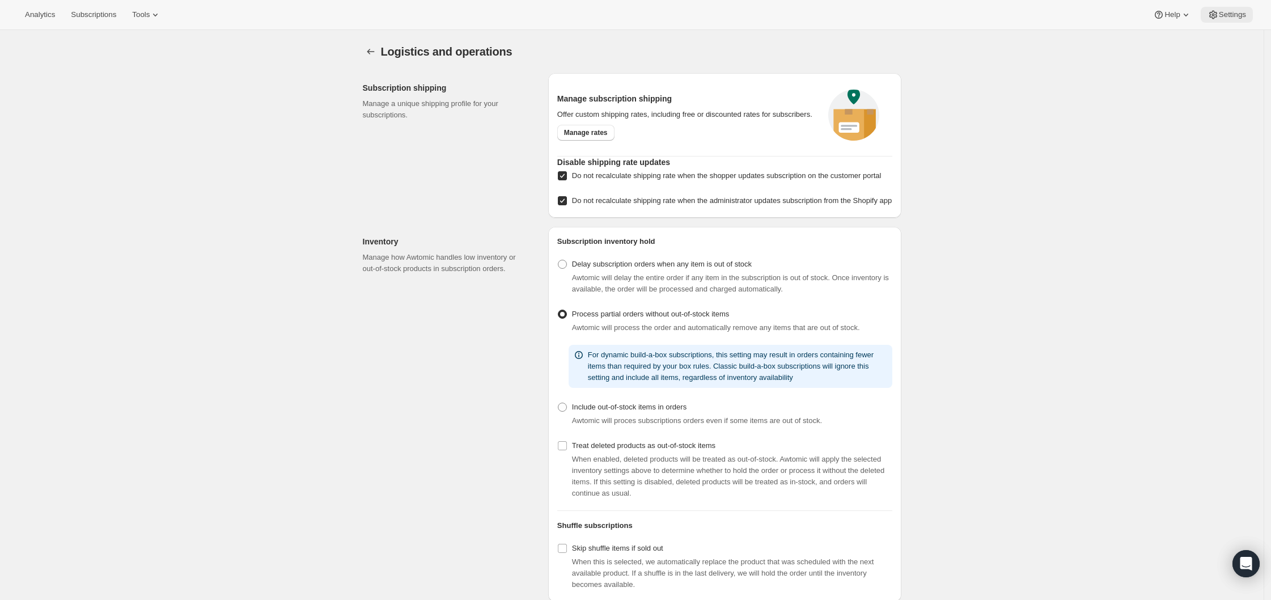
click at [925, 18] on span "Settings" at bounding box center [1232, 14] width 27 height 9
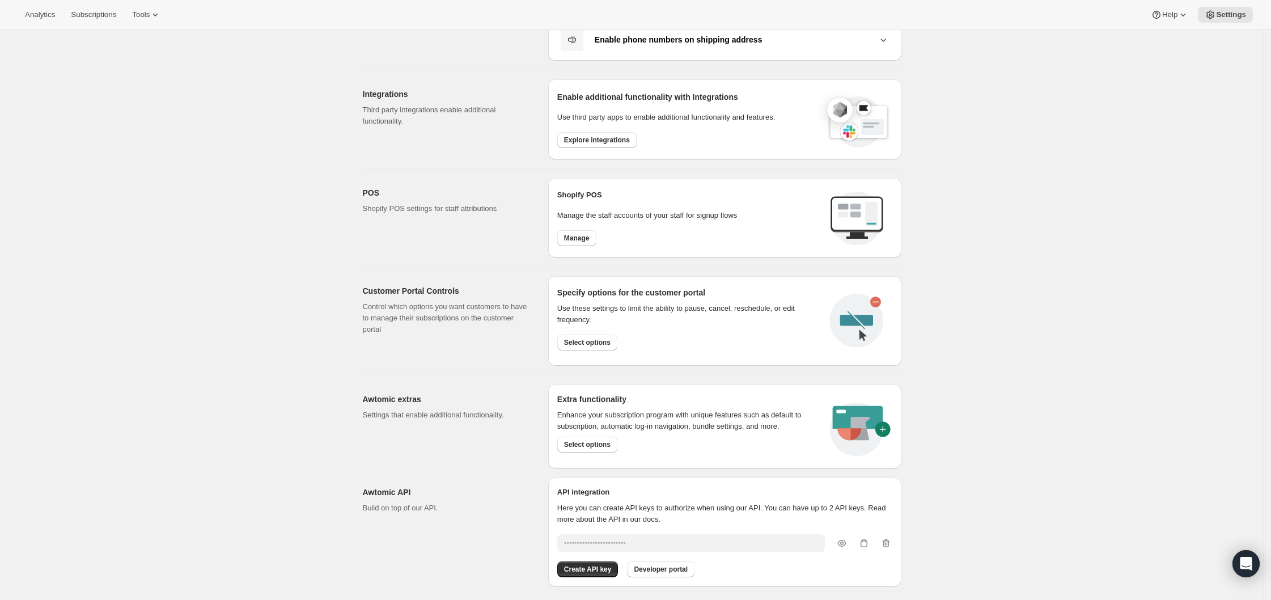
scroll to position [341, 0]
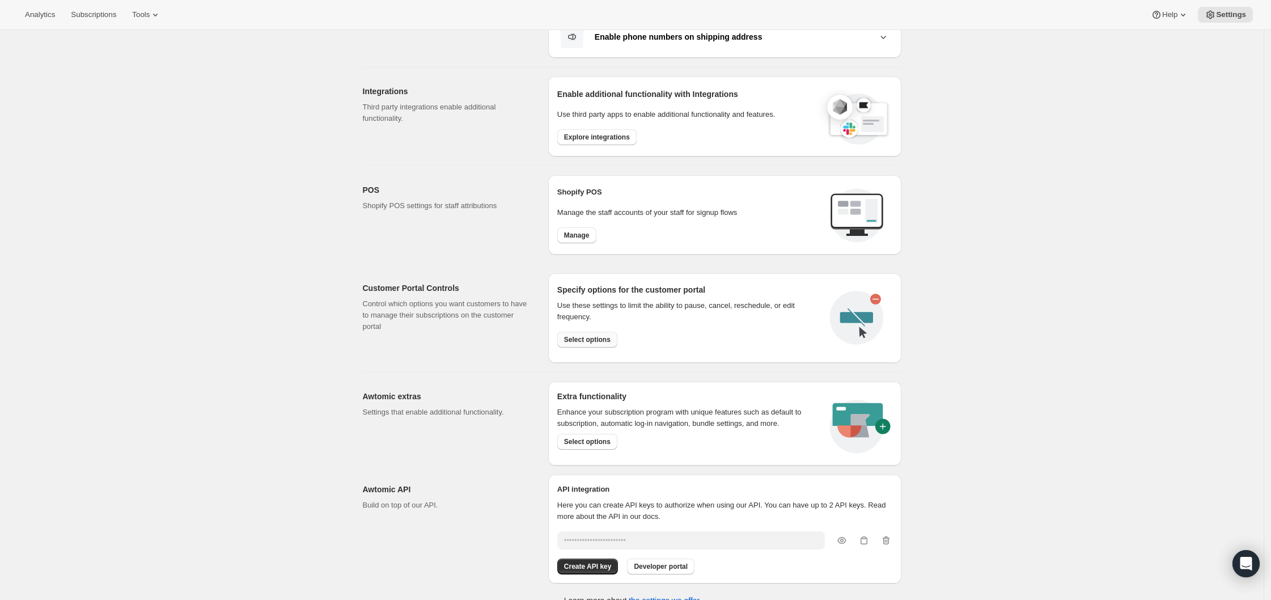
click at [602, 338] on span "Select options" at bounding box center [587, 339] width 46 height 9
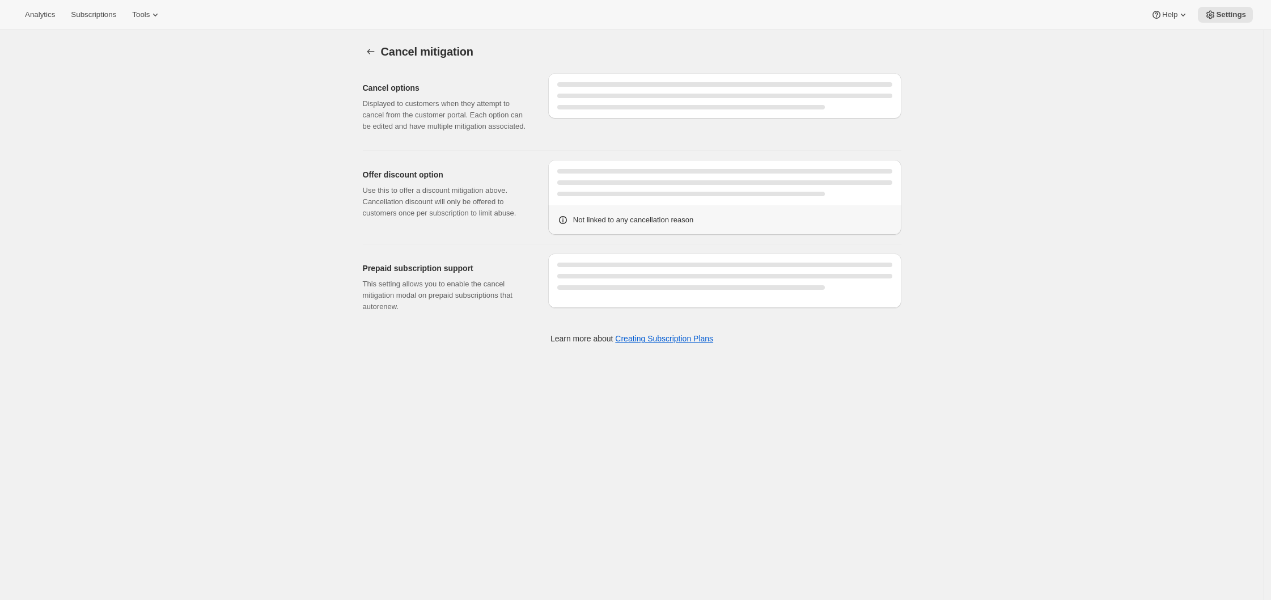
select select "FIXED_AMOUNT"
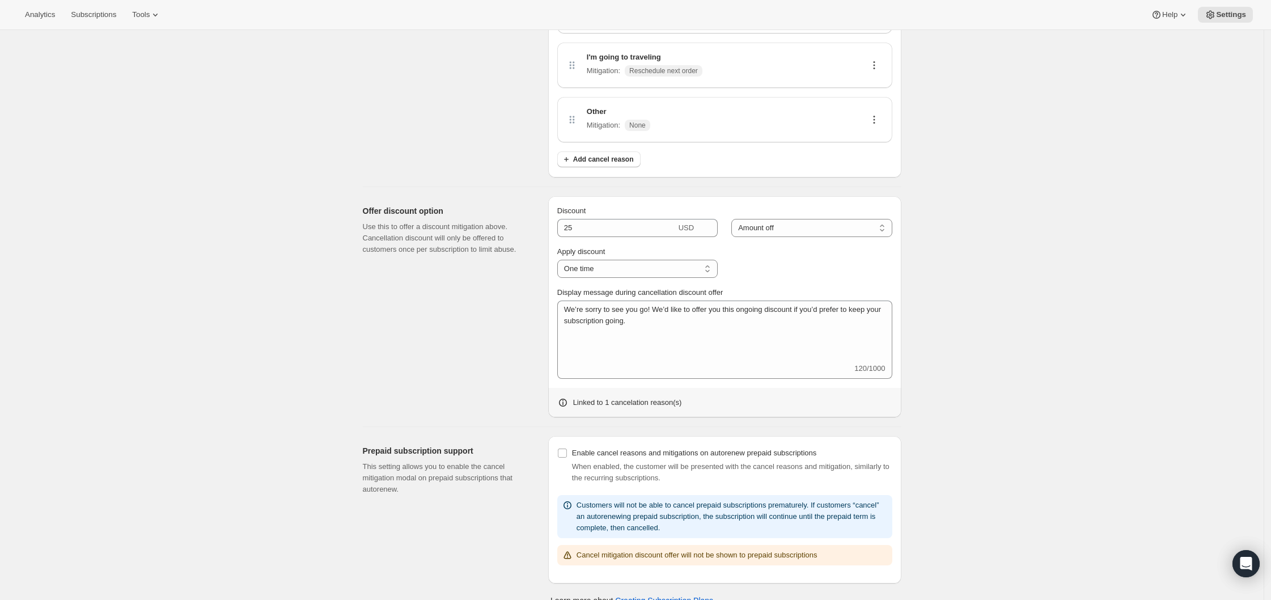
scroll to position [383, 0]
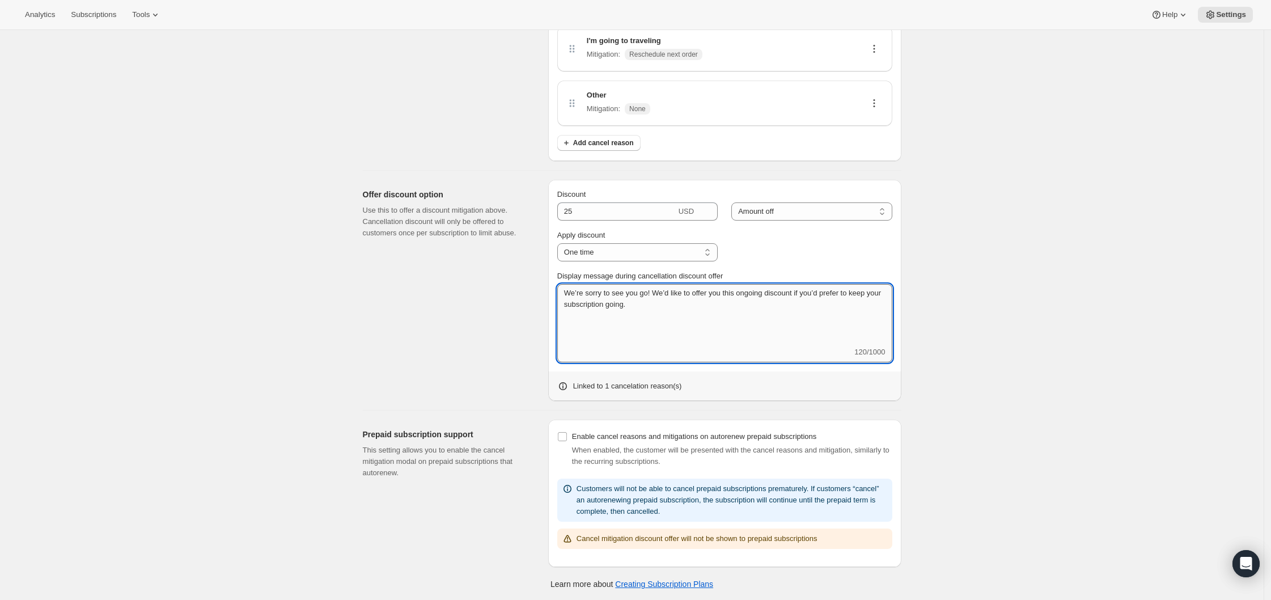
click at [766, 291] on textarea "We’re sorry to see you go! We’d like to offer you this ongoing discount if you’…" at bounding box center [724, 315] width 335 height 62
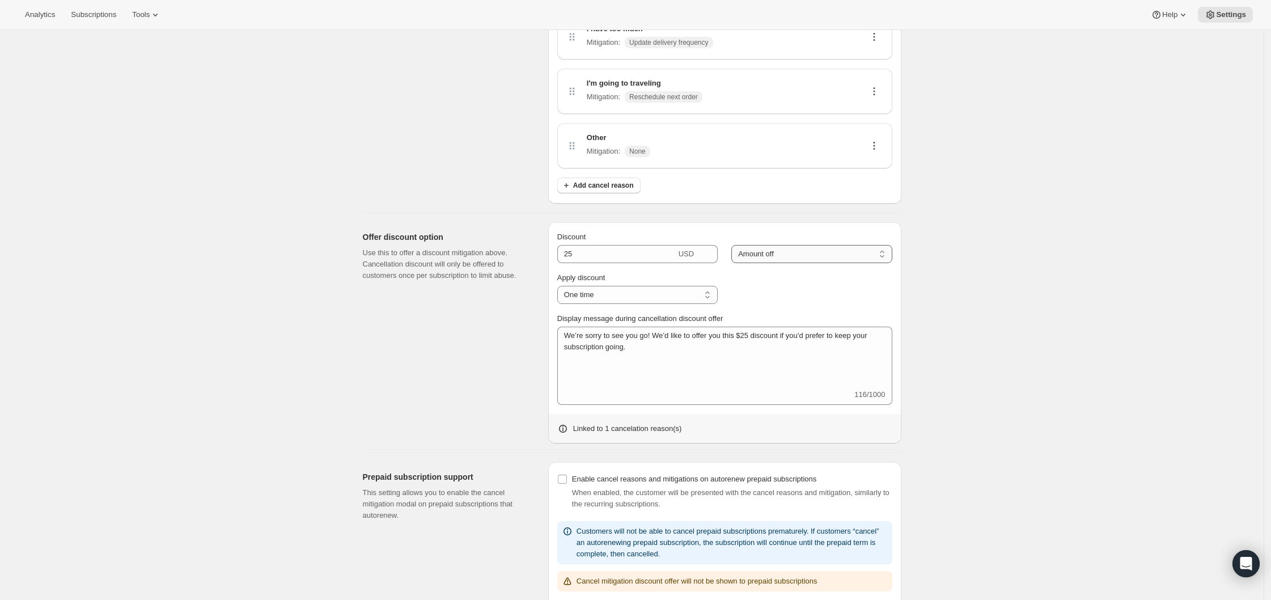
scroll to position [341, 0]
drag, startPoint x: 754, startPoint y: 334, endPoint x: 760, endPoint y: 334, distance: 6.3
click at [760, 334] on textarea "We’re sorry to see you go! We’d like to offer you this $25 discount if you’d pr…" at bounding box center [724, 357] width 335 height 62
click at [763, 342] on textarea "We’re sorry to see you go! We’d like to offer you this $25 discount if you’d pr…" at bounding box center [724, 357] width 335 height 62
click at [688, 343] on textarea "We’re sorry to see you go! We’d like to offer you this $25 discount if you’d pr…" at bounding box center [724, 357] width 335 height 62
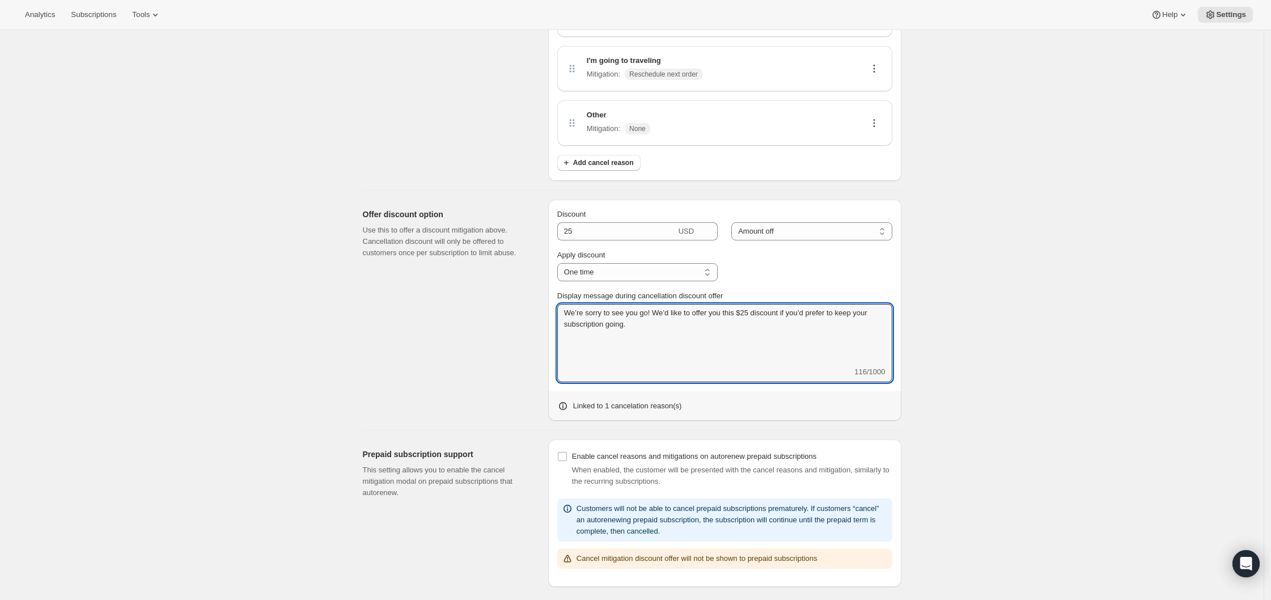
scroll to position [367, 0]
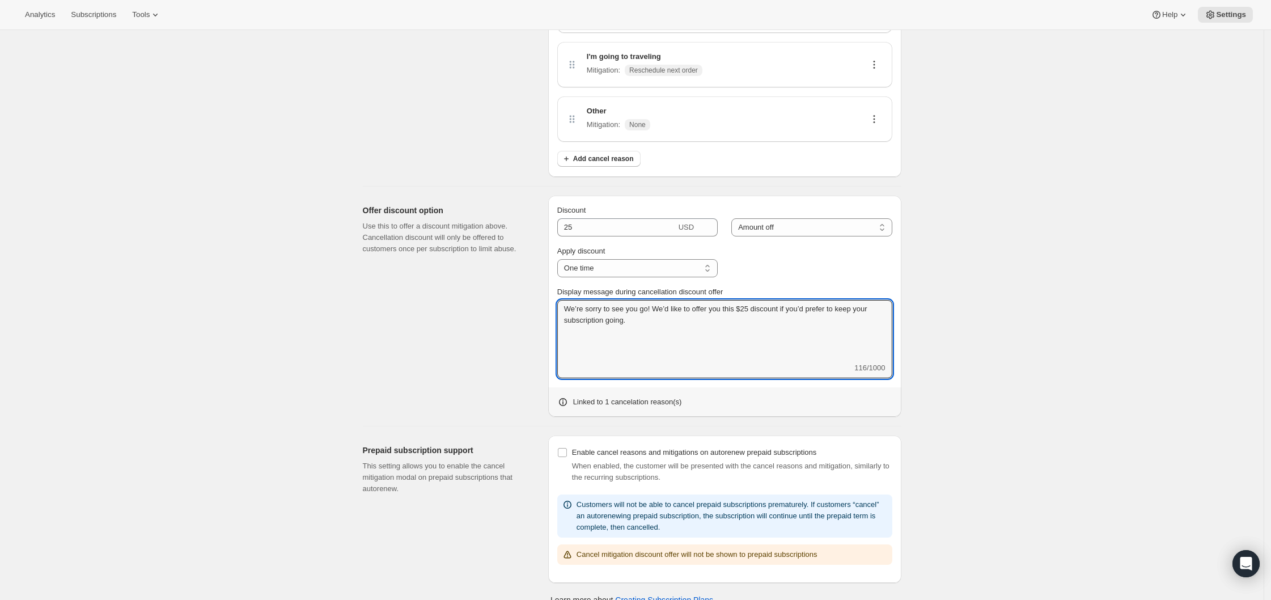
drag, startPoint x: 660, startPoint y: 325, endPoint x: 556, endPoint y: 300, distance: 107.2
click at [556, 300] on div "Discount 25 USD Percent off (%) Amount off Amount off Apply discount One time S…" at bounding box center [724, 306] width 353 height 221
click at [664, 321] on textarea "We’re sorry to see you go! We’d like to offer you this $25 discount if you’d pr…" at bounding box center [724, 331] width 335 height 62
click at [457, 321] on div "Offer discount option Use this to offer a discount mitigation above. Cancellati…" at bounding box center [451, 306] width 176 height 221
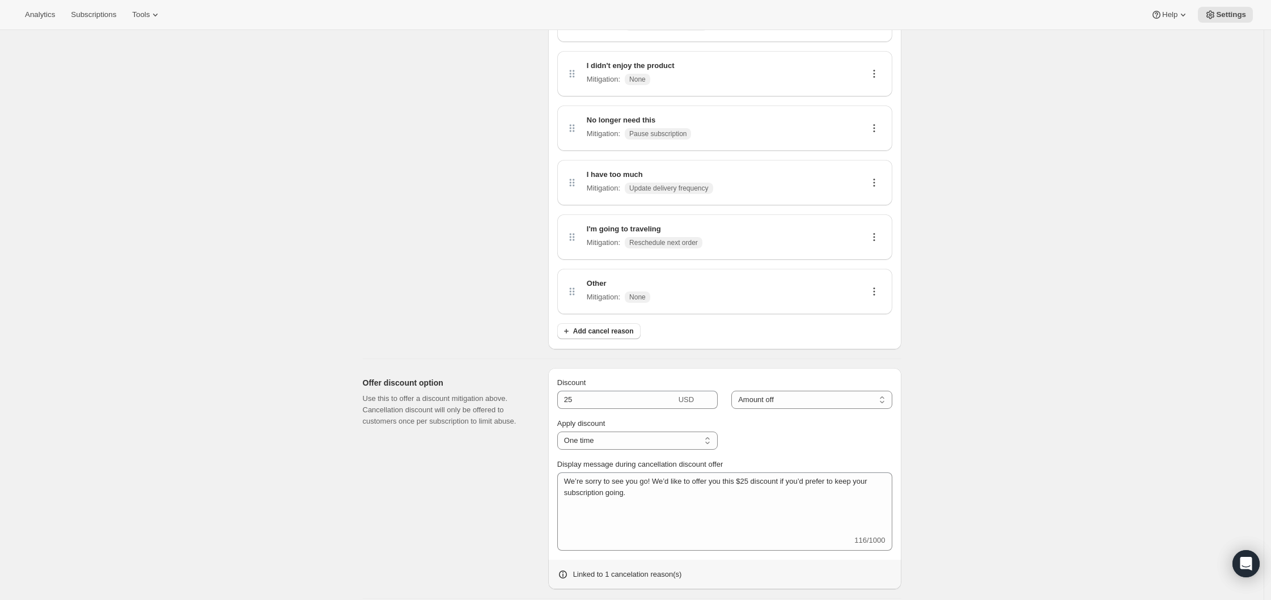
scroll to position [206, 0]
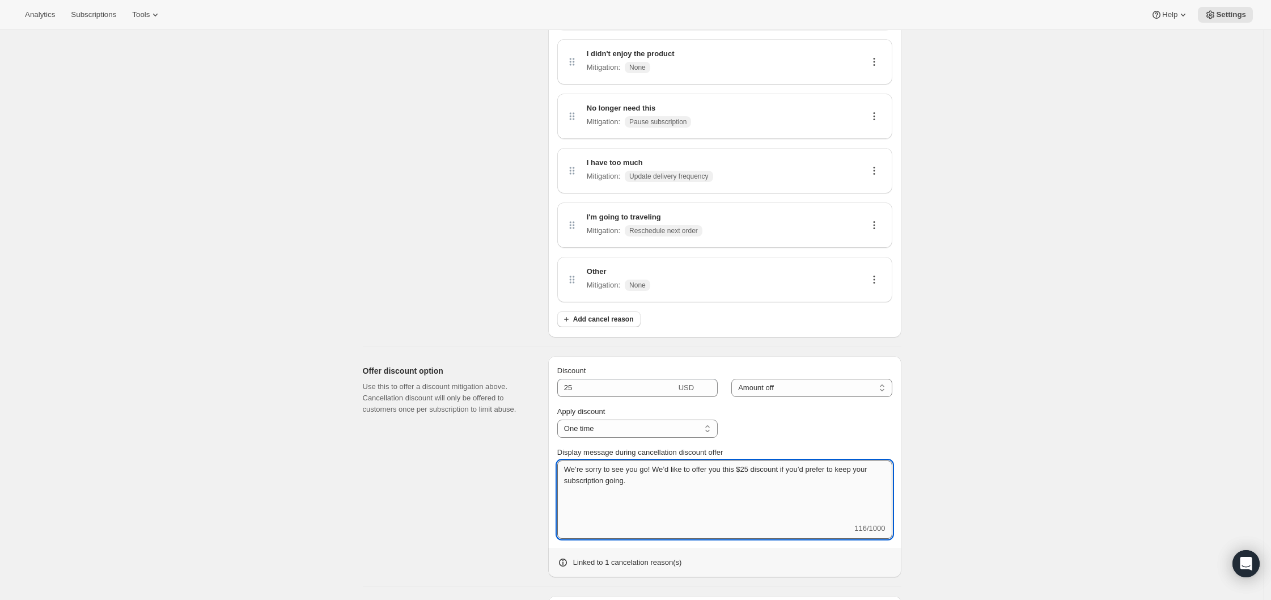
drag, startPoint x: 665, startPoint y: 484, endPoint x: 566, endPoint y: 465, distance: 101.1
click at [566, 465] on textarea "We’re sorry to see you go! We’d like to offer you this $25 discount if you’d pr…" at bounding box center [724, 491] width 335 height 62
paste textarea "ait… don’t leave us yet! 💔 We’d miss you too much. How about a little thank-you…"
type textarea "Wait… don’t leave us yet! 💔 We’d miss you too much. How about a little thank-yo…"
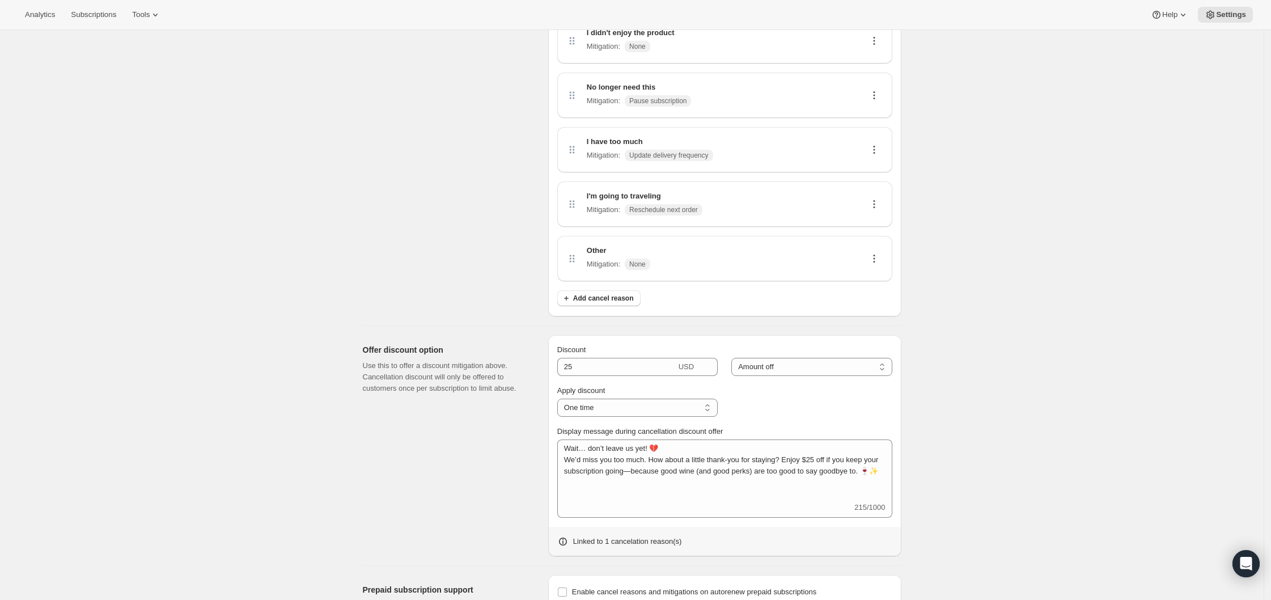
scroll to position [235, 0]
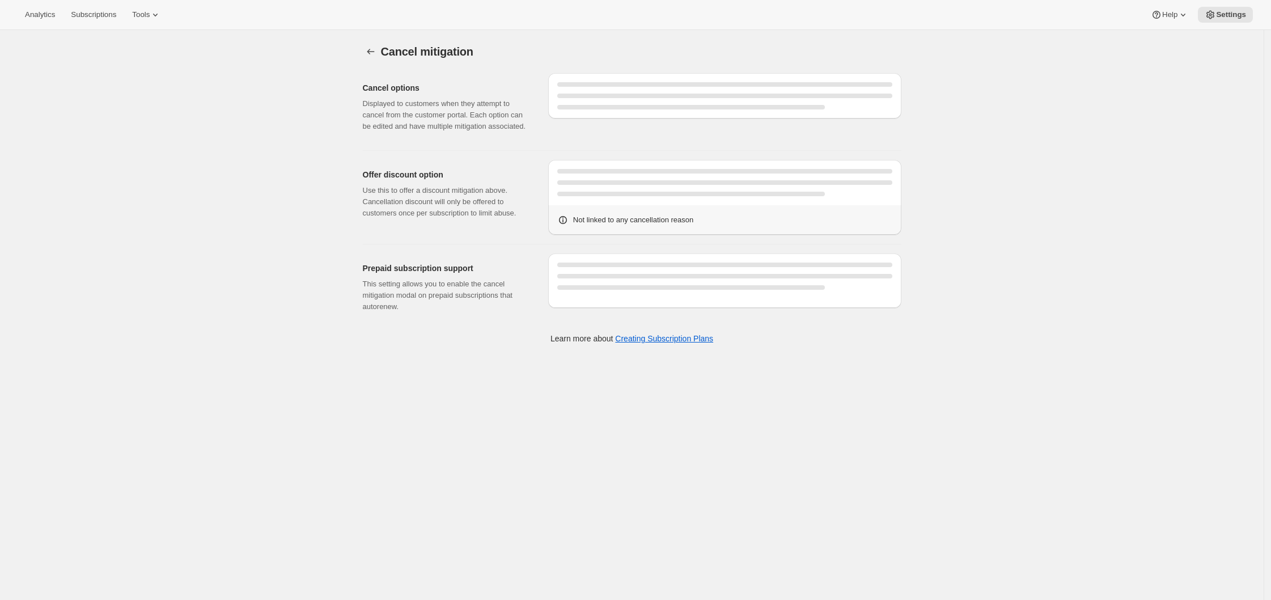
select select "FIXED_AMOUNT"
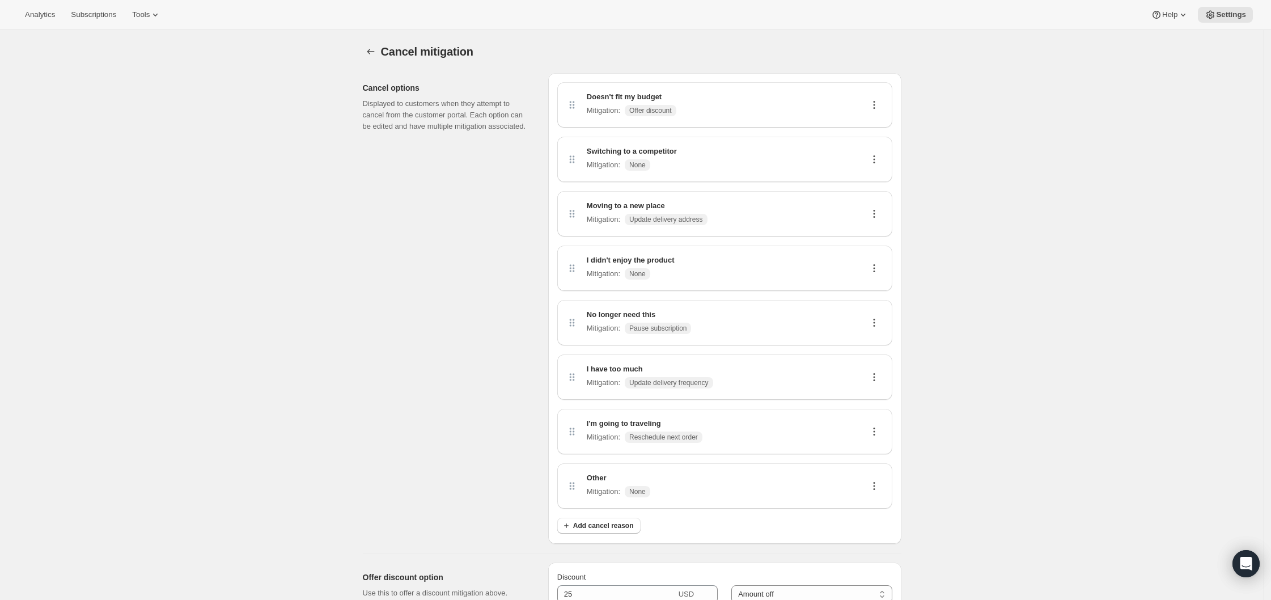
scroll to position [2, 0]
click at [676, 217] on span "Update delivery address" at bounding box center [665, 217] width 73 height 9
click at [880, 210] on icon at bounding box center [873, 211] width 11 height 11
click at [874, 228] on span "Edit" at bounding box center [872, 232] width 12 height 9
select select "updateAddress"
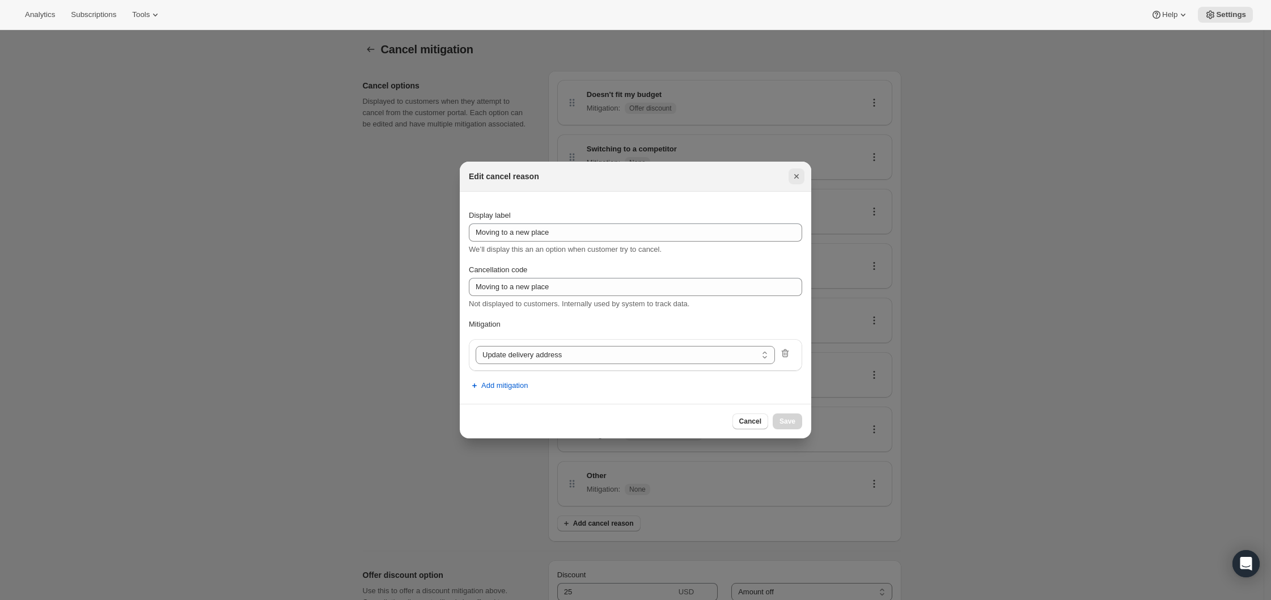
click at [800, 172] on icon "Close" at bounding box center [796, 176] width 11 height 11
select select "frequency"
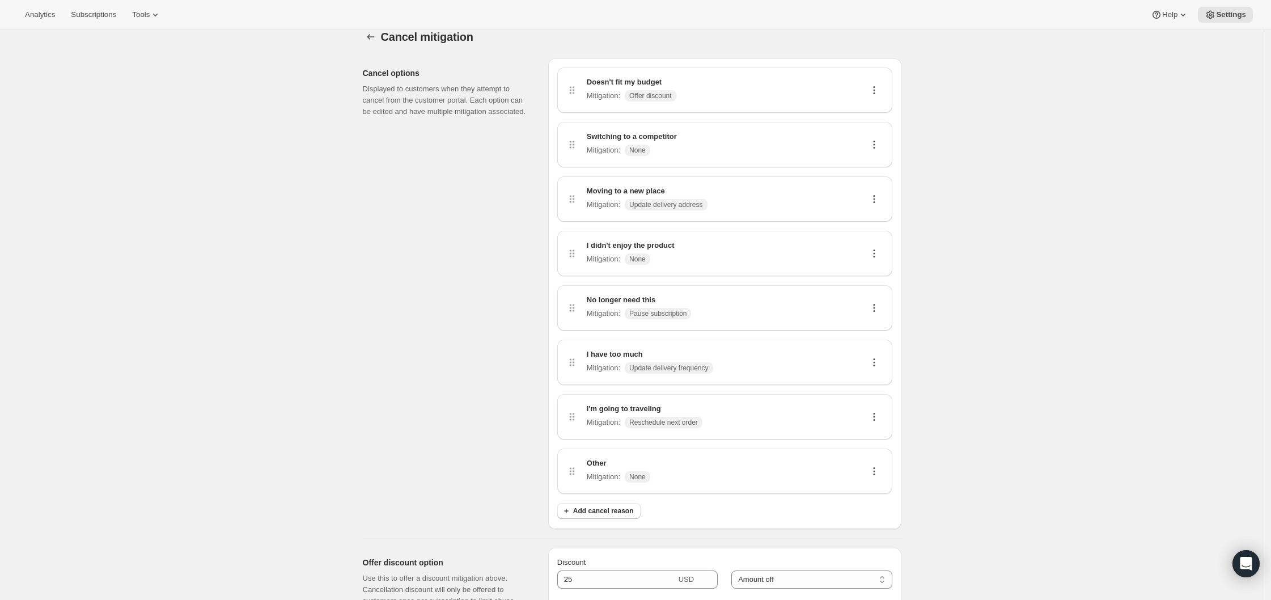
scroll to position [19, 0]
click at [875, 193] on icon at bounding box center [873, 194] width 11 height 11
click at [871, 221] on span "Edit" at bounding box center [877, 215] width 22 height 11
select select "updateAddress"
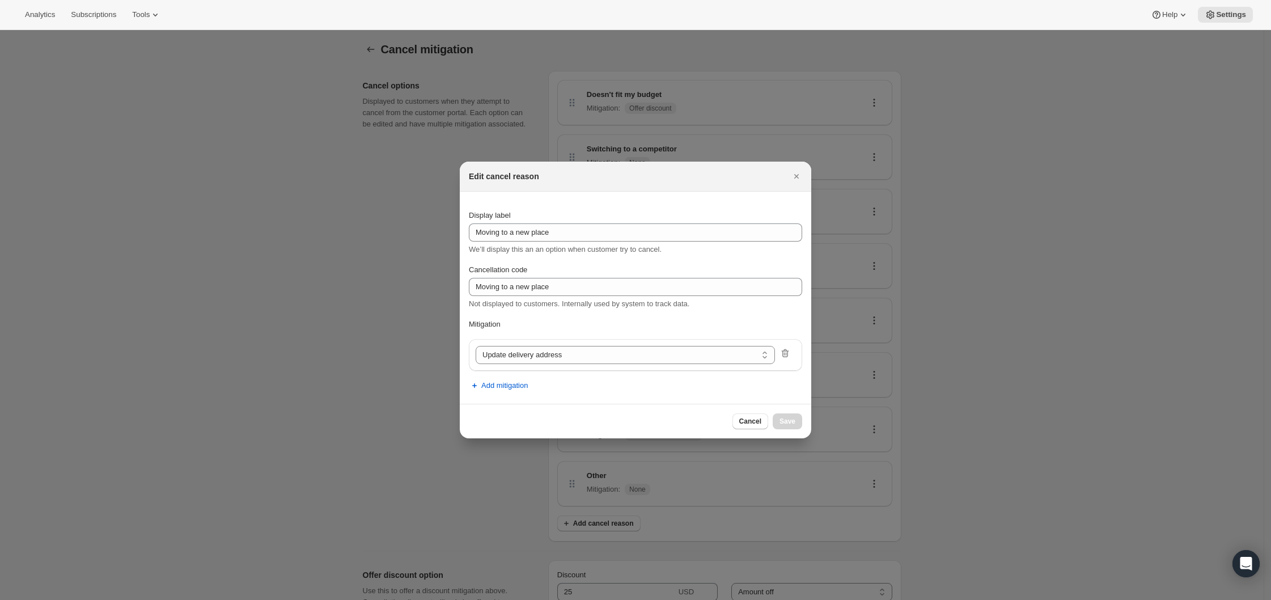
scroll to position [0, 0]
click at [797, 173] on icon "Close" at bounding box center [796, 176] width 11 height 11
select select "frequency"
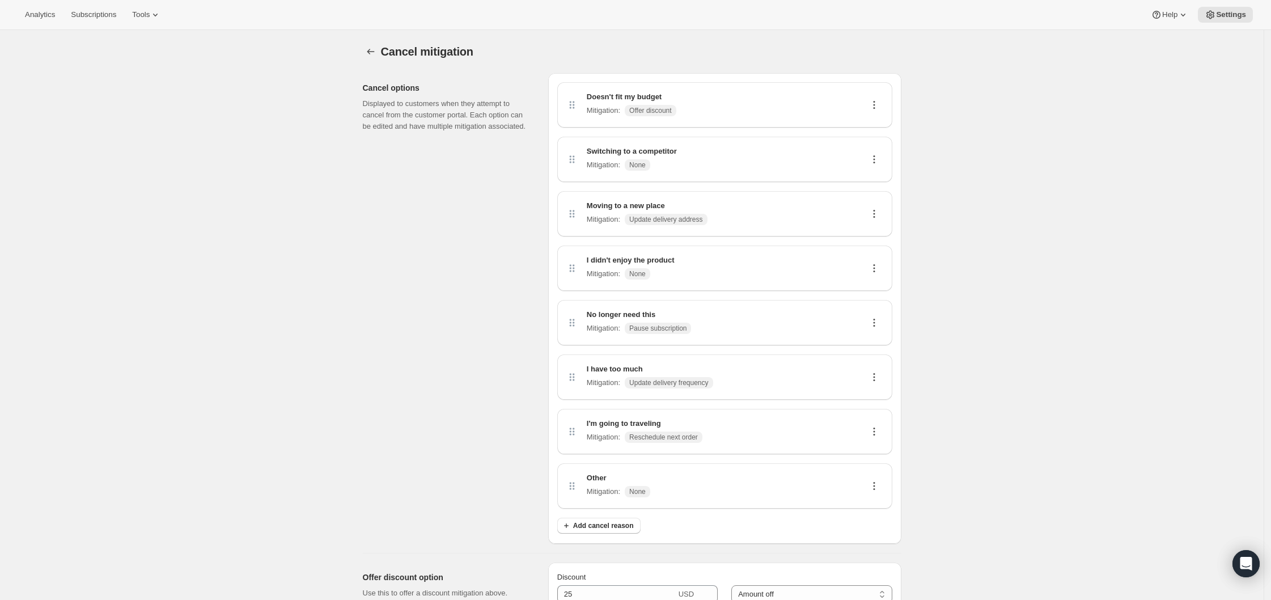
click at [875, 211] on icon at bounding box center [873, 213] width 11 height 11
click at [876, 228] on button "Edit" at bounding box center [877, 235] width 28 height 18
select select "updateAddress"
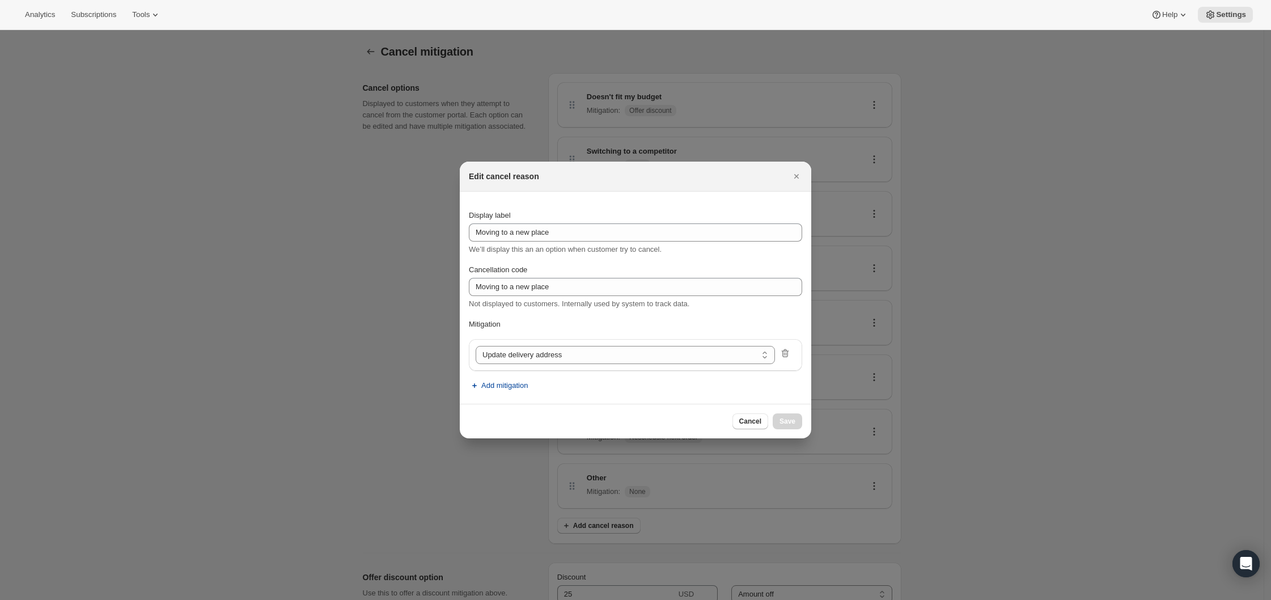
click at [523, 389] on span "Add mitigation" at bounding box center [504, 385] width 46 height 11
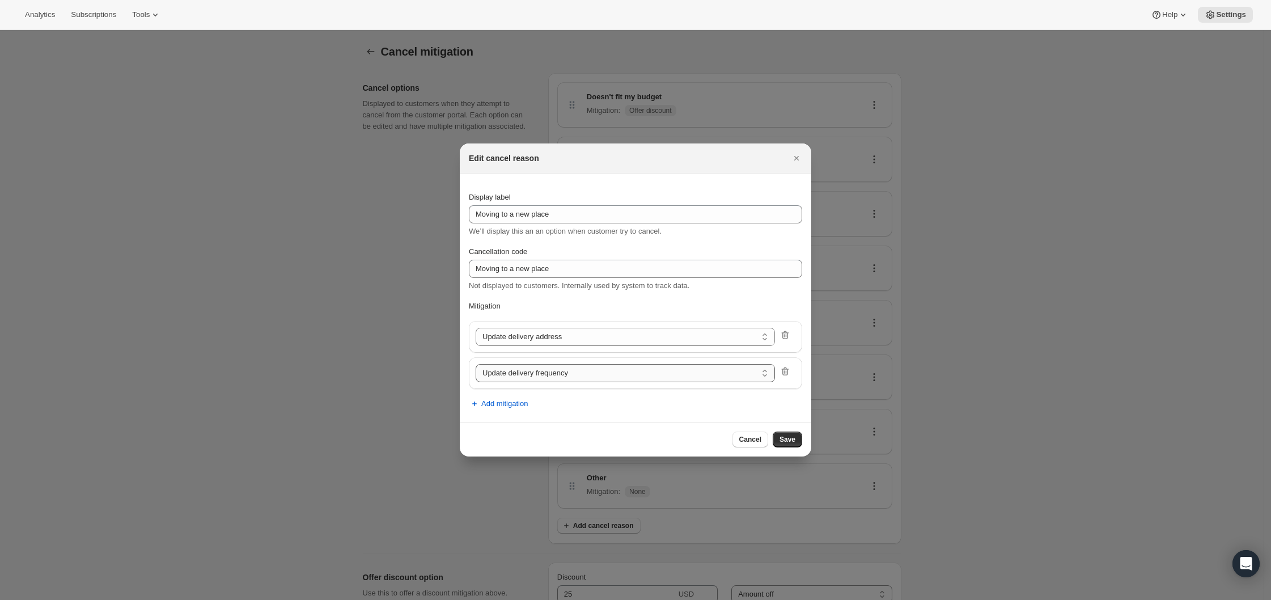
click at [549, 370] on select "Update delivery frequency Pause subscription Skip next order Reschedule next or…" at bounding box center [625, 373] width 299 height 18
select select "showDiscount"
click at [794, 440] on span "Save" at bounding box center [787, 439] width 16 height 9
select select "frequency"
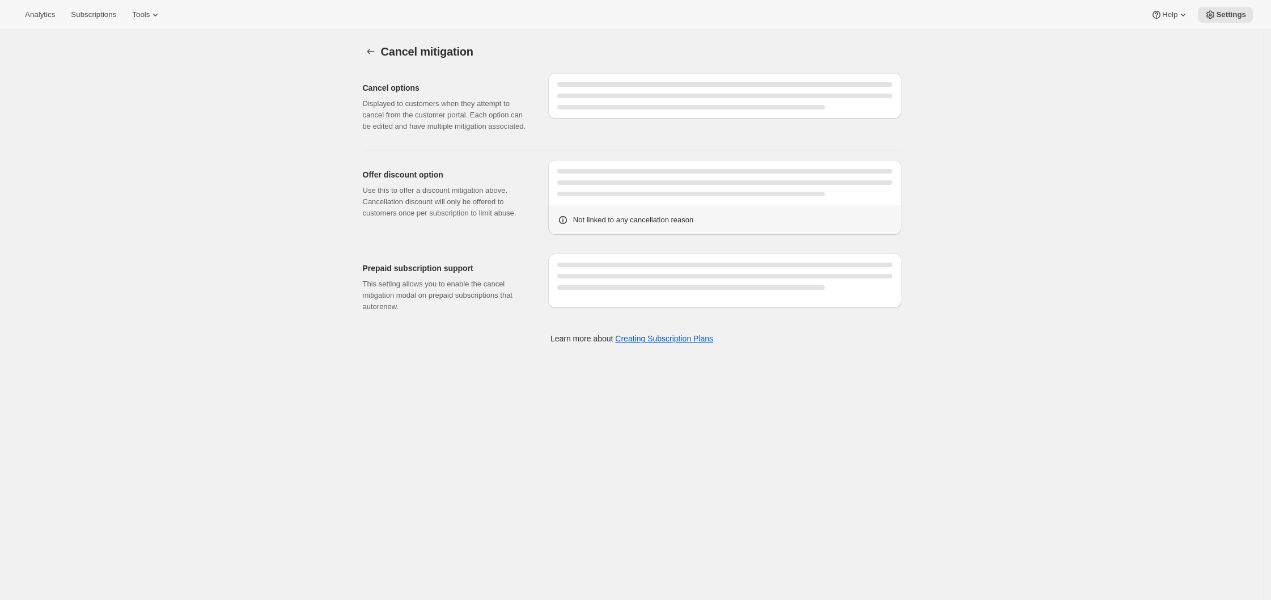
select select "FIXED_AMOUNT"
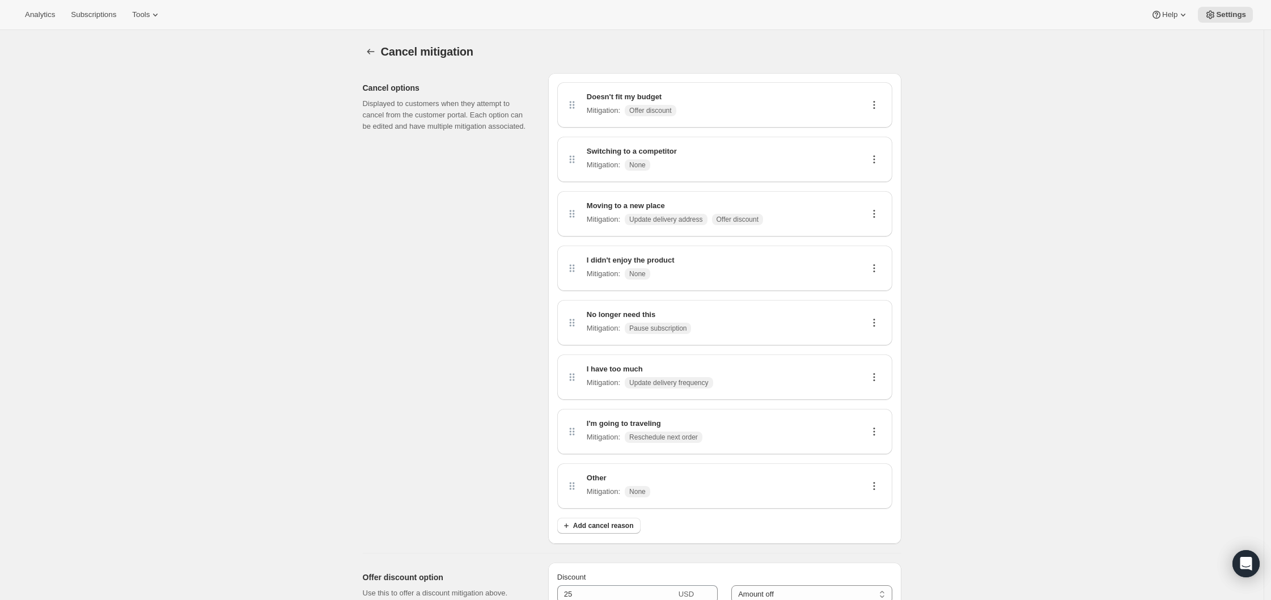
click at [875, 159] on icon at bounding box center [874, 160] width 2 height 2
click at [875, 177] on span "Edit" at bounding box center [872, 180] width 12 height 9
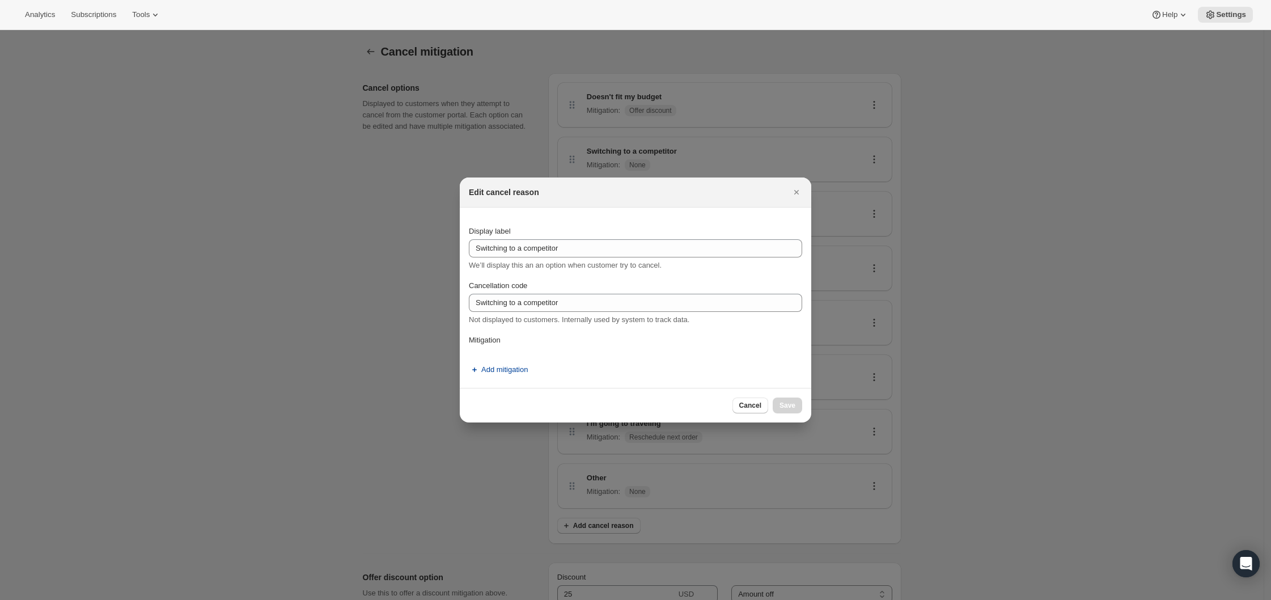
click at [489, 362] on button "Add mitigation" at bounding box center [498, 370] width 73 height 18
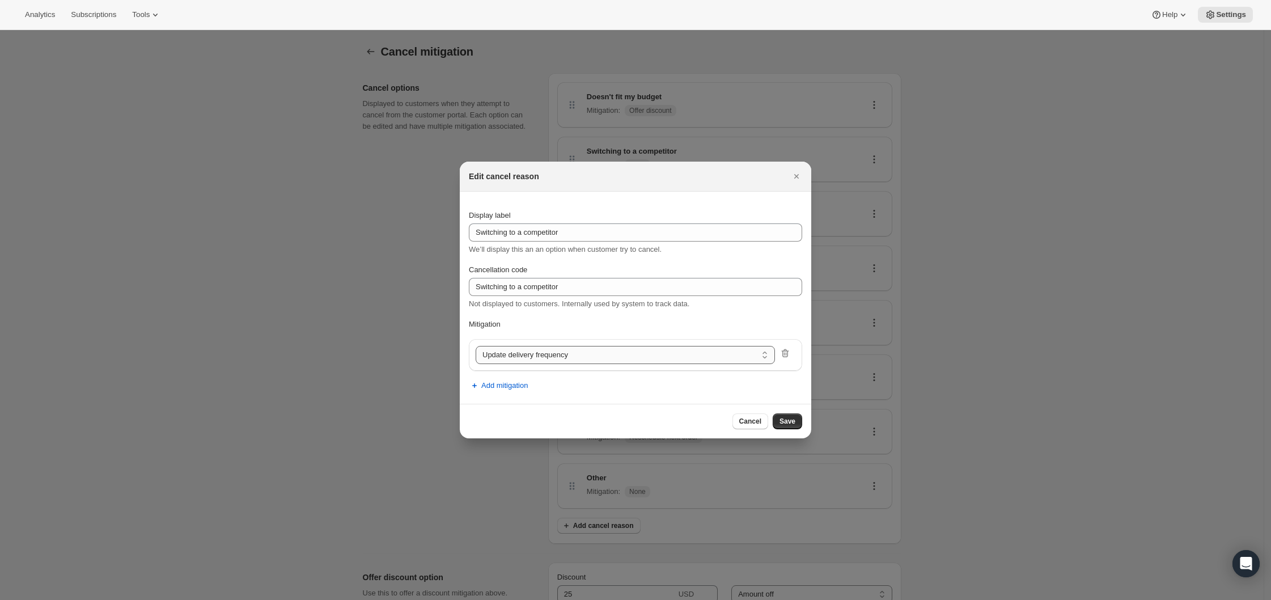
click at [519, 357] on select "Update delivery frequency Update delivery address Pause subscription Skip next …" at bounding box center [625, 355] width 299 height 18
select select "showDiscount"
click at [781, 424] on span "Save" at bounding box center [787, 421] width 16 height 9
select select "frequency"
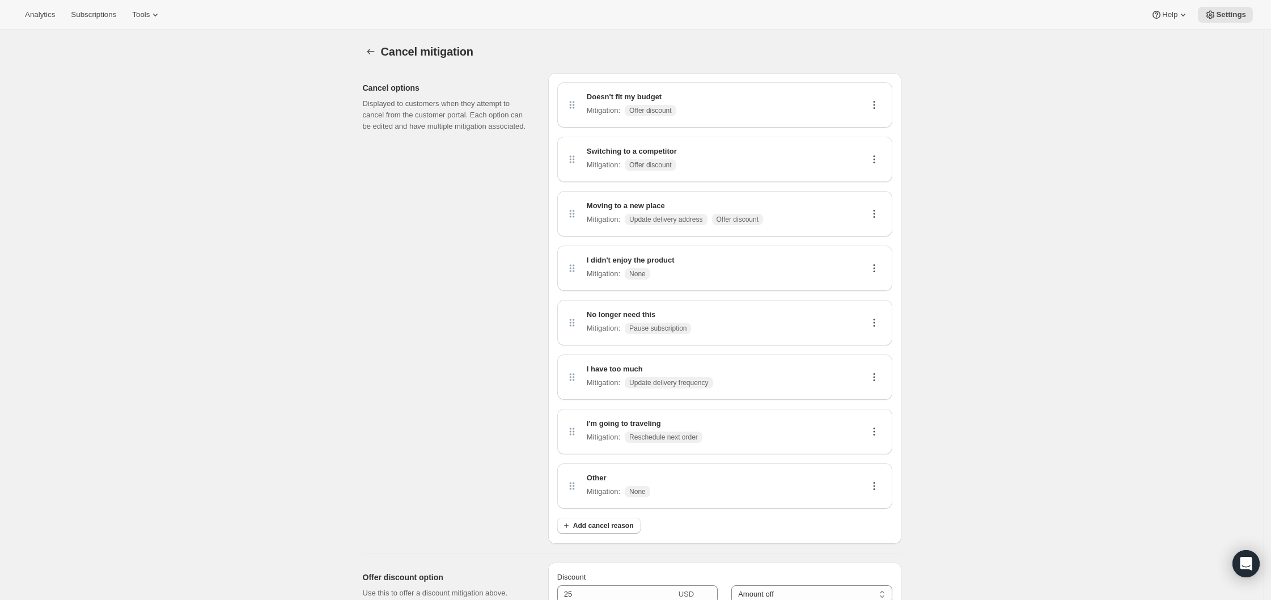
click at [879, 265] on icon at bounding box center [873, 267] width 11 height 11
click at [872, 293] on span "Edit" at bounding box center [872, 289] width 12 height 9
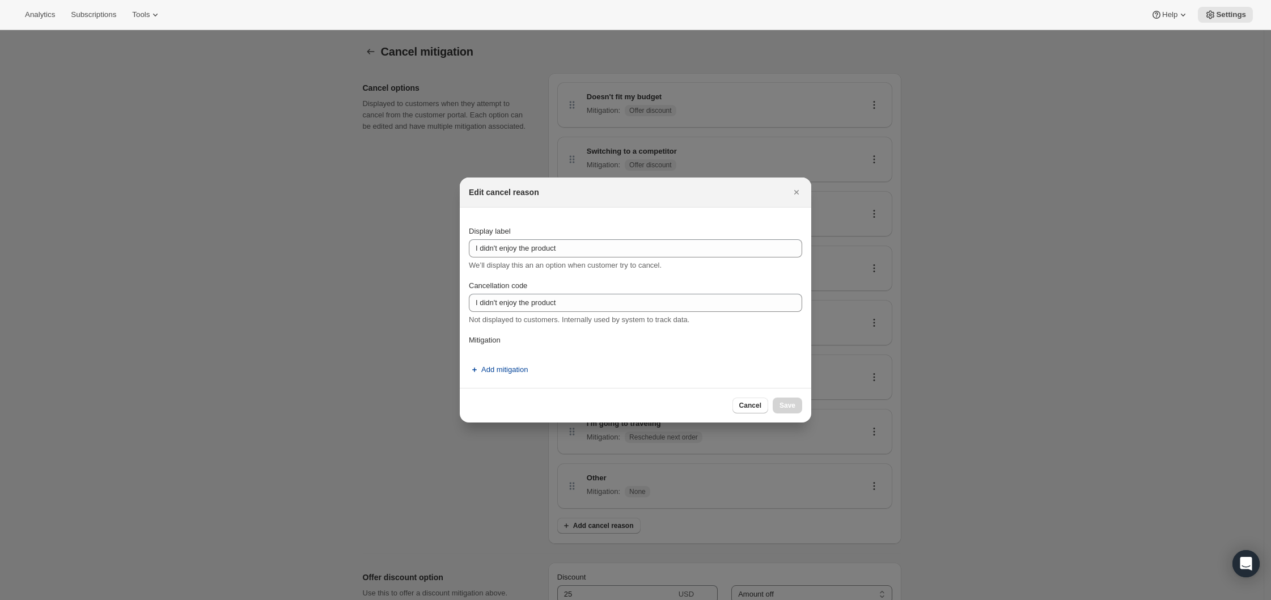
click at [481, 370] on span "Add mitigation" at bounding box center [504, 369] width 46 height 11
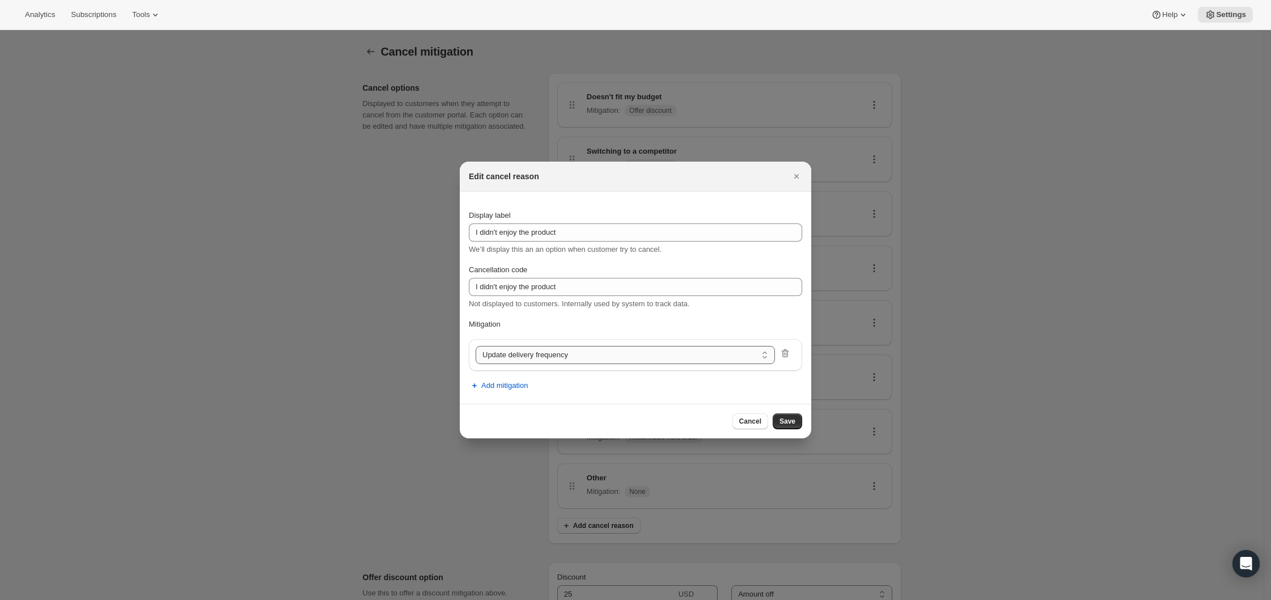
click at [535, 358] on select "Update delivery frequency Update delivery address Pause subscription Skip next …" at bounding box center [625, 355] width 299 height 18
select select "showDiscount"
drag, startPoint x: 786, startPoint y: 420, endPoint x: 779, endPoint y: 420, distance: 6.8
click at [786, 419] on span "Save" at bounding box center [787, 421] width 16 height 9
select select "frequency"
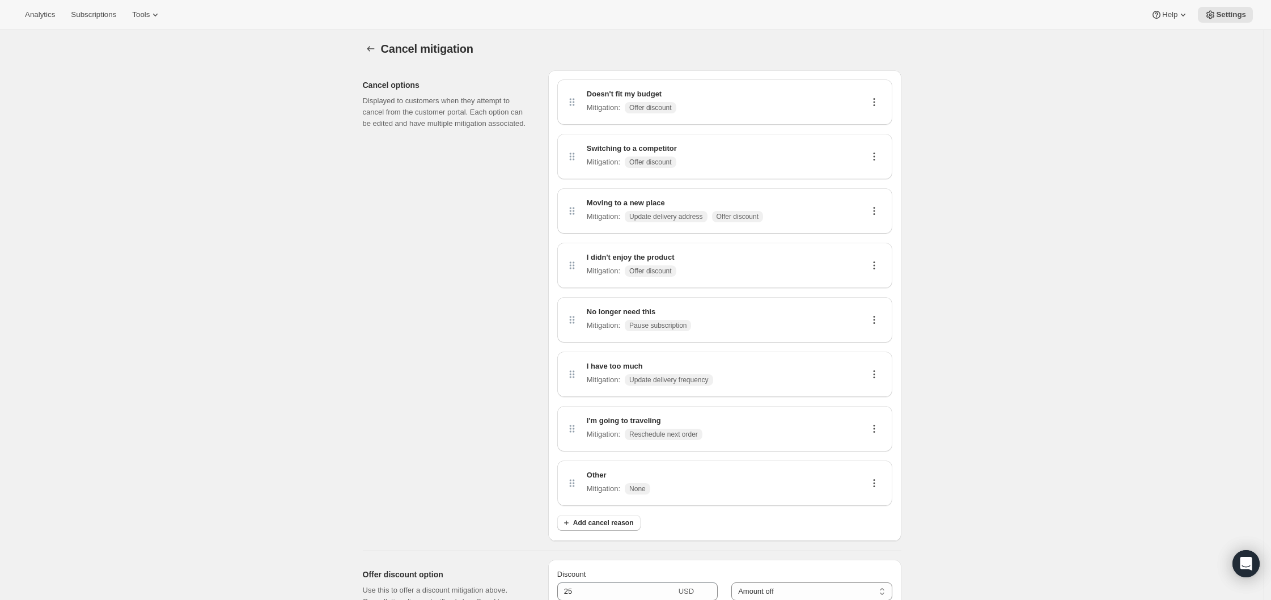
scroll to position [37, 0]
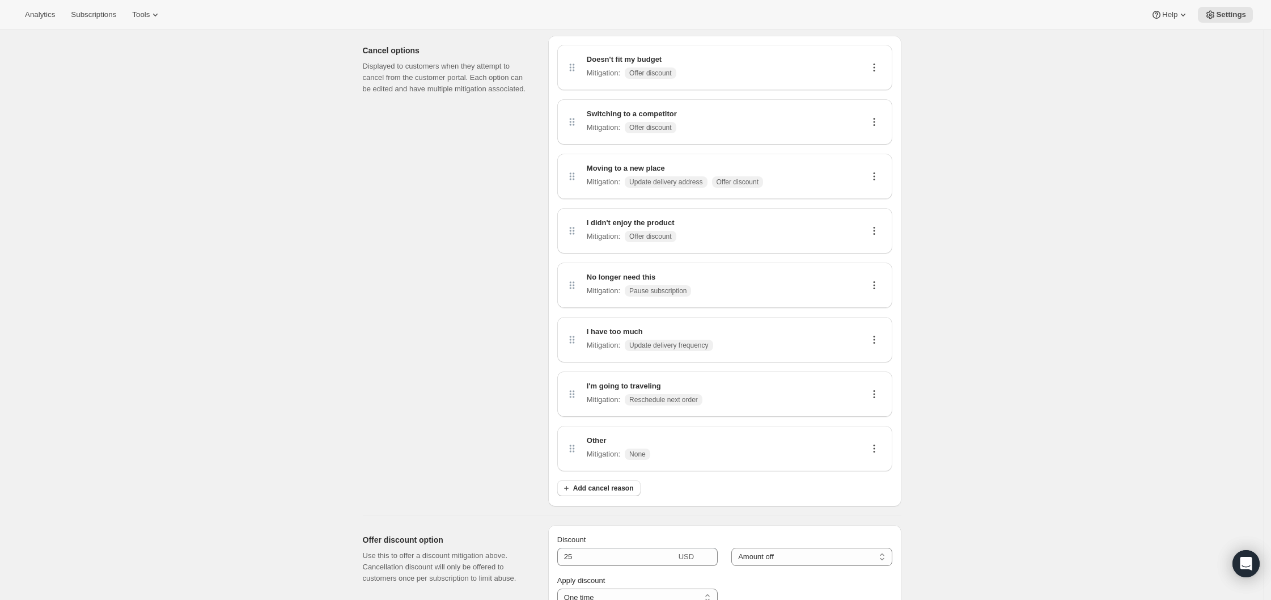
click at [875, 339] on icon at bounding box center [874, 340] width 2 height 2
click at [873, 364] on span "Edit" at bounding box center [877, 360] width 22 height 11
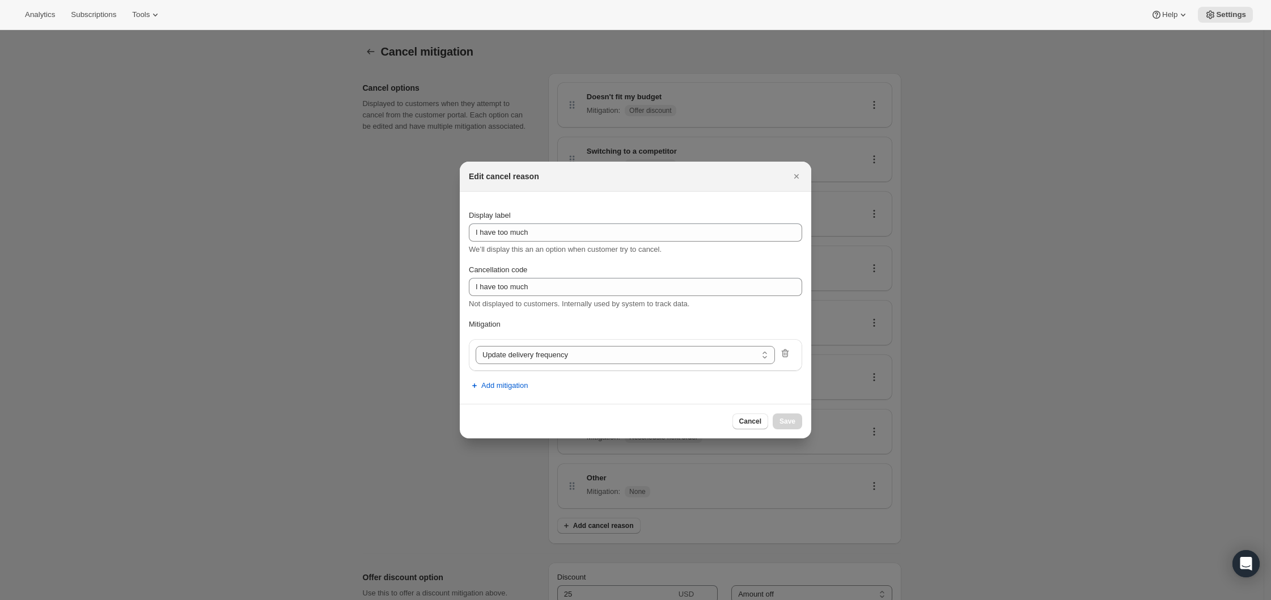
scroll to position [0, 0]
click at [515, 388] on span "Add mitigation" at bounding box center [504, 385] width 46 height 11
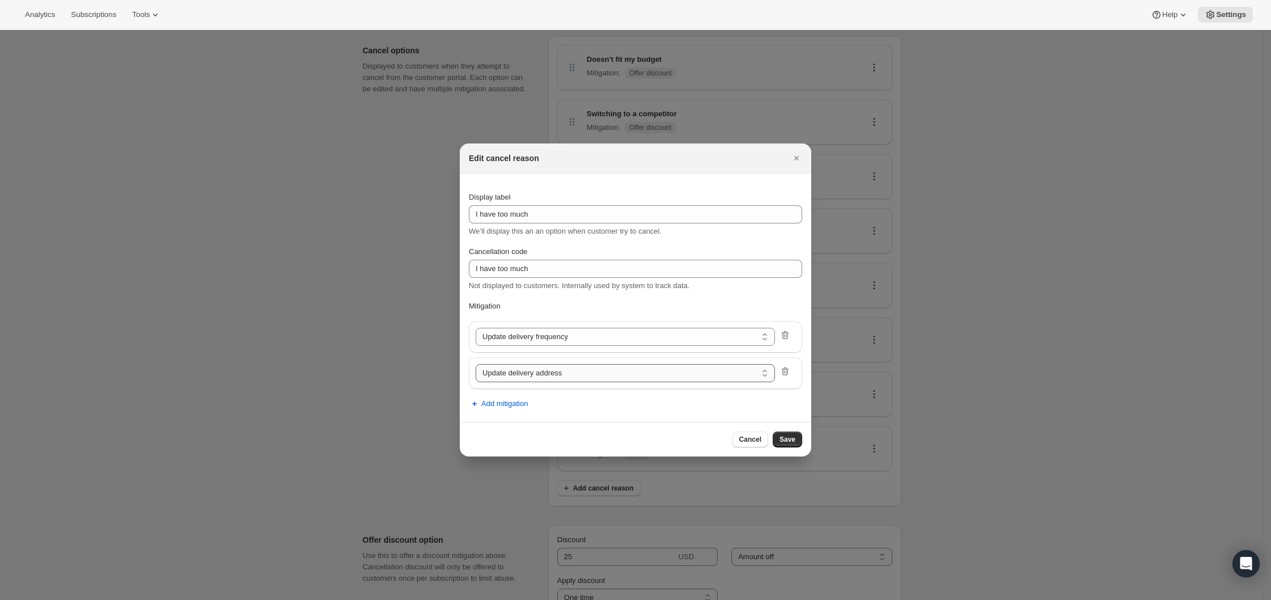
click at [533, 381] on select "Update delivery address Pause subscription Skip next order Reschedule next orde…" at bounding box center [625, 373] width 299 height 18
select select "showDiscount"
click at [783, 440] on span "Save" at bounding box center [787, 439] width 16 height 9
select select "updateAddress"
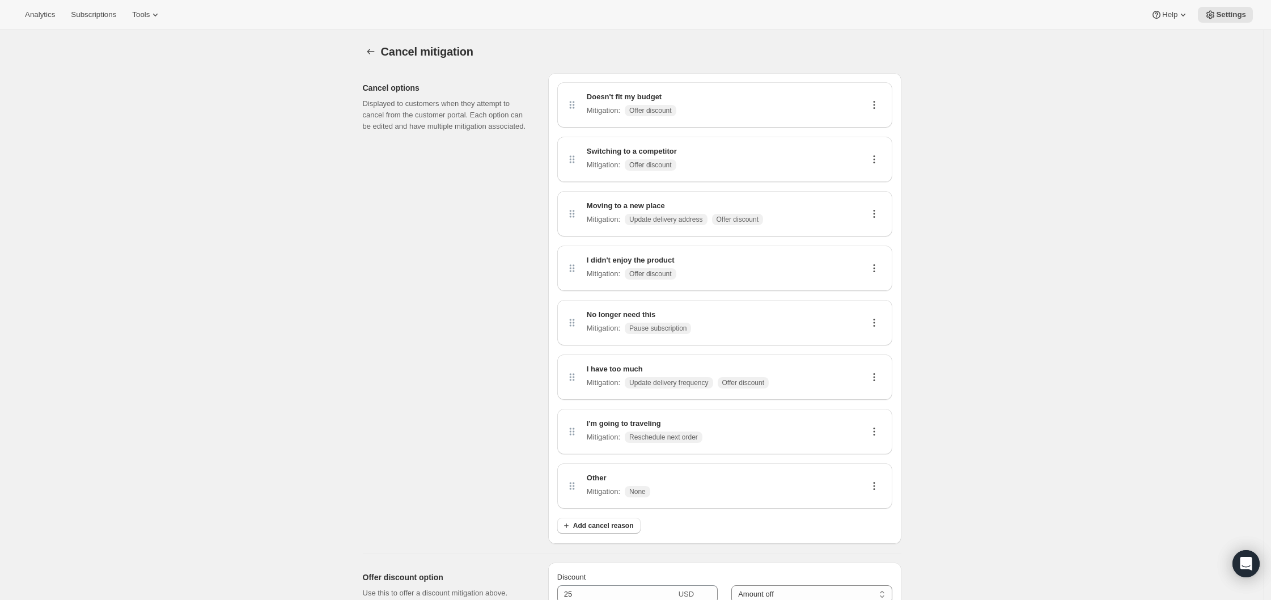
scroll to position [37, 0]
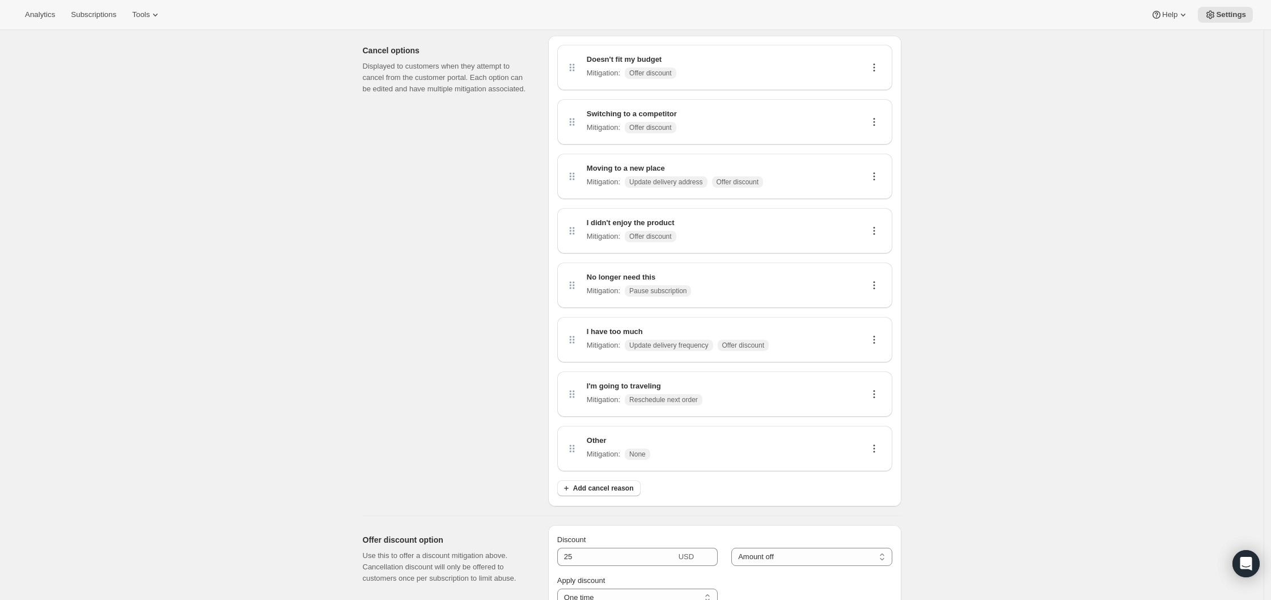
click at [874, 393] on icon at bounding box center [873, 393] width 11 height 11
click at [864, 419] on button "Edit" at bounding box center [877, 415] width 28 height 18
select select "reschedule"
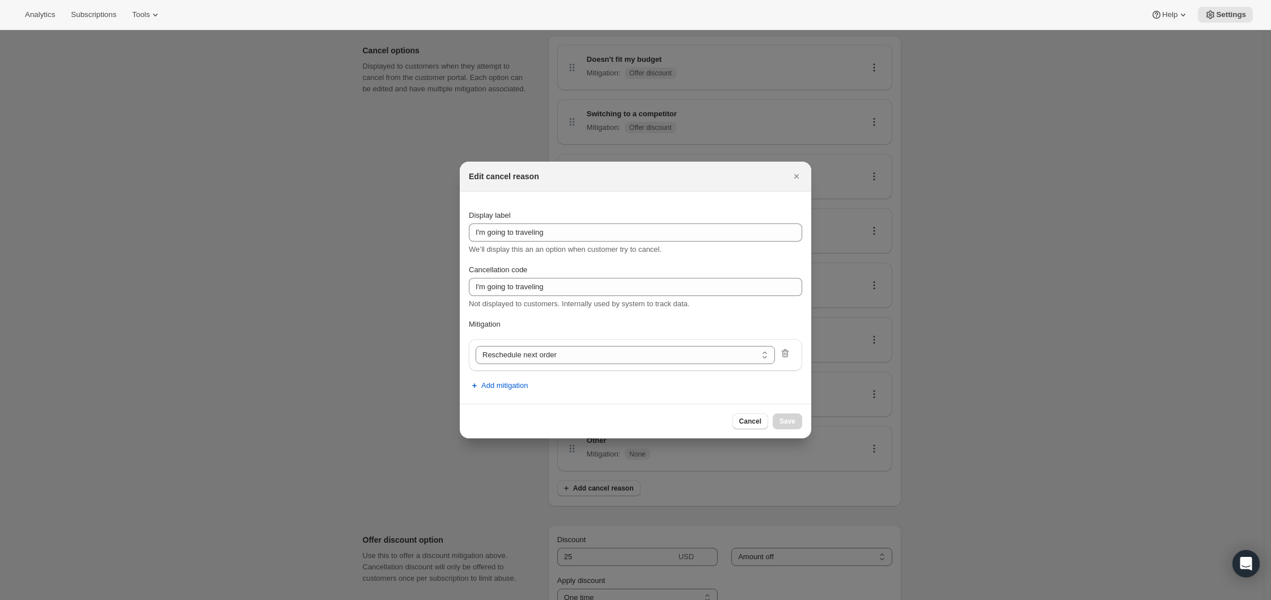
scroll to position [0, 0]
click at [518, 385] on span "Add mitigation" at bounding box center [504, 385] width 46 height 11
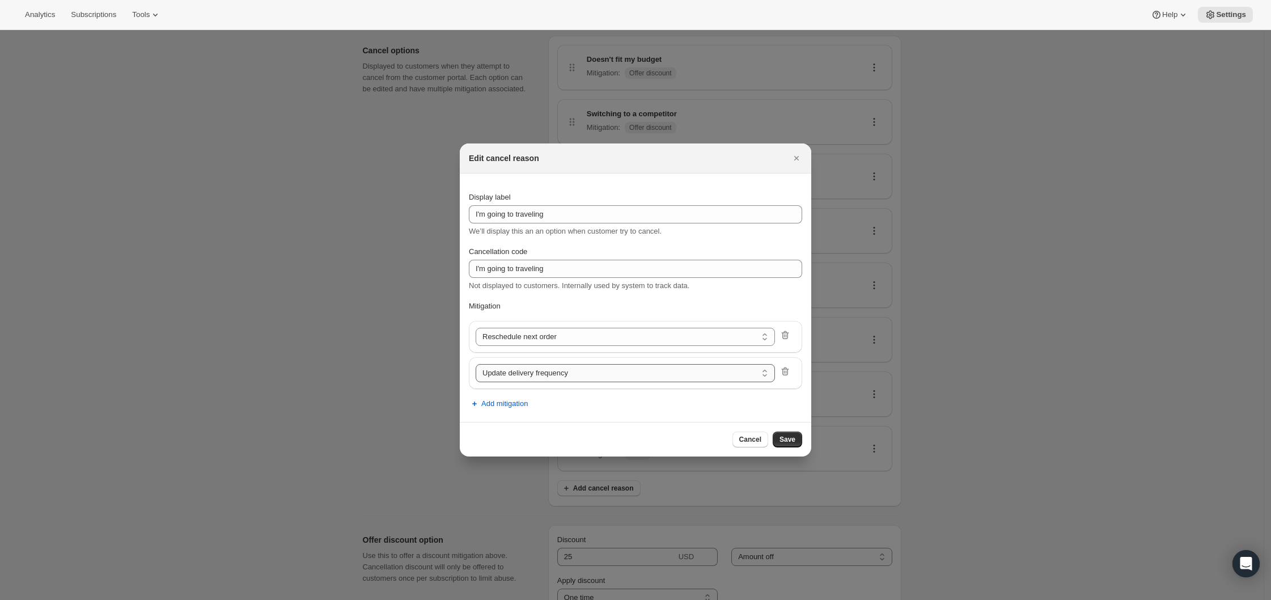
click at [546, 378] on select "Update delivery frequency Update delivery address Pause subscription Skip next …" at bounding box center [625, 373] width 299 height 18
select select "showDiscount"
click at [784, 441] on span "Save" at bounding box center [787, 439] width 16 height 9
select select "frequency"
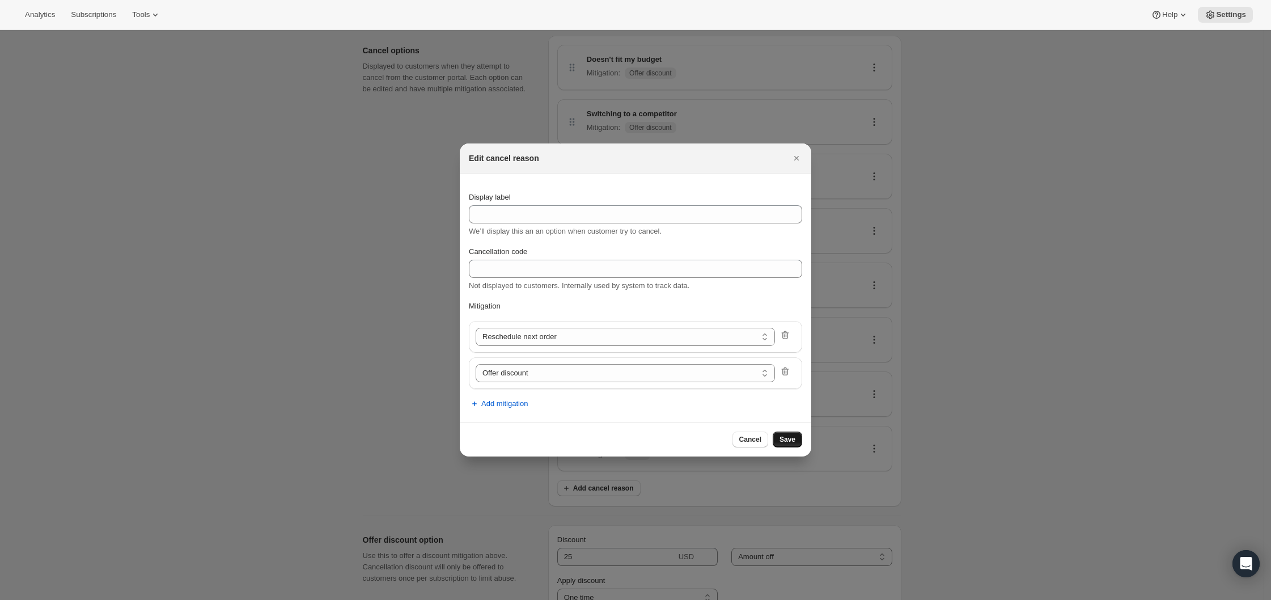
scroll to position [37, 0]
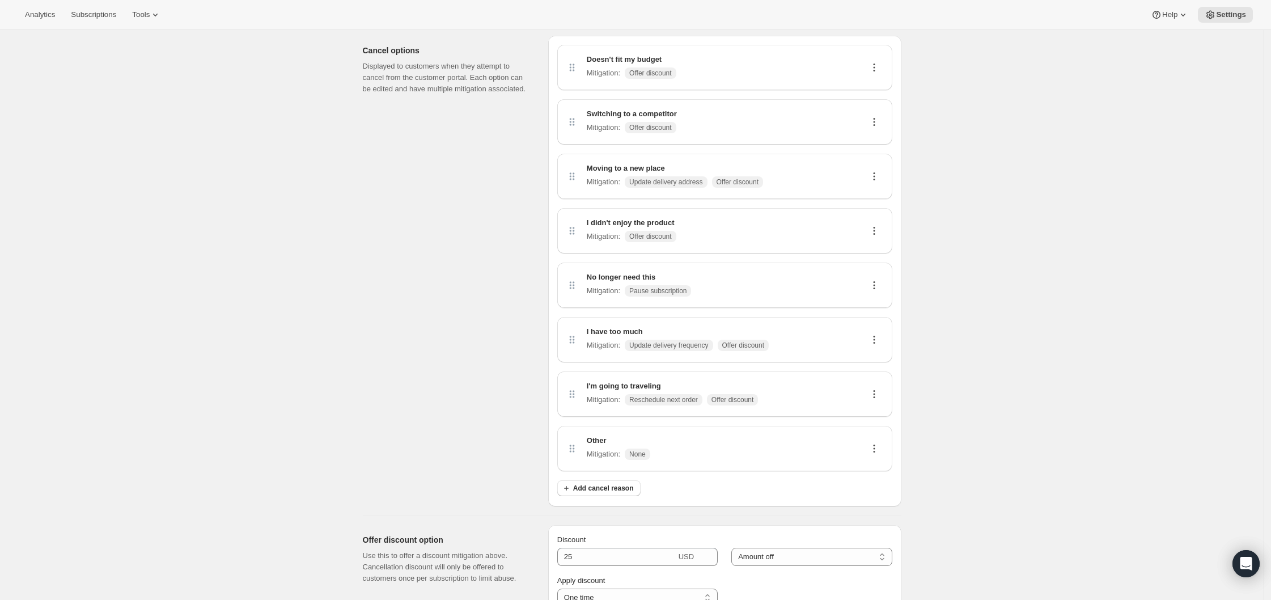
click at [878, 444] on icon at bounding box center [873, 448] width 11 height 11
click at [866, 474] on span "Edit" at bounding box center [877, 469] width 22 height 11
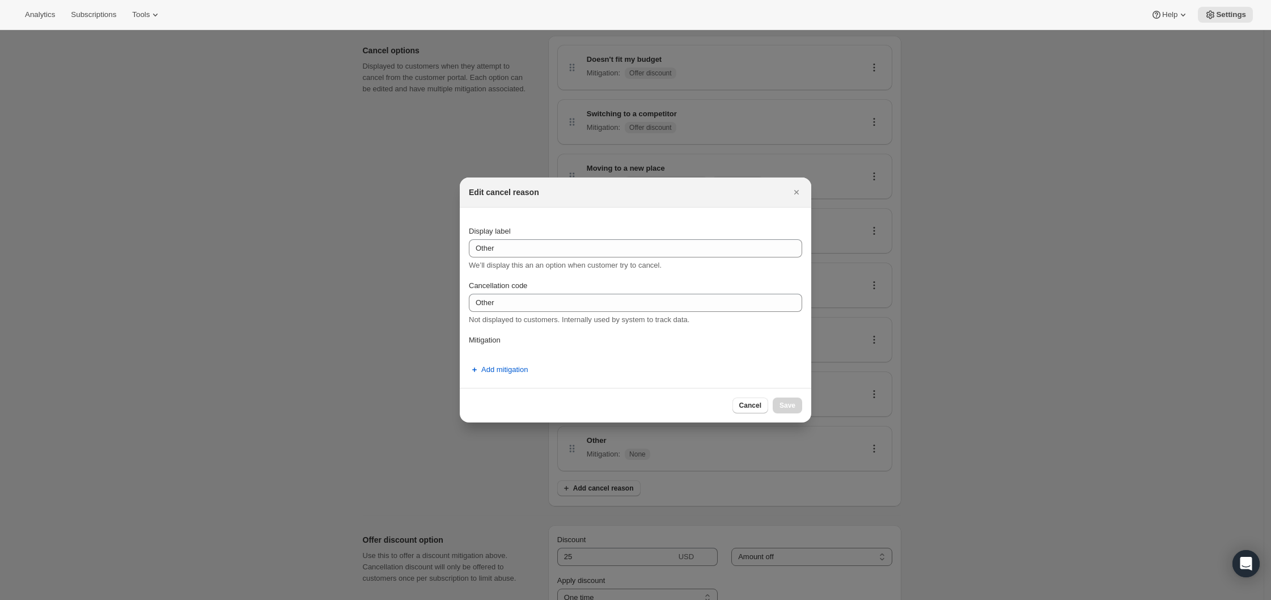
scroll to position [0, 0]
click at [508, 364] on span "Add mitigation" at bounding box center [504, 369] width 46 height 11
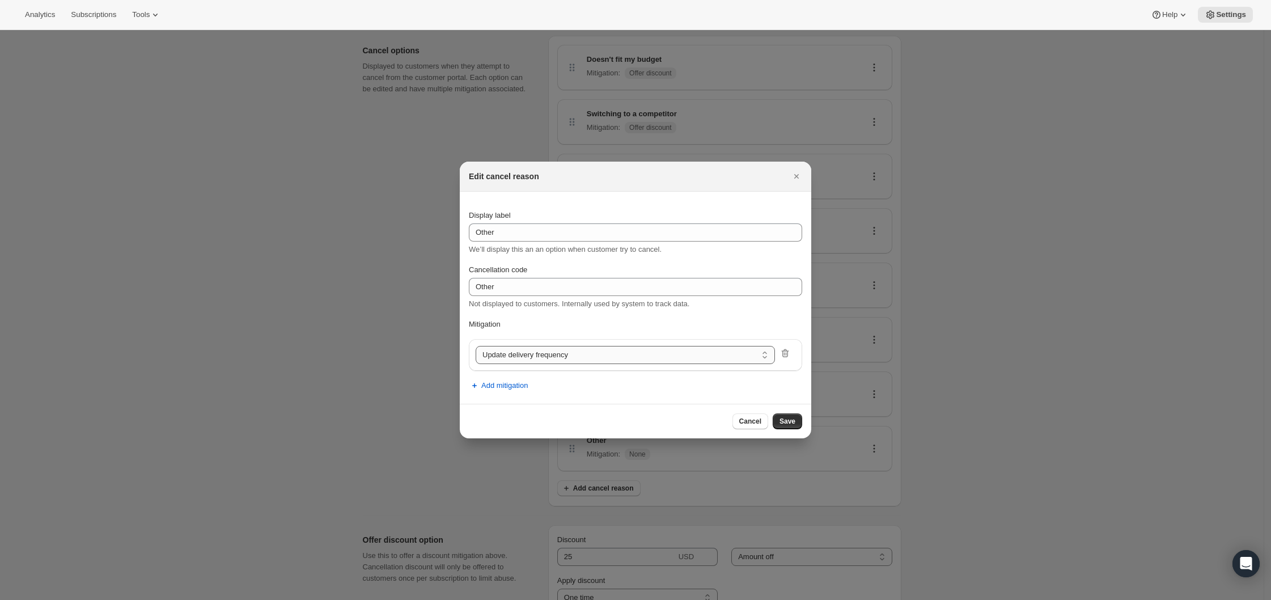
click at [526, 355] on select "Update delivery frequency Update delivery address Pause subscription Skip next …" at bounding box center [625, 355] width 299 height 18
select select "showDiscount"
click at [785, 423] on span "Save" at bounding box center [787, 421] width 16 height 9
select select "frequency"
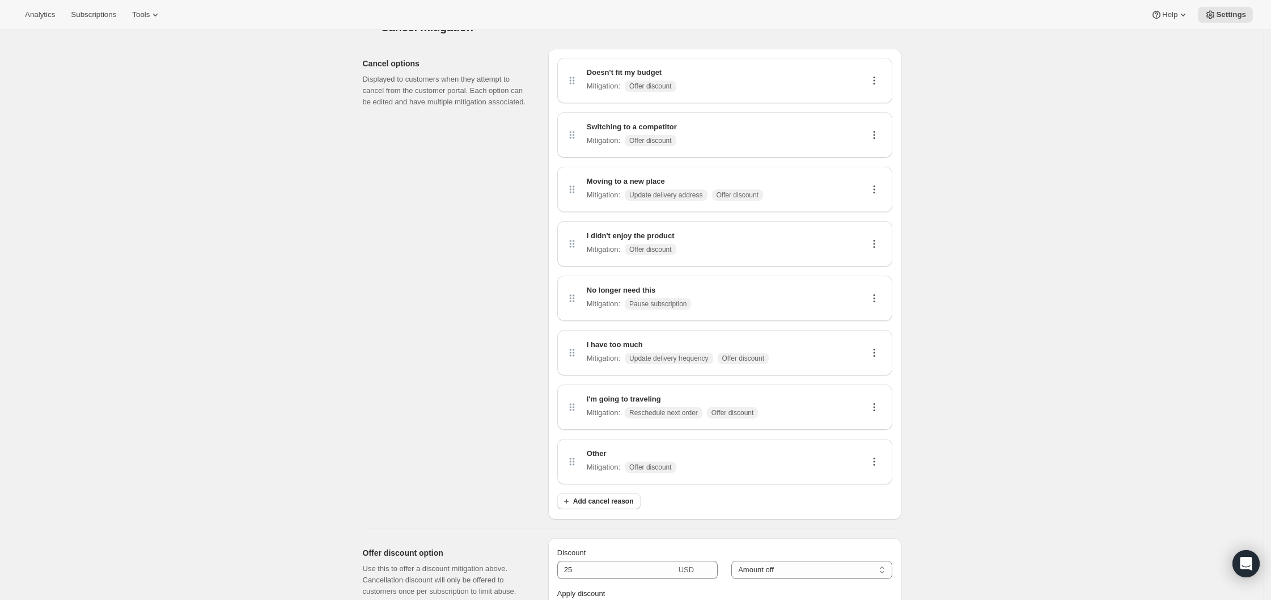
scroll to position [24, 0]
click at [872, 299] on icon at bounding box center [873, 298] width 11 height 11
click at [876, 316] on span "Edit" at bounding box center [872, 320] width 12 height 9
select select "pause"
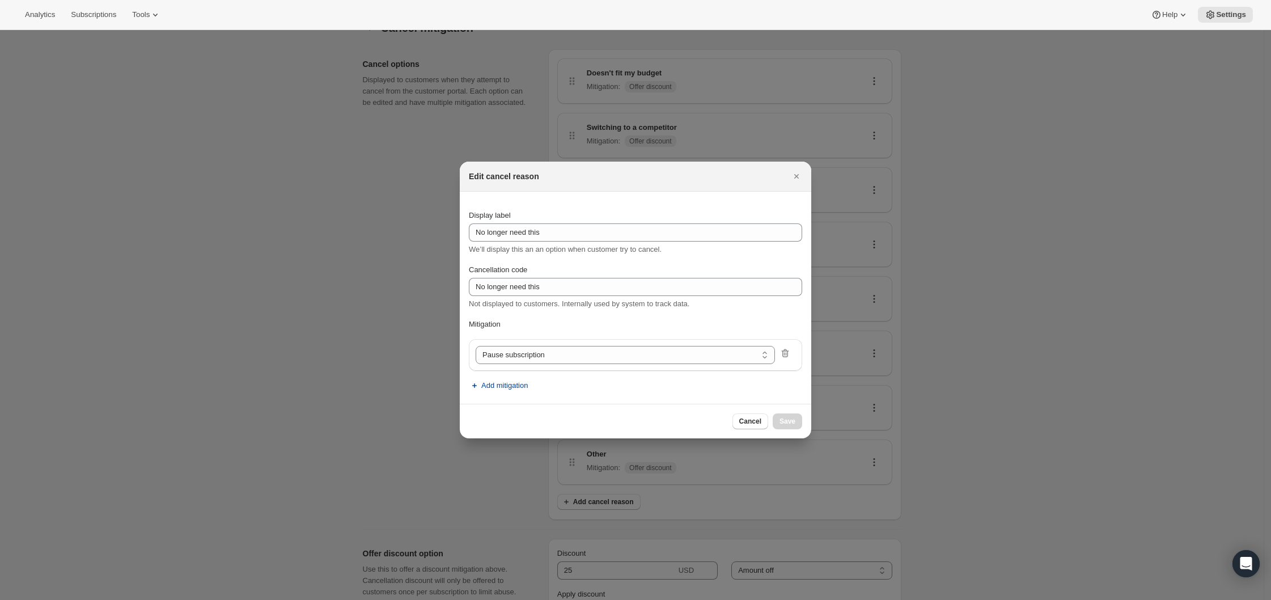
click at [511, 389] on span "Add mitigation" at bounding box center [504, 385] width 46 height 11
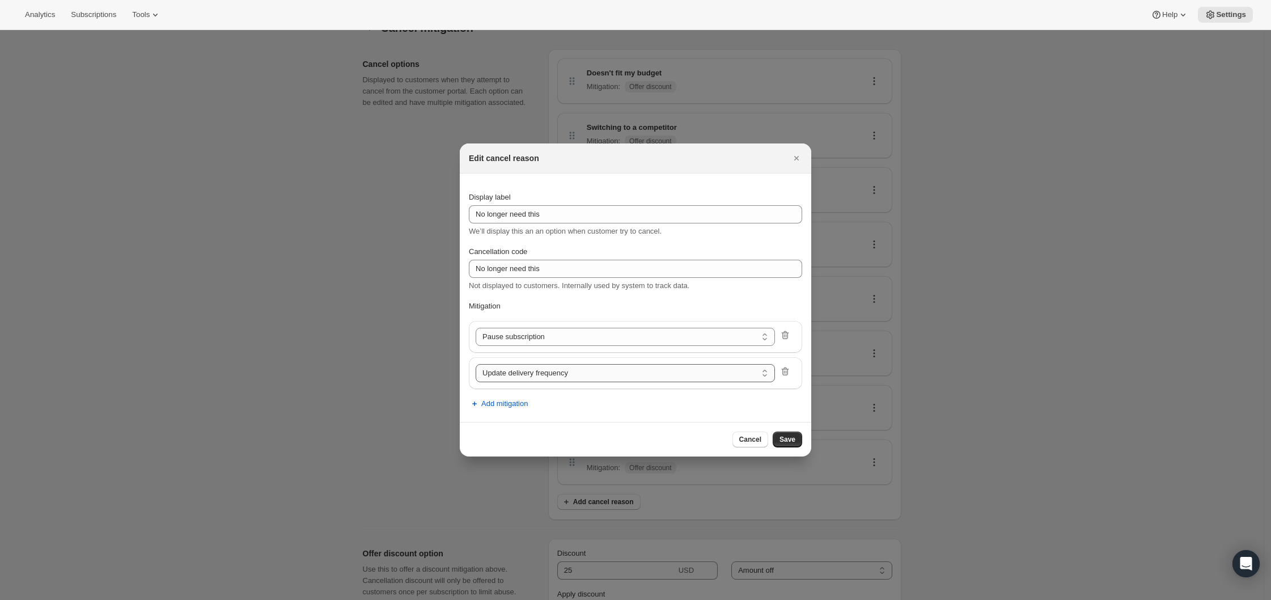
click at [516, 378] on select "Update delivery frequency Update delivery address Skip next order Reschedule ne…" at bounding box center [625, 373] width 299 height 18
select select "showDiscount"
click at [790, 436] on span "Save" at bounding box center [787, 439] width 16 height 9
select select "frequency"
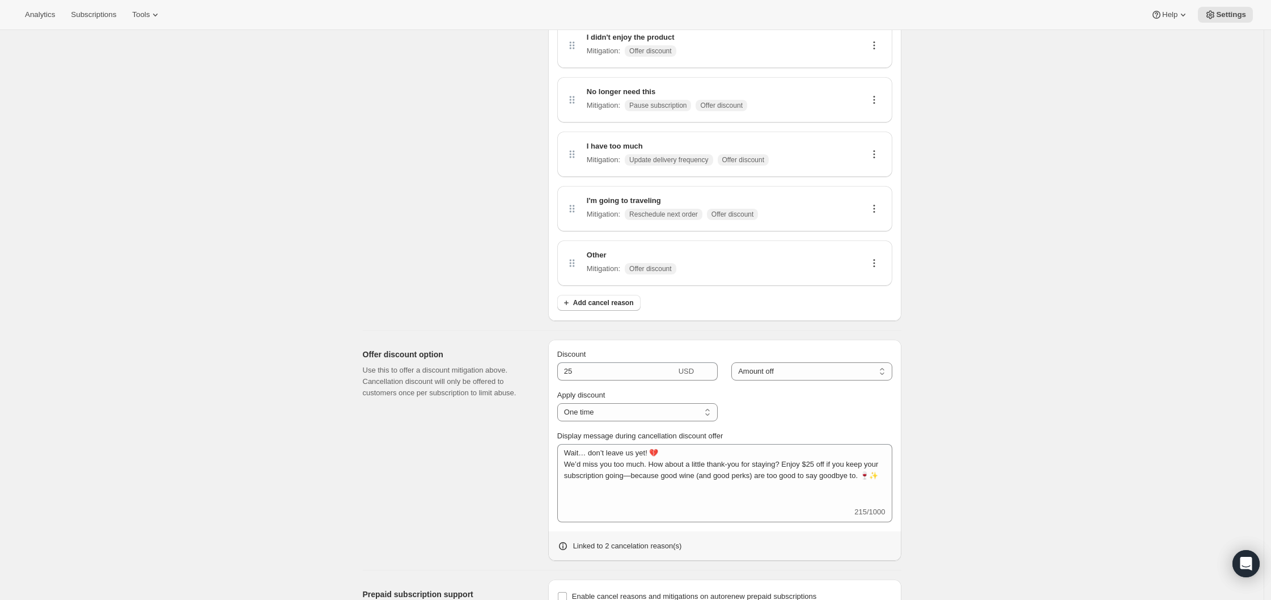
scroll to position [227, 0]
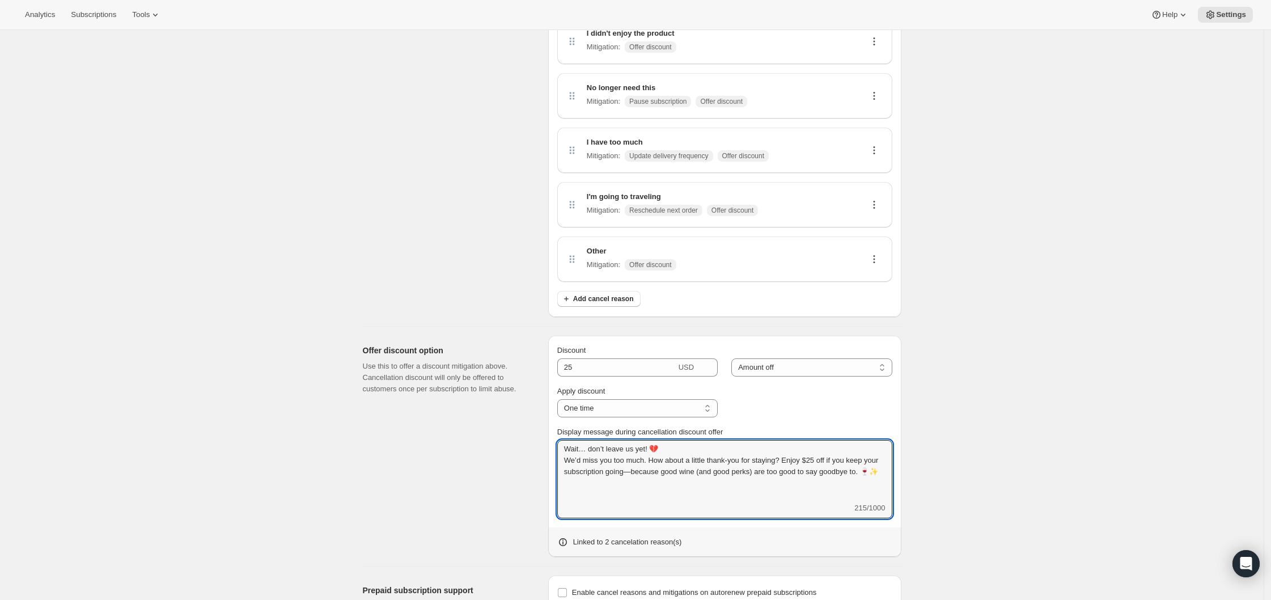
drag, startPoint x: 613, startPoint y: 481, endPoint x: 536, endPoint y: 448, distance: 83.8
click at [536, 448] on div "Offer discount option Use this to offer a discount mitigation above. Cancellati…" at bounding box center [628, 442] width 548 height 230
paste textarea "Every bottle you enjoy helps provide $25 in school supplies for students in nee…"
type textarea "Wait… don’t leave us yet! 💔 Every bottle you enjoy helps provide $25 in school …"
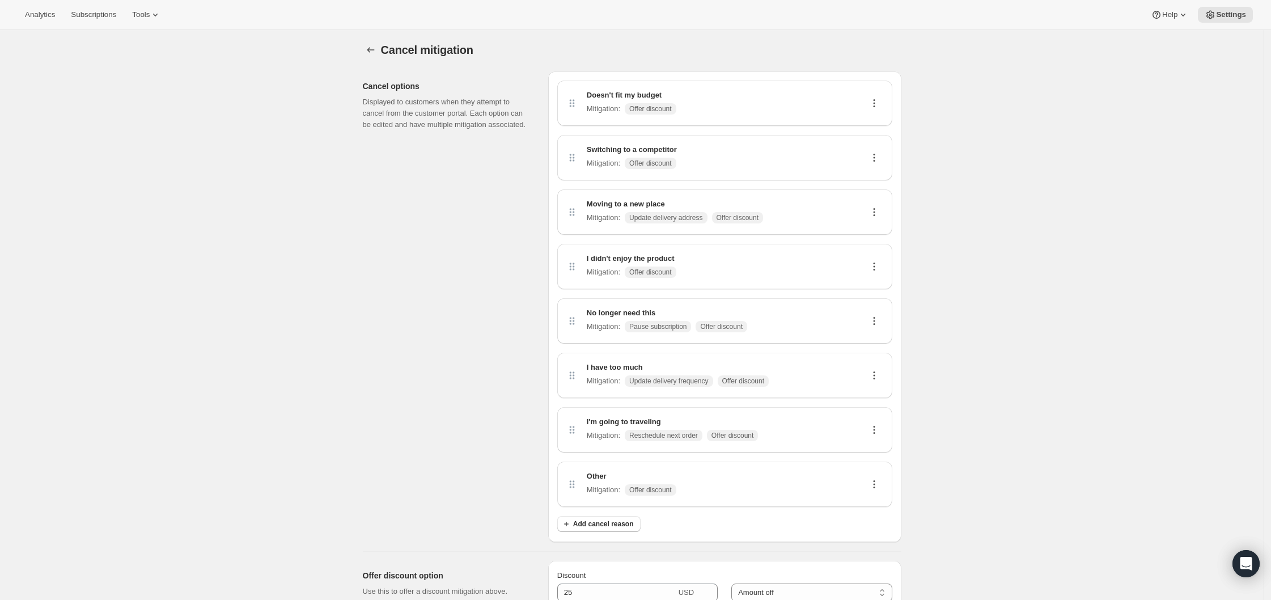
scroll to position [2, 0]
click at [148, 10] on span "Tools" at bounding box center [141, 14] width 18 height 9
click at [1206, 15] on icon at bounding box center [1210, 15] width 8 height 9
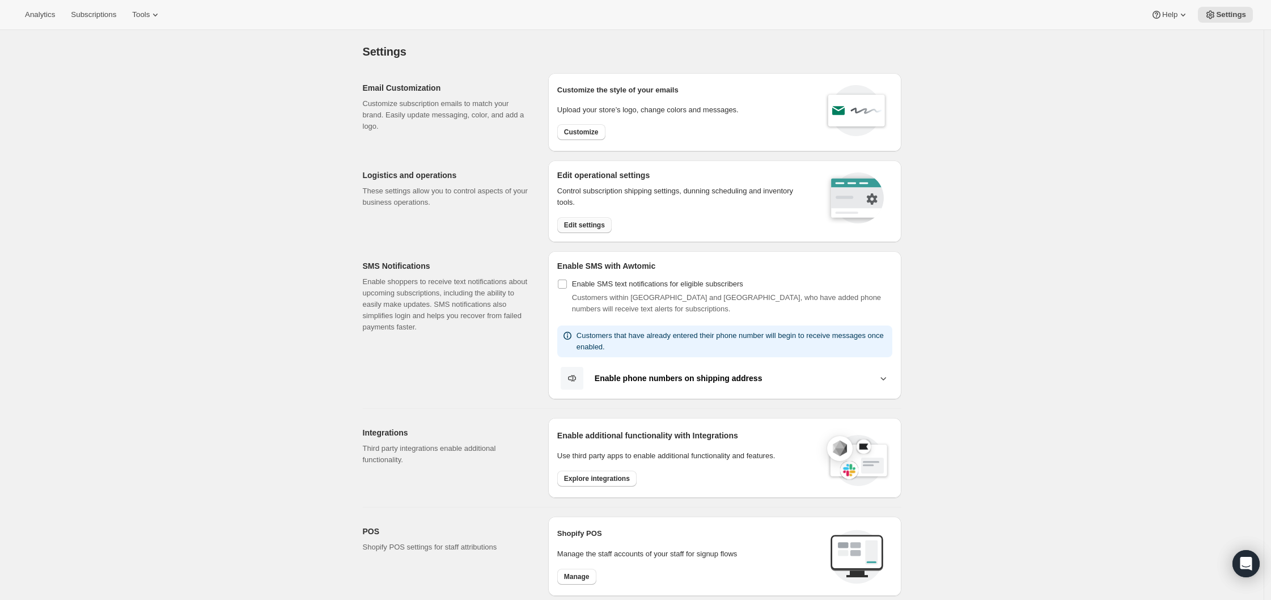
click at [590, 224] on span "Edit settings" at bounding box center [584, 225] width 41 height 9
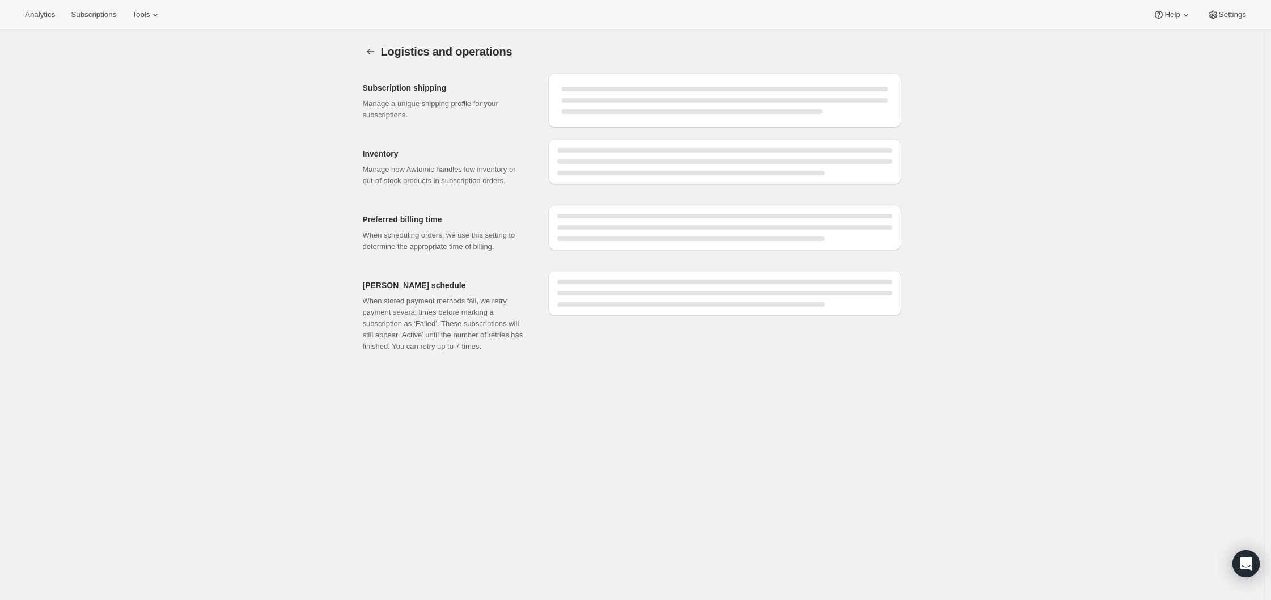
select select "11:00"
select select "DAY"
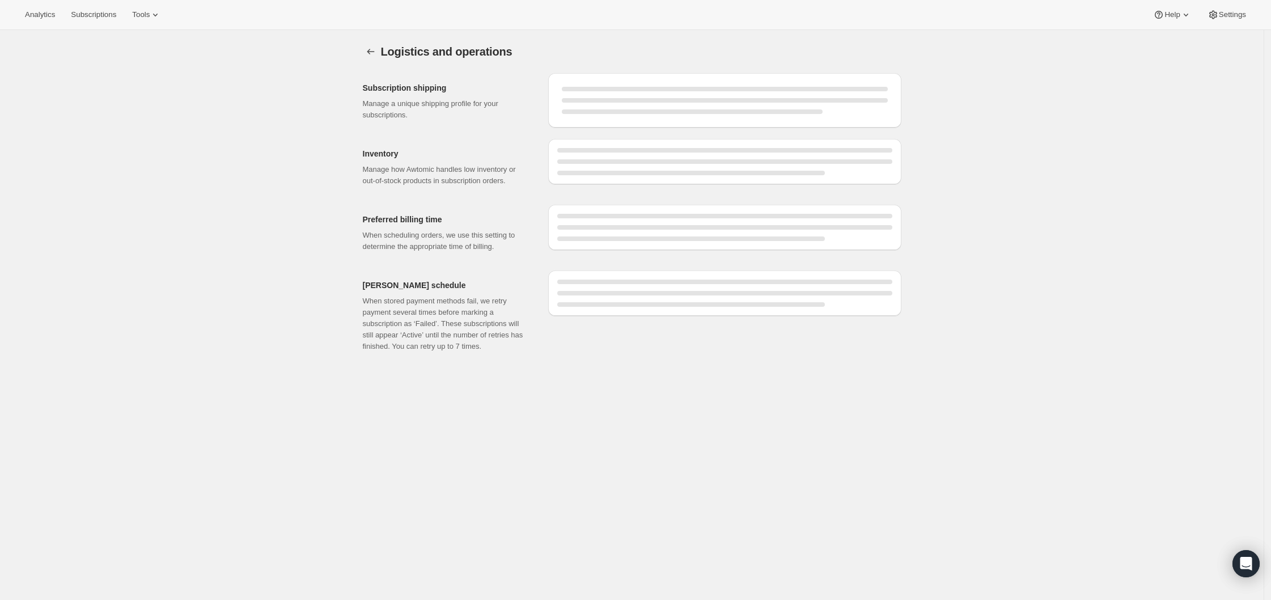
select select "DAY"
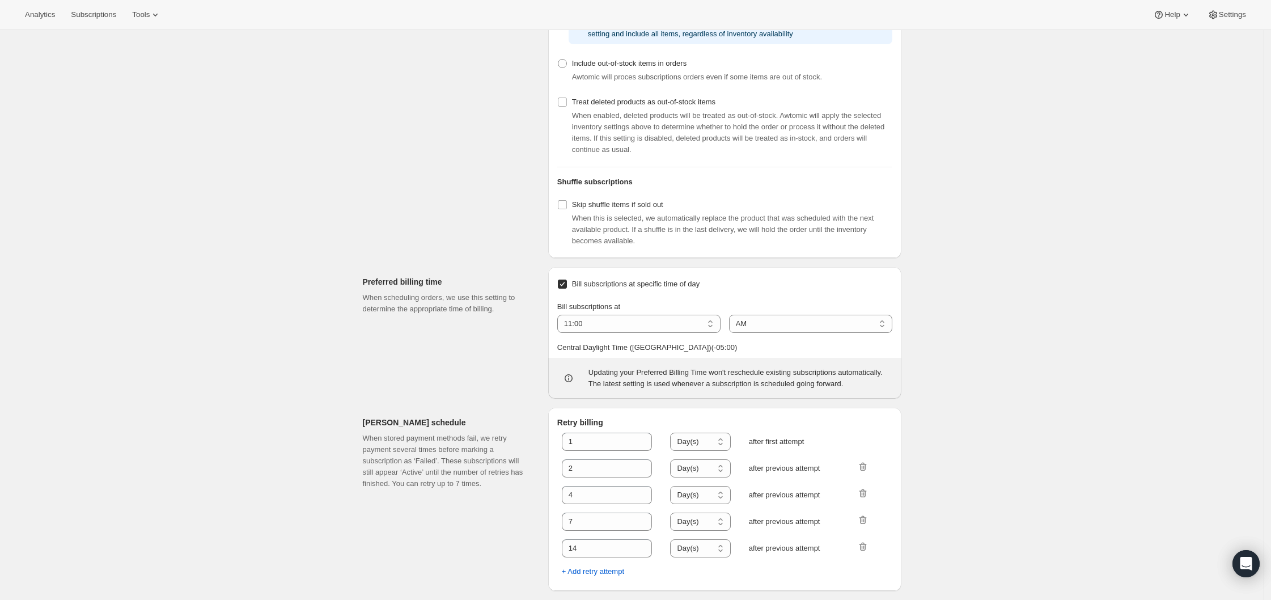
scroll to position [376, 0]
click at [1240, 16] on span "Settings" at bounding box center [1232, 14] width 27 height 9
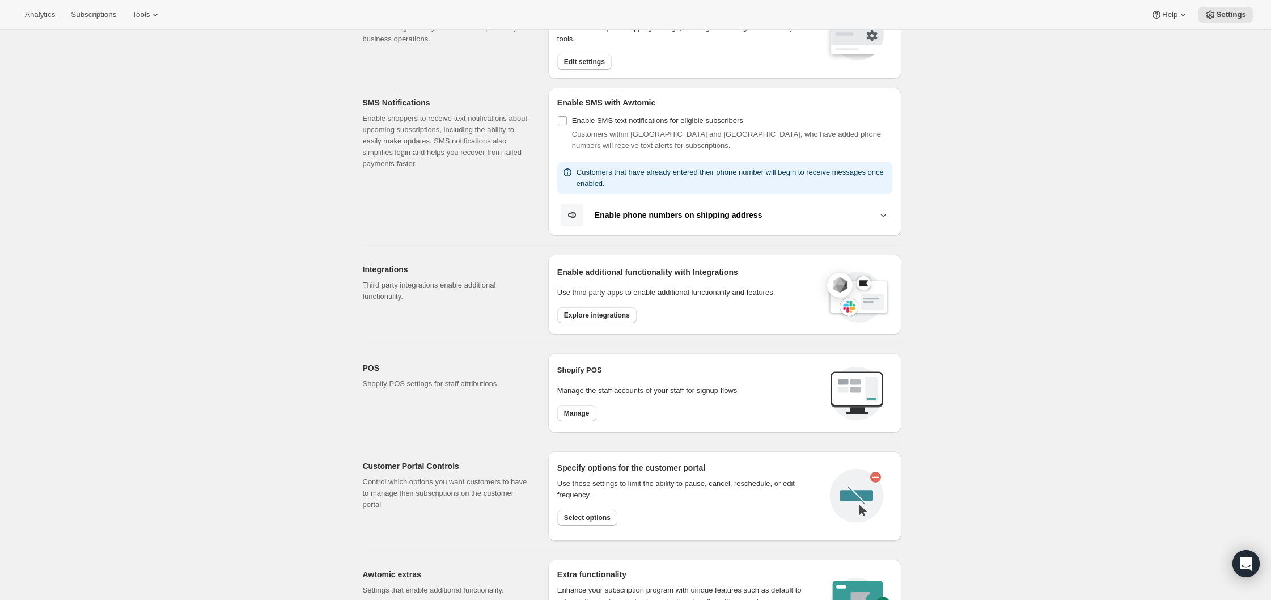
scroll to position [358, 0]
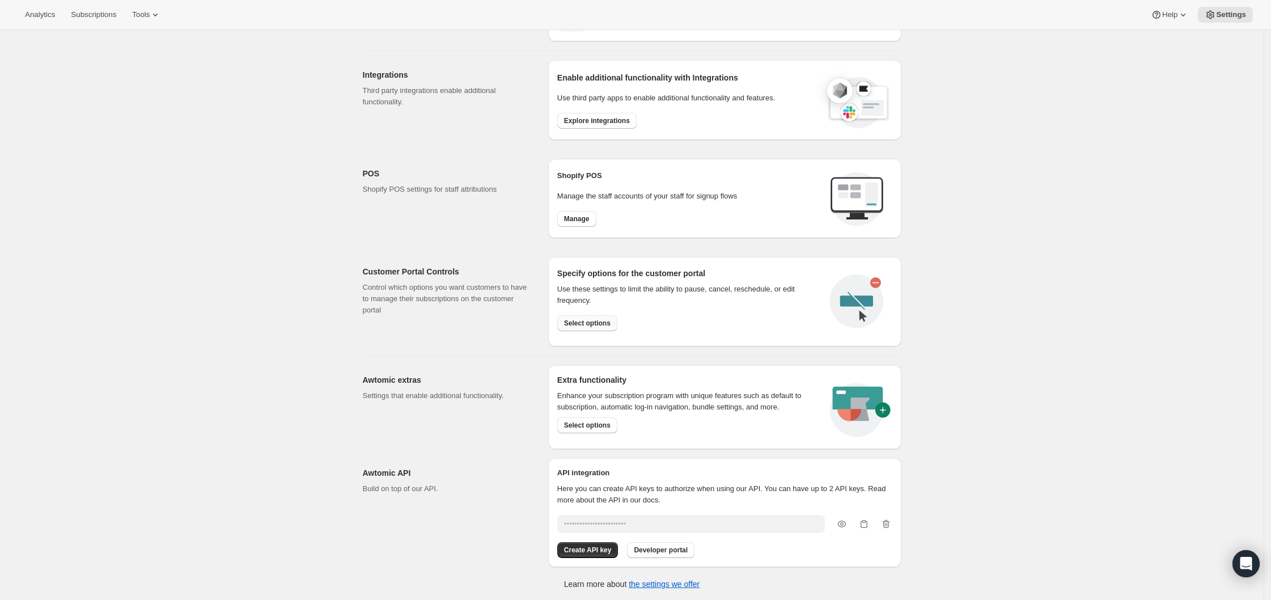
click at [588, 325] on span "Select options" at bounding box center [587, 323] width 46 height 9
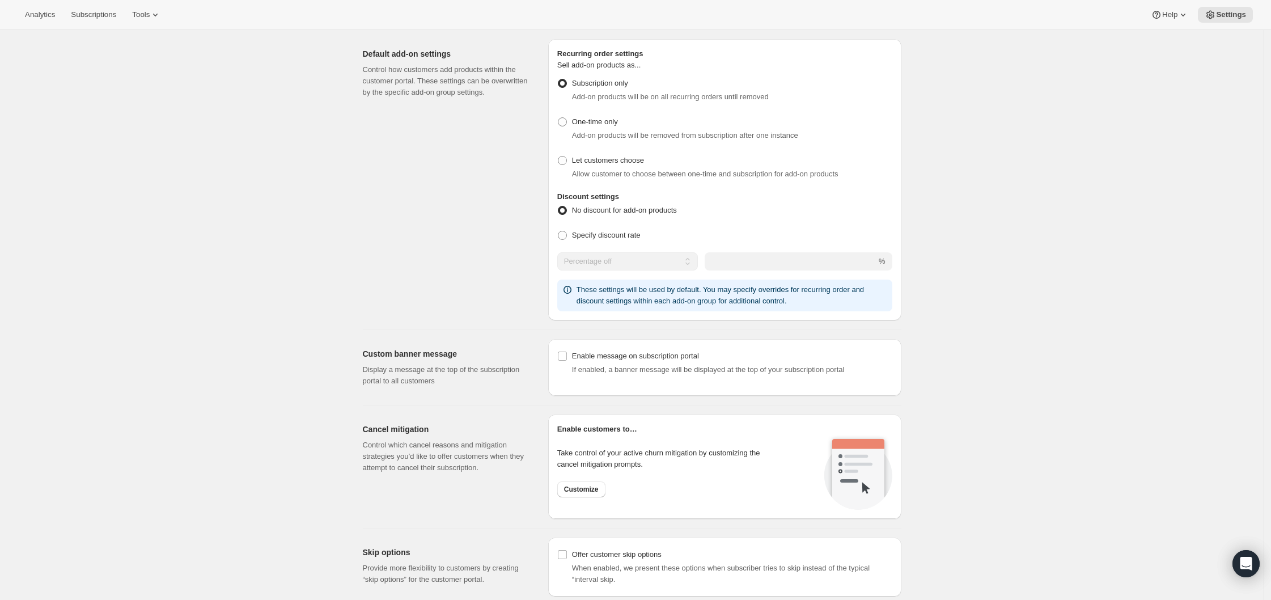
scroll to position [832, 0]
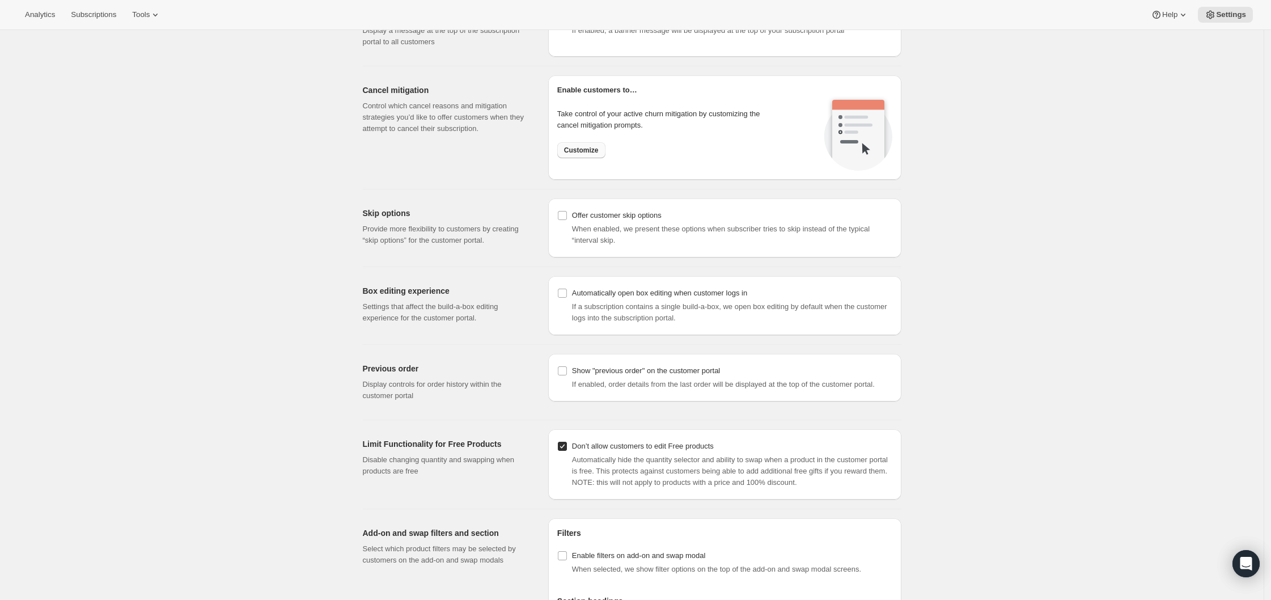
click at [598, 146] on span "Customize" at bounding box center [581, 150] width 35 height 9
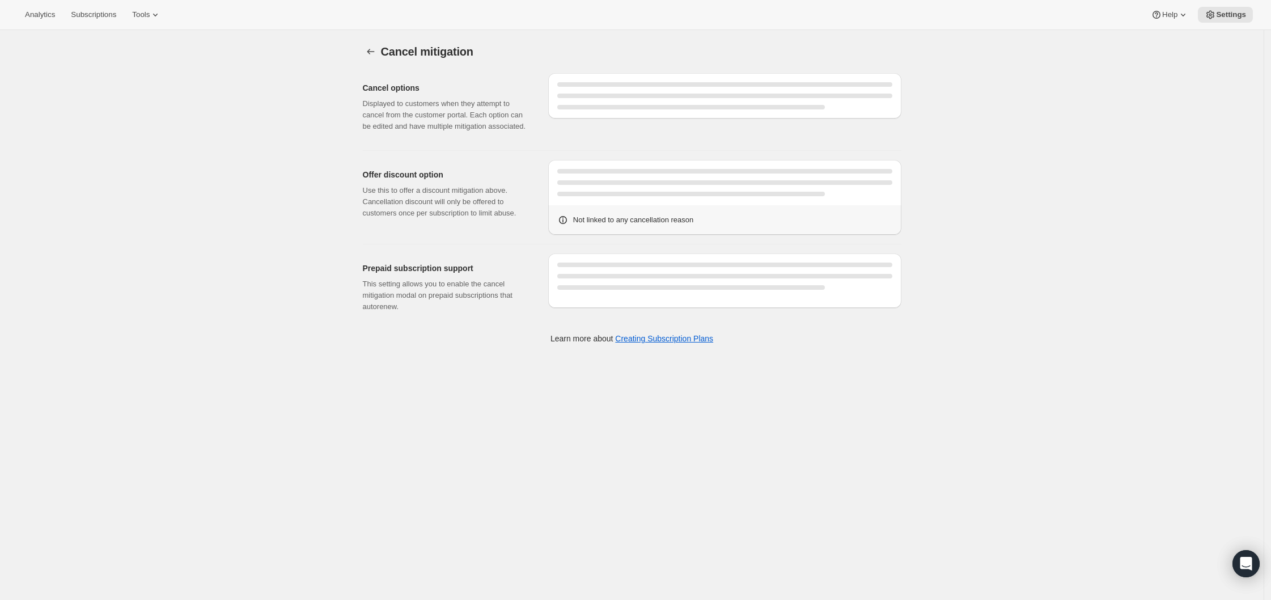
select select "FIXED_AMOUNT"
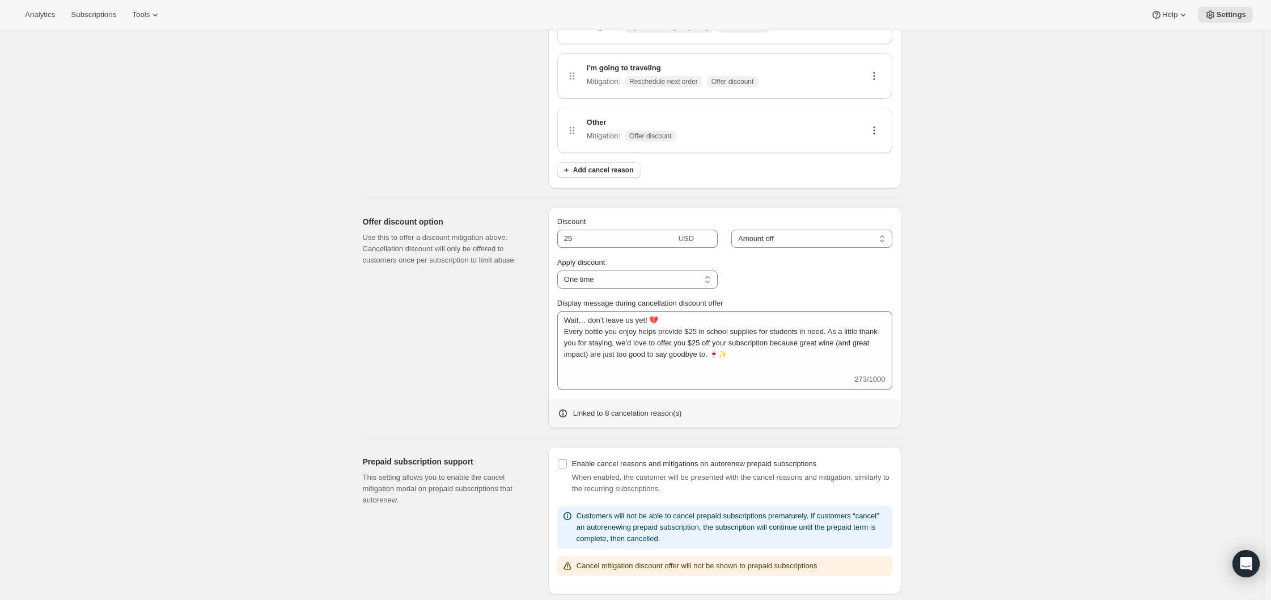
scroll to position [371, 0]
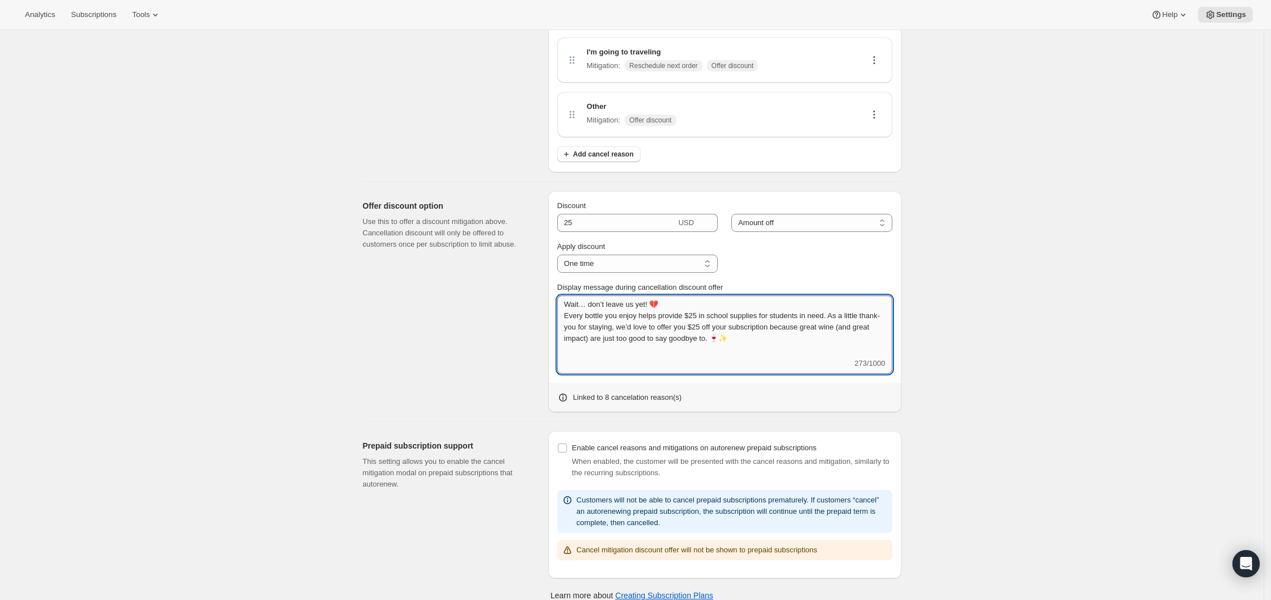
drag, startPoint x: 569, startPoint y: 303, endPoint x: 800, endPoint y: 344, distance: 235.4
click at [800, 344] on textarea "Wait… don’t leave us yet! 💔 Every bottle you enjoy helps provide $25 in school …" at bounding box center [724, 326] width 335 height 62
click at [618, 289] on span "Display message during cancellation discount offer" at bounding box center [640, 287] width 166 height 9
click at [618, 295] on textarea "Wait… don’t leave us yet! 💔 Every bottle you enjoy helps provide $25 in school …" at bounding box center [724, 326] width 335 height 62
click at [618, 289] on span "Display message during cancellation discount offer" at bounding box center [640, 287] width 166 height 9
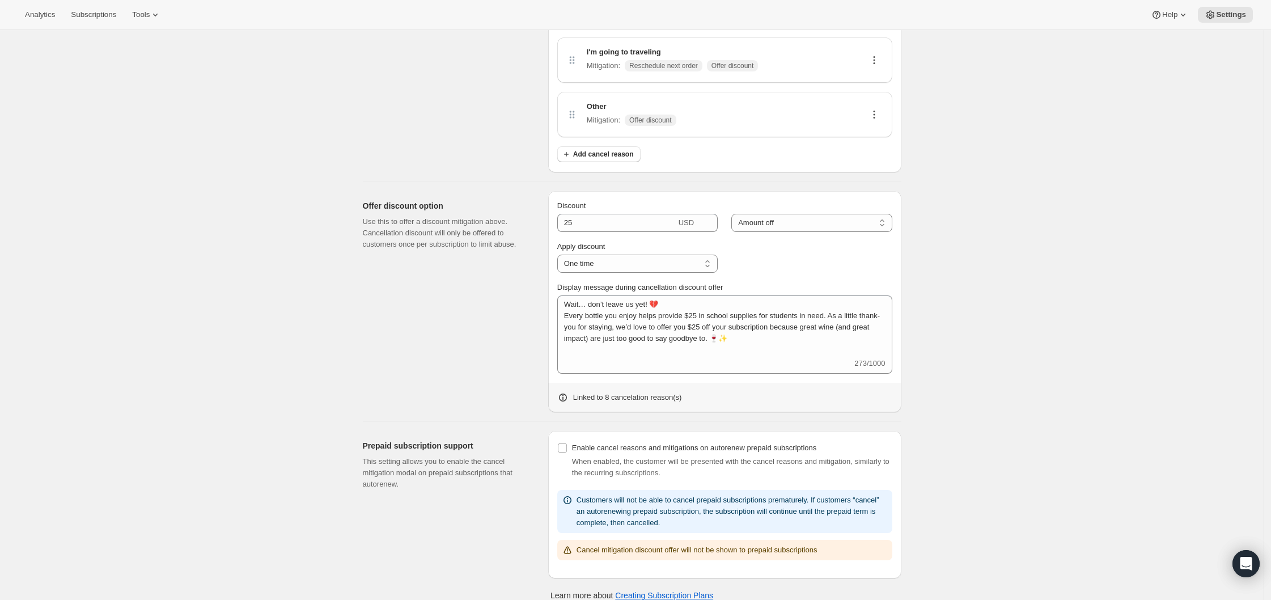
click at [618, 295] on textarea "Wait… don’t leave us yet! 💔 Every bottle you enjoy helps provide $25 in school …" at bounding box center [724, 326] width 335 height 62
click at [618, 289] on span "Display message during cancellation discount offer" at bounding box center [640, 287] width 166 height 9
click at [618, 295] on textarea "Wait… don’t leave us yet! 💔 Every bottle you enjoy helps provide $25 in school …" at bounding box center [724, 326] width 335 height 62
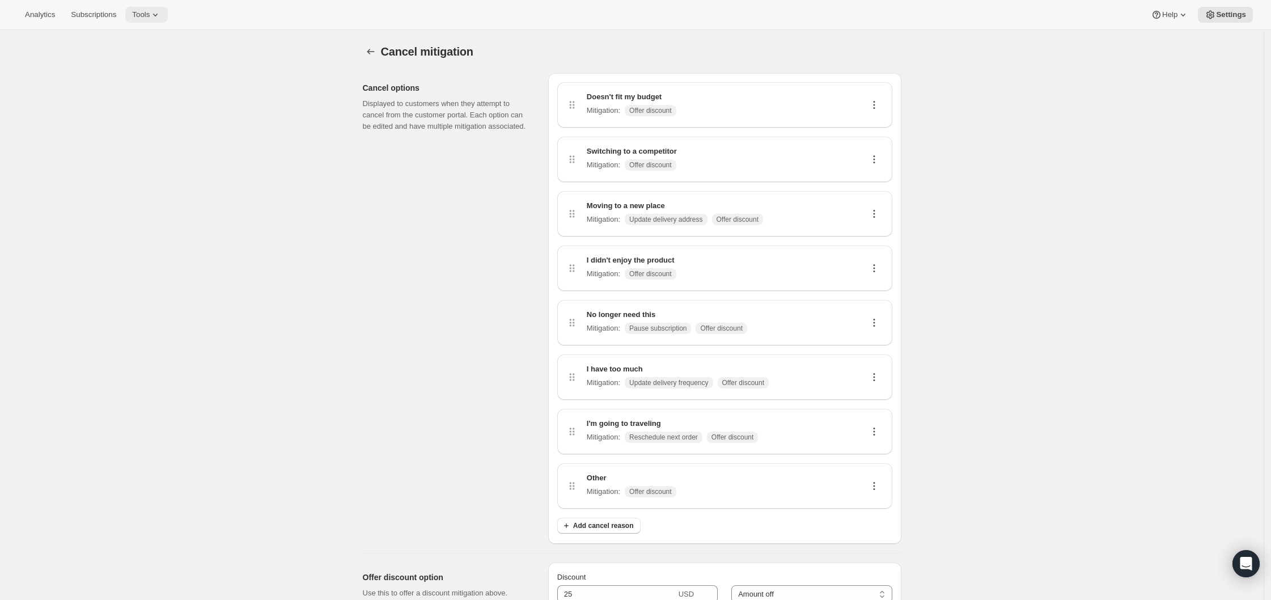
click at [150, 14] on span "Tools" at bounding box center [141, 14] width 18 height 9
click at [1236, 19] on button "Settings" at bounding box center [1225, 15] width 55 height 16
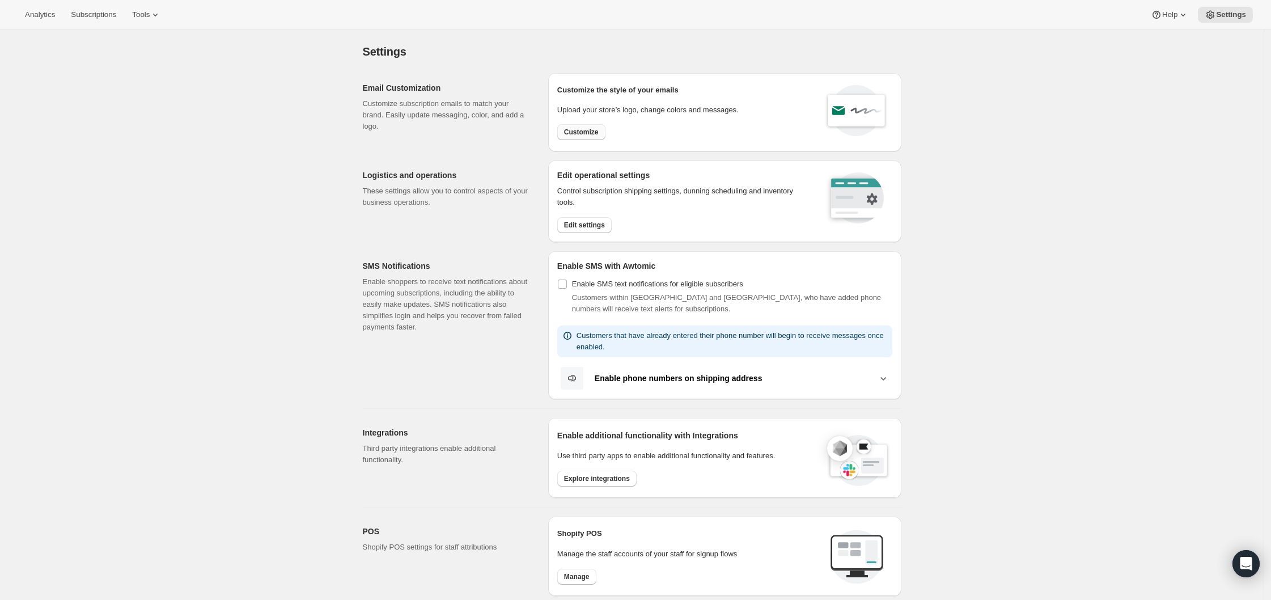
click at [588, 134] on span "Customize" at bounding box center [581, 132] width 35 height 9
select select "subscriptionMessage"
select select "5"
select select "15"
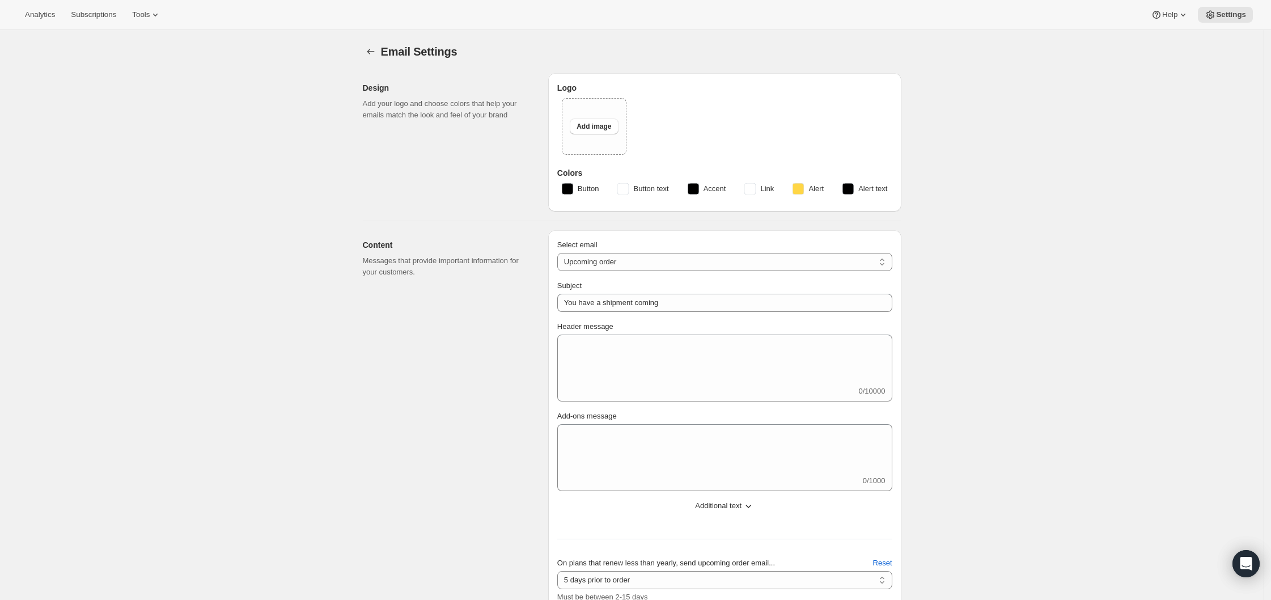
type input "Get ready for your upcoming Wine Club shipment! 📦"
type textarea "Good news! Your next Wine Club order is about to be processed."
select select "7"
type input "ONEHOPE Wine"
checkbox input "false"
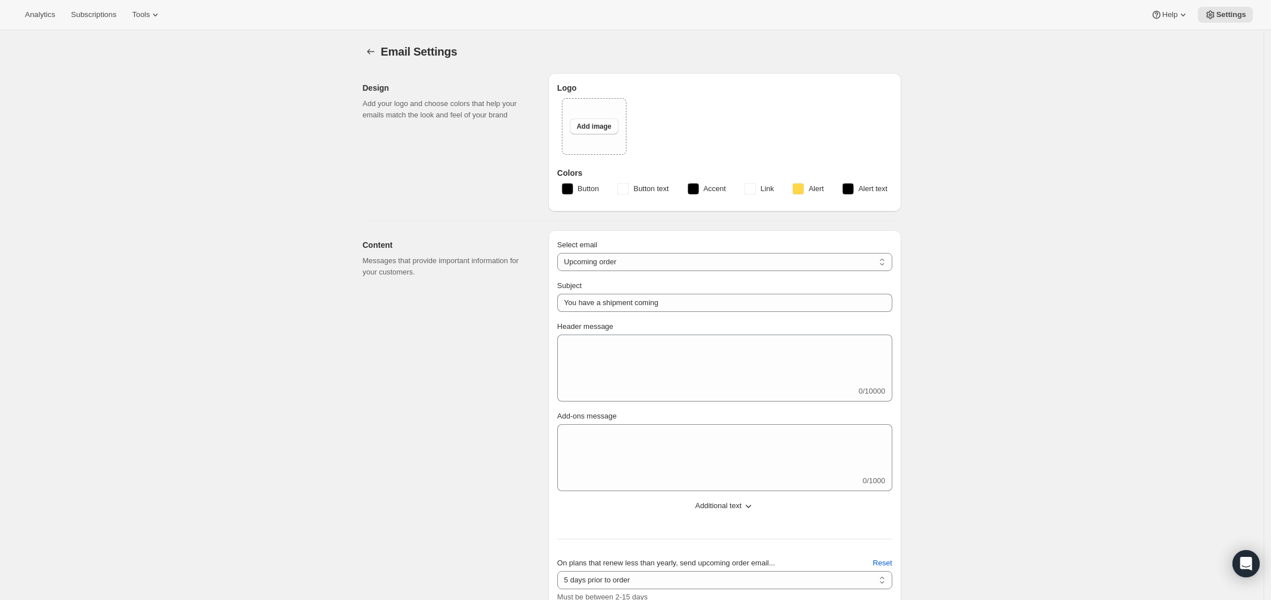
checkbox input "false"
type input "brittany@onehopewine.com"
checkbox input "true"
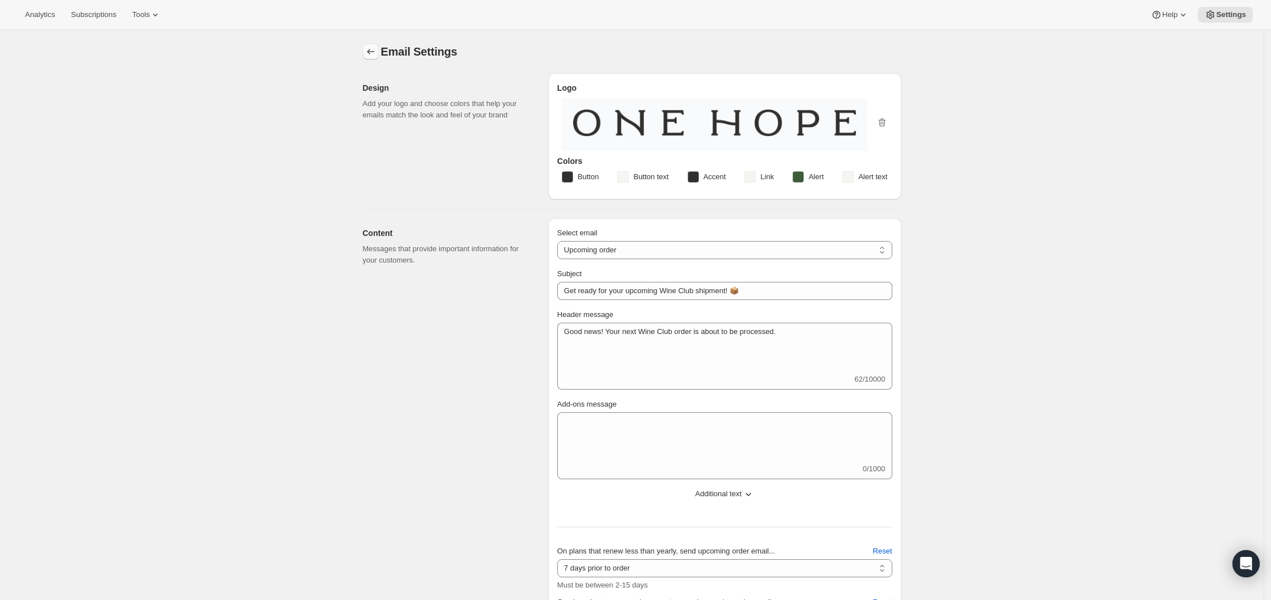
click at [372, 47] on icon "Settings" at bounding box center [370, 51] width 11 height 11
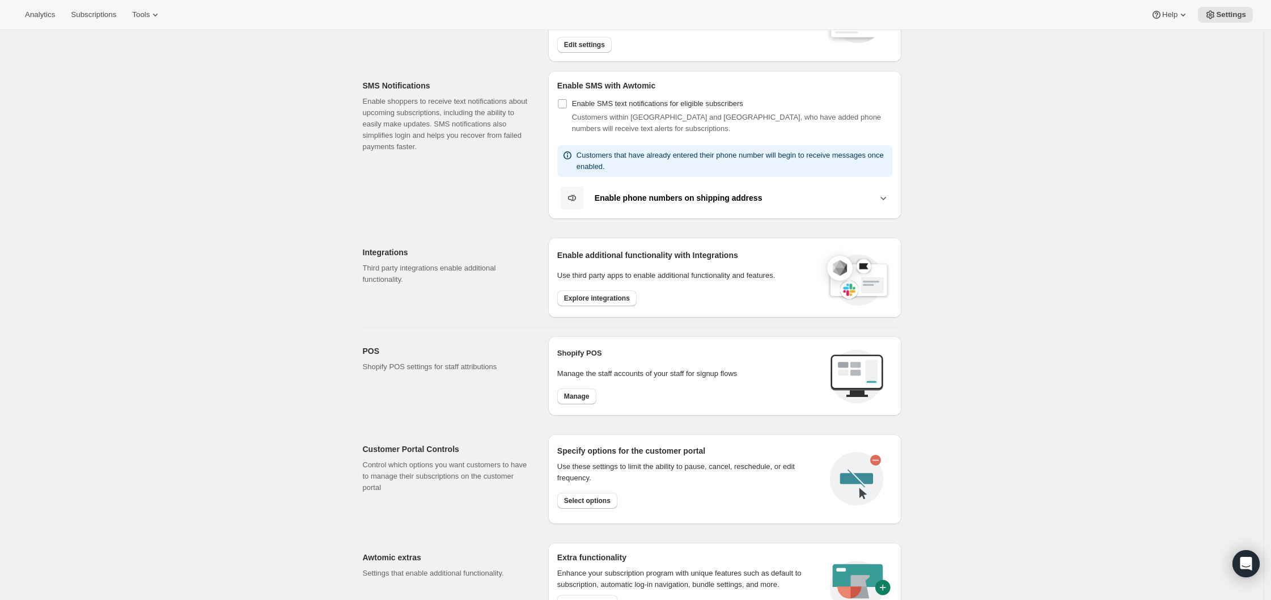
scroll to position [183, 0]
click at [887, 195] on icon at bounding box center [883, 195] width 11 height 11
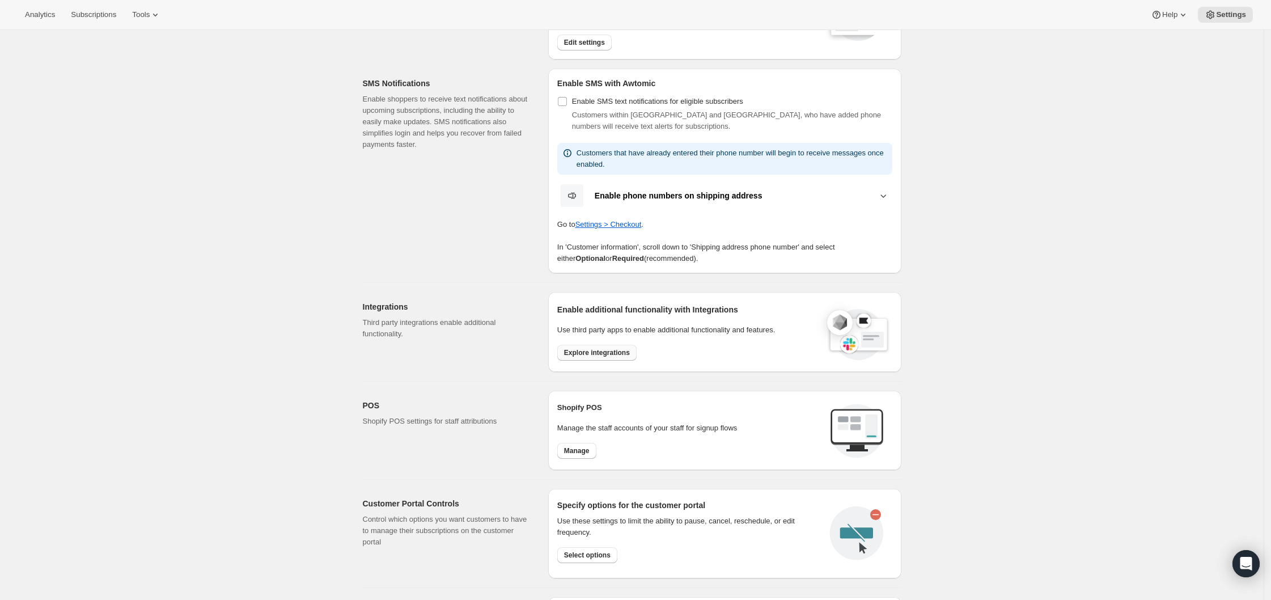
click at [586, 346] on button "Explore integrations" at bounding box center [596, 353] width 79 height 16
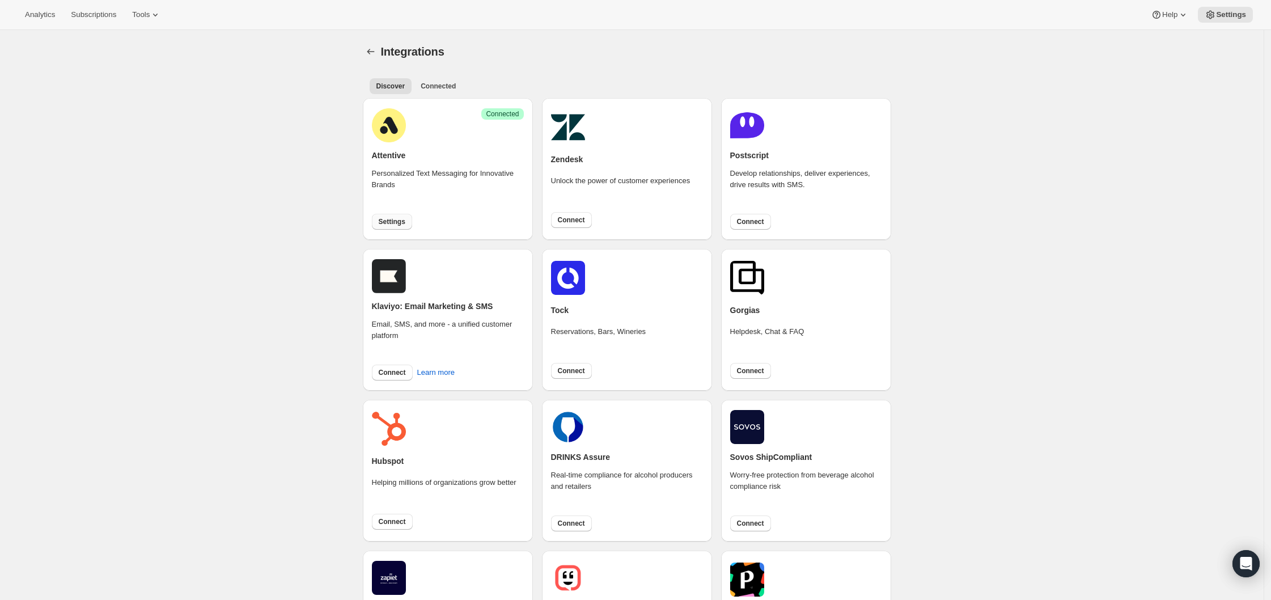
click at [405, 222] on span "Settings" at bounding box center [392, 221] width 27 height 9
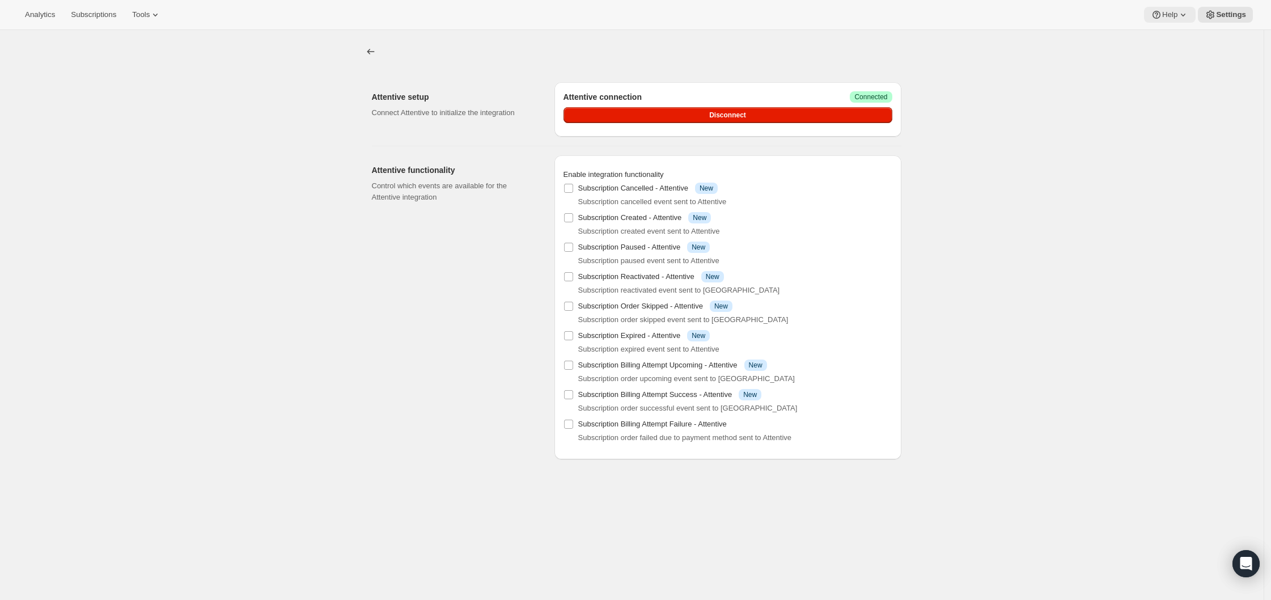
click at [1182, 11] on icon at bounding box center [1182, 14] width 11 height 11
click at [319, 354] on div "Attentive setup Connect Attentive to initialize the integration Attentive conne…" at bounding box center [632, 330] width 1264 height 600
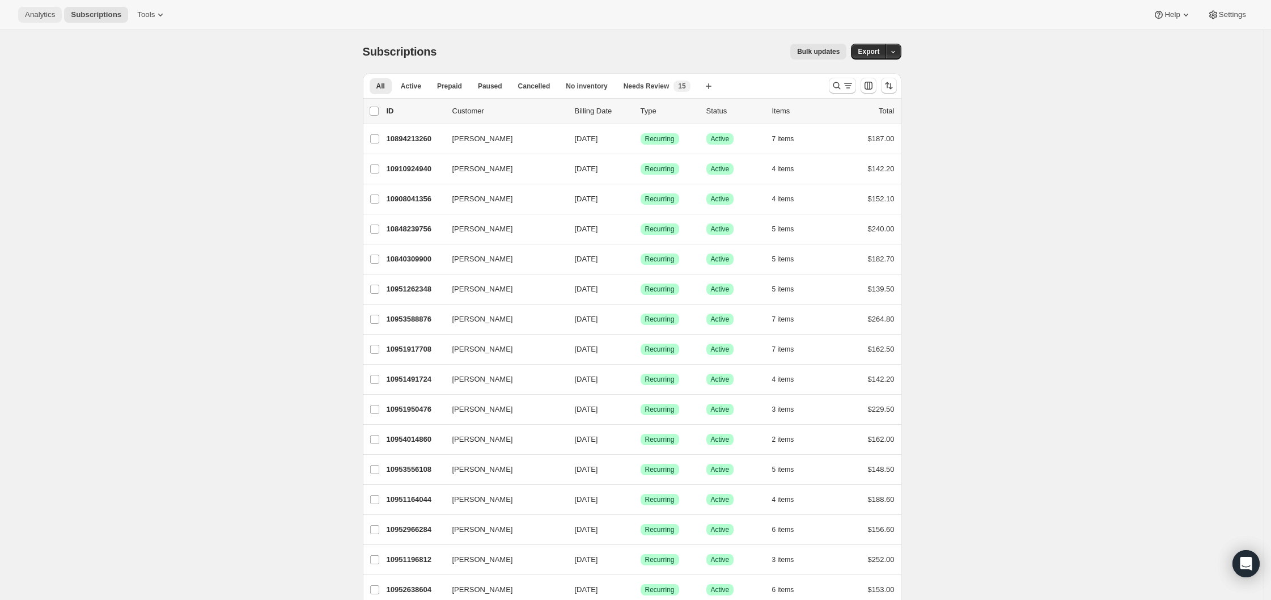
click at [40, 11] on span "Analytics" at bounding box center [40, 14] width 30 height 9
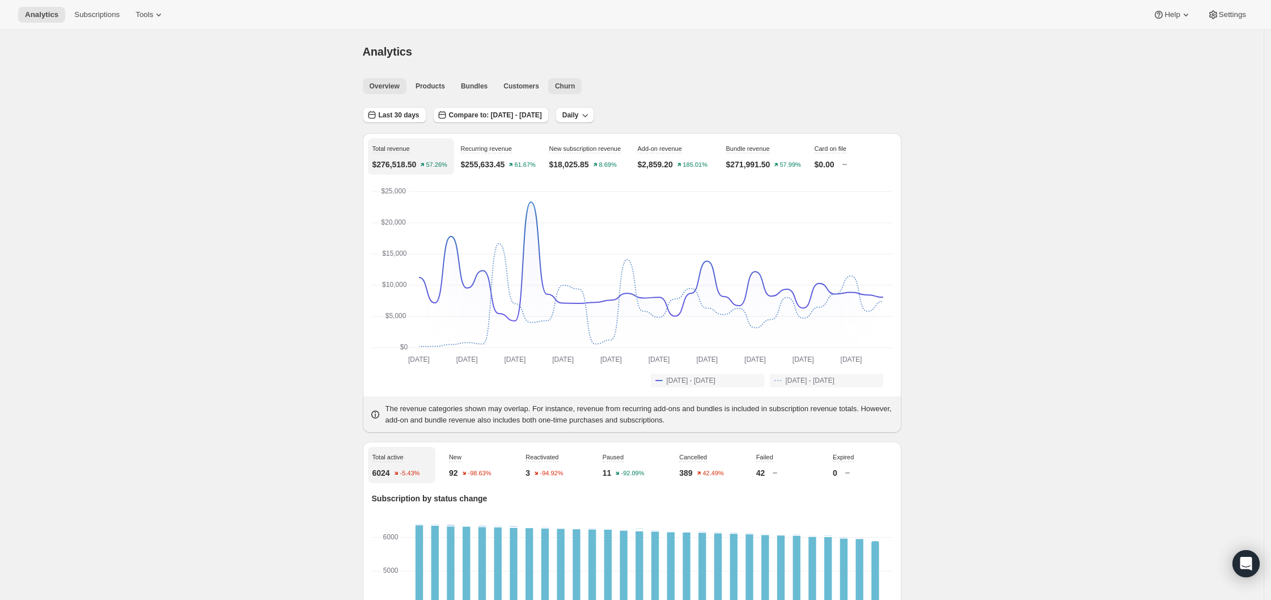
click at [573, 86] on span "Churn" at bounding box center [565, 86] width 20 height 9
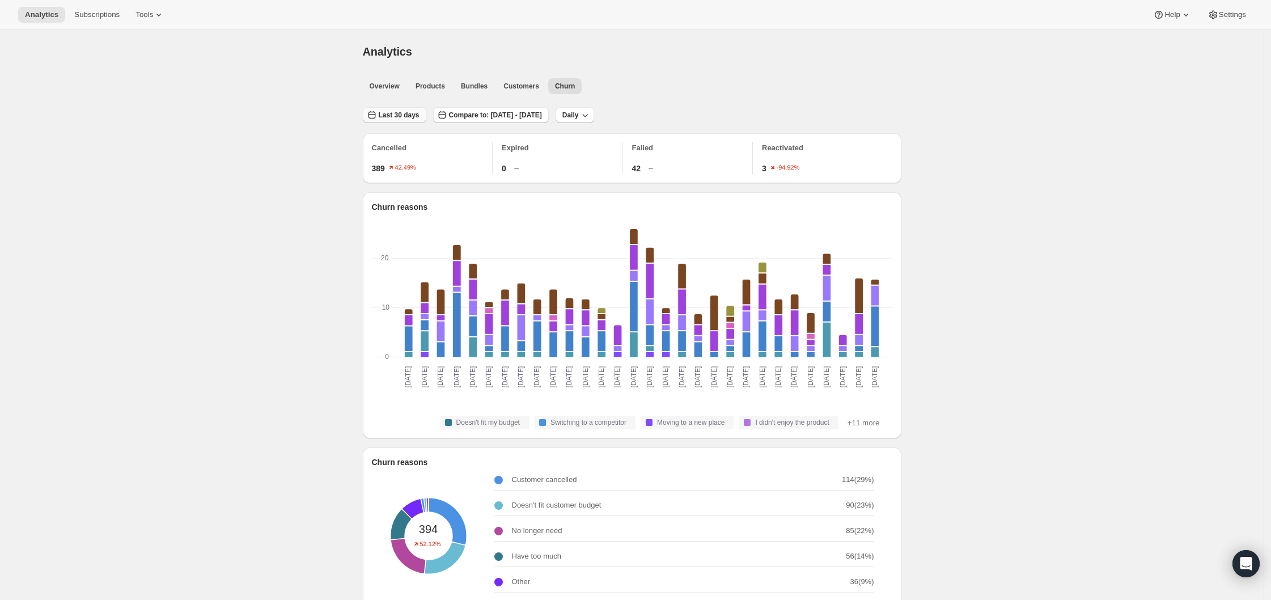
click at [404, 115] on span "Last 30 days" at bounding box center [399, 115] width 41 height 9
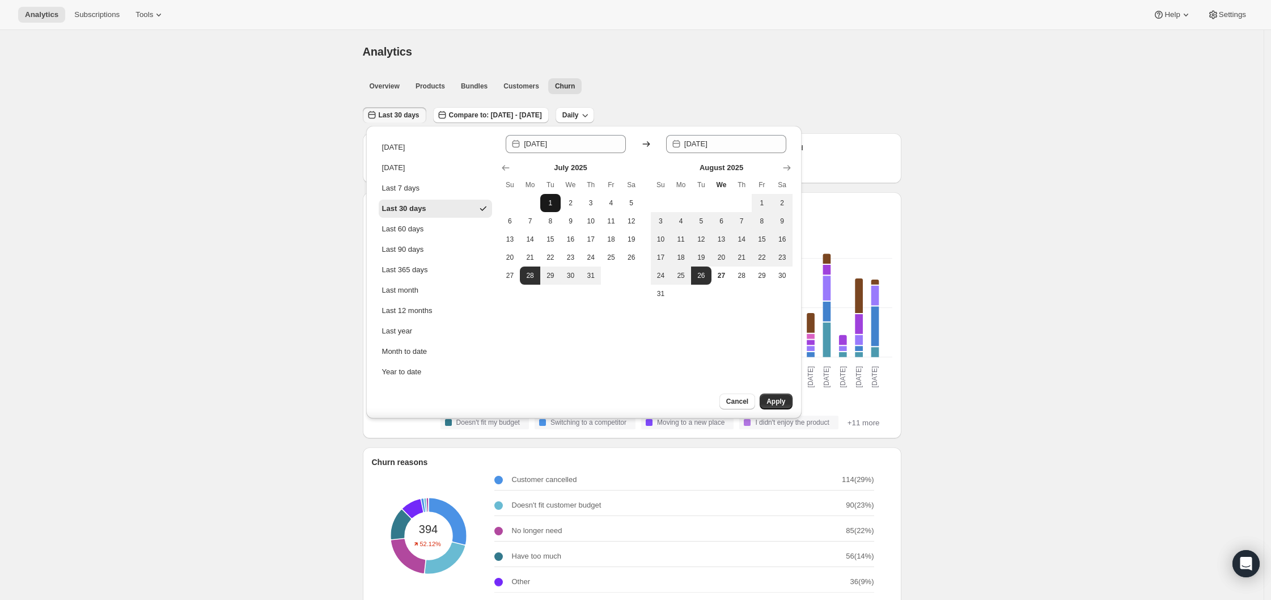
click at [551, 200] on span "1" at bounding box center [550, 202] width 11 height 9
type input "[DATE]"
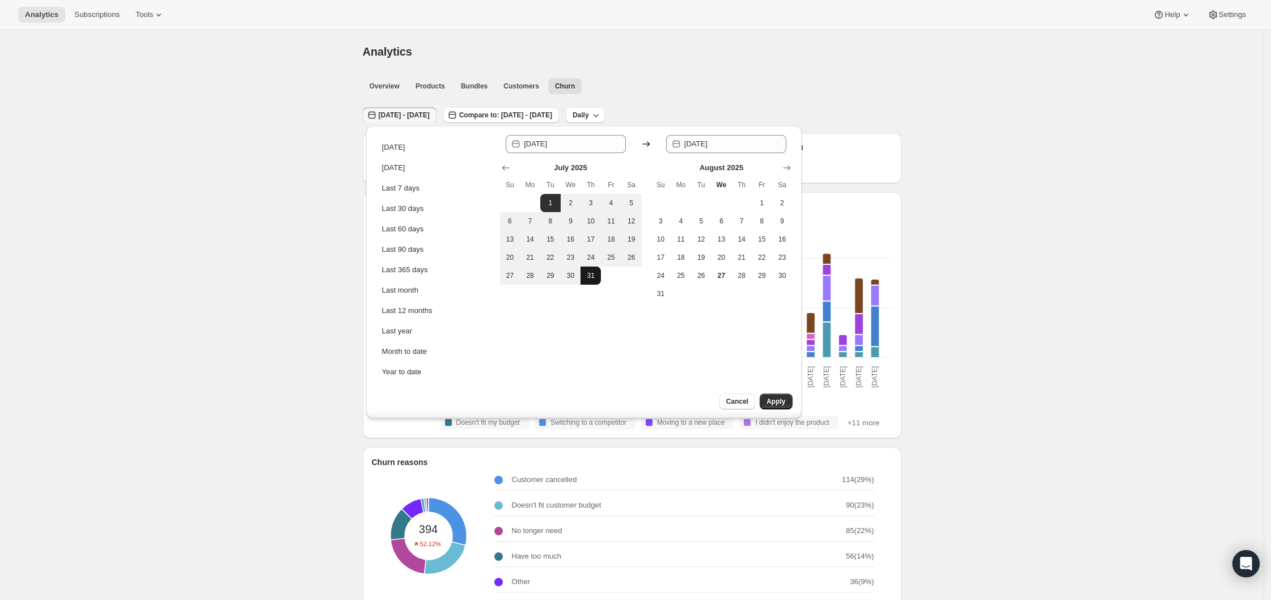
click at [592, 284] on button "31" at bounding box center [590, 275] width 20 height 18
type input "[DATE]"
click at [779, 404] on span "Apply" at bounding box center [775, 401] width 19 height 9
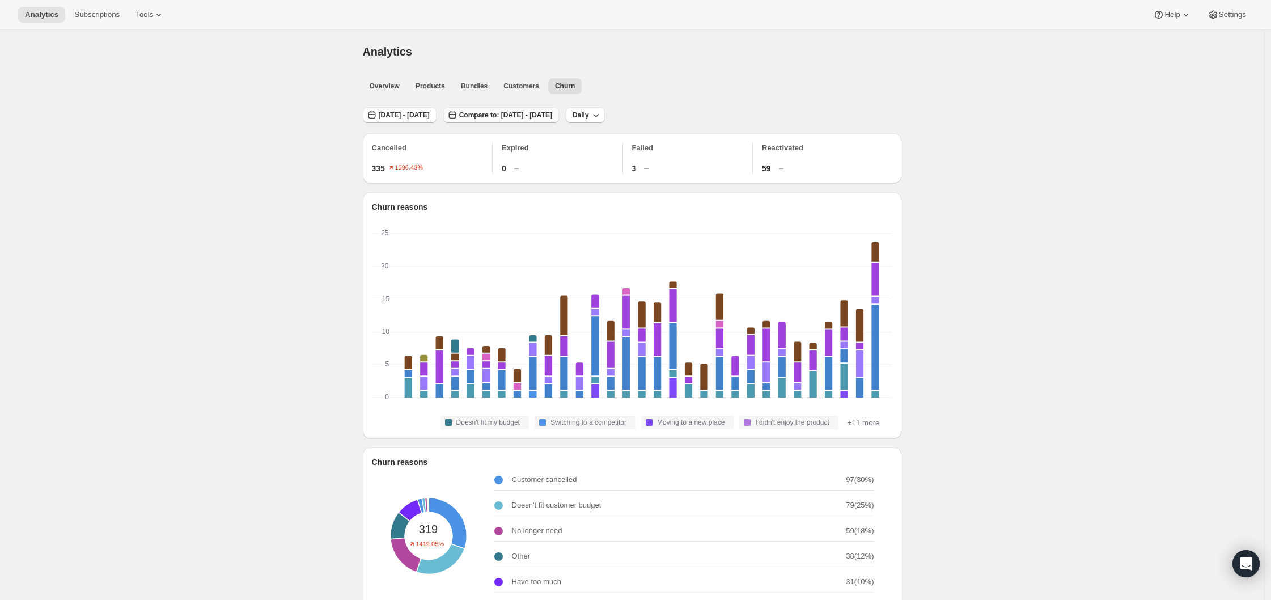
click at [508, 116] on span "Compare to: [DATE] - [DATE]" at bounding box center [505, 115] width 93 height 9
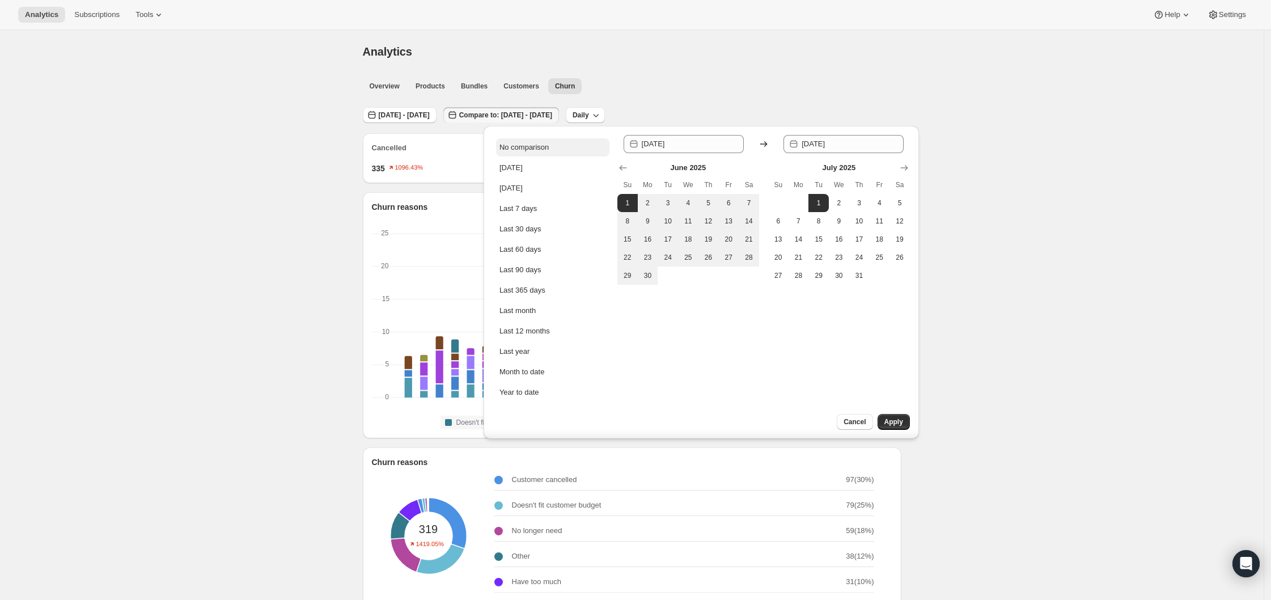
click at [514, 142] on div "No comparison" at bounding box center [523, 147] width 49 height 11
type input "[DATE]"
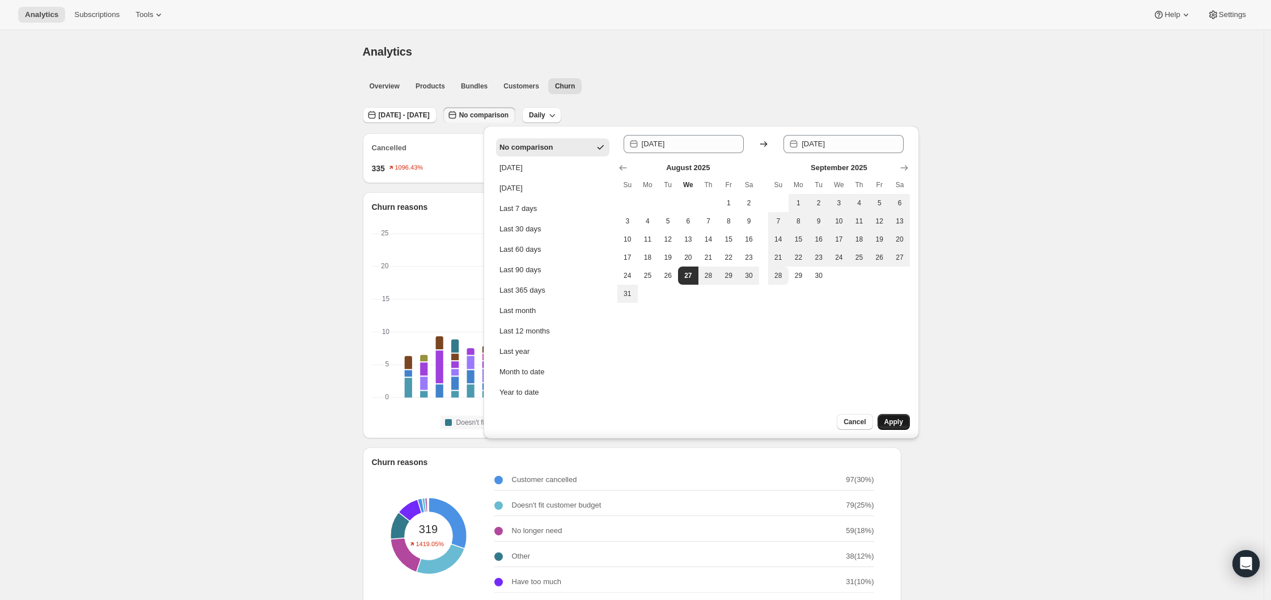
click at [897, 421] on span "Apply" at bounding box center [893, 421] width 19 height 9
